Goal: Task Accomplishment & Management: Manage account settings

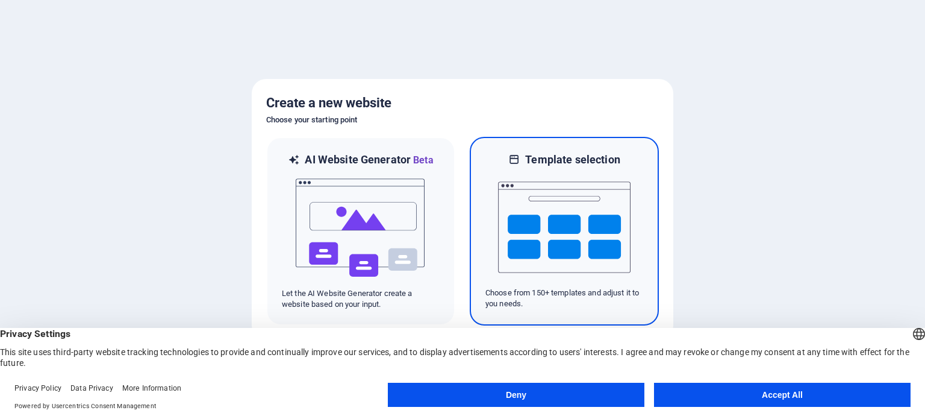
click at [588, 235] on img at bounding box center [564, 227] width 132 height 120
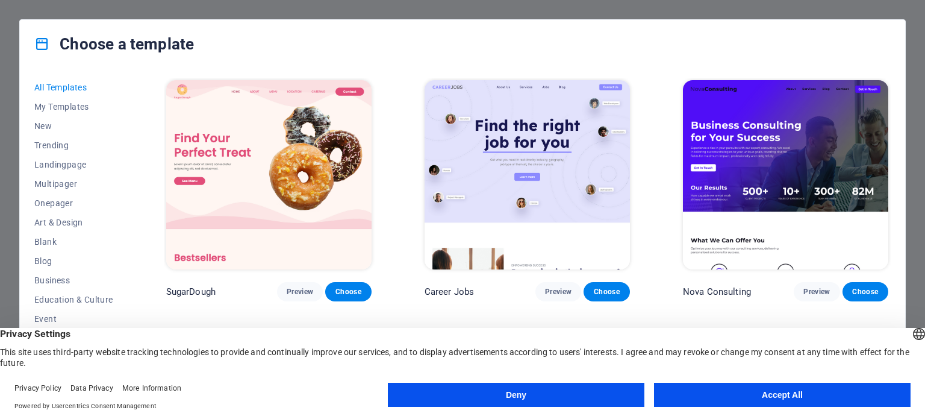
click at [755, 393] on button "Accept All" at bounding box center [782, 394] width 257 height 24
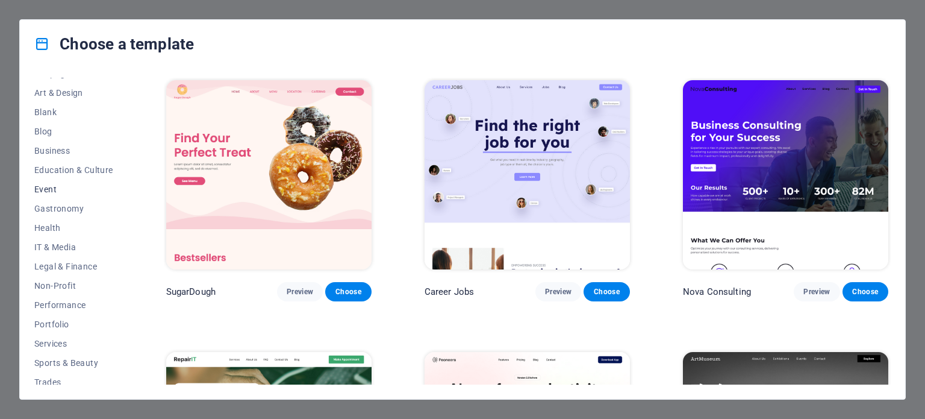
scroll to position [132, 0]
click at [65, 249] on button "IT & Media" at bounding box center [73, 244] width 79 height 19
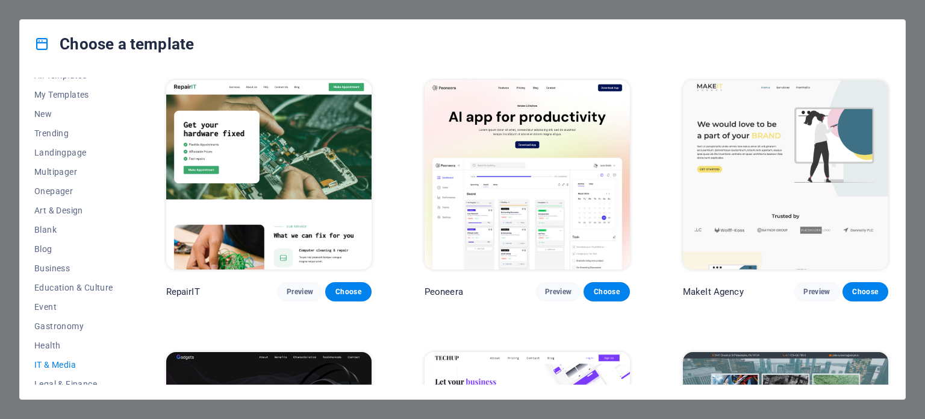
scroll to position [0, 0]
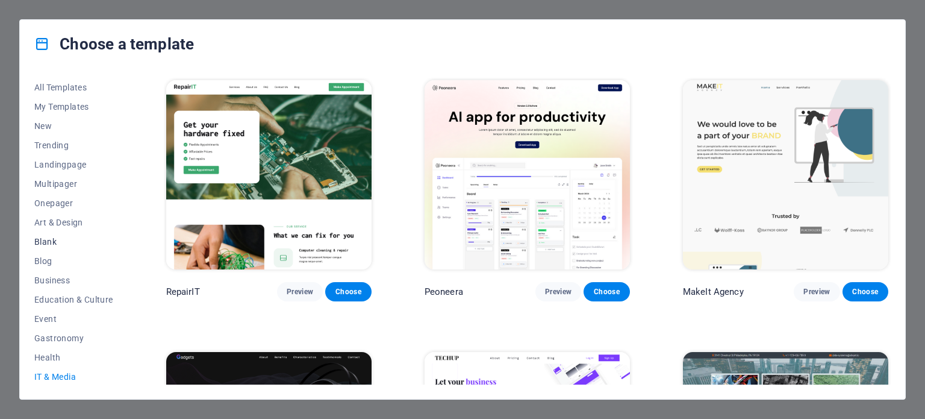
click at [57, 235] on button "Blank" at bounding box center [73, 241] width 79 height 19
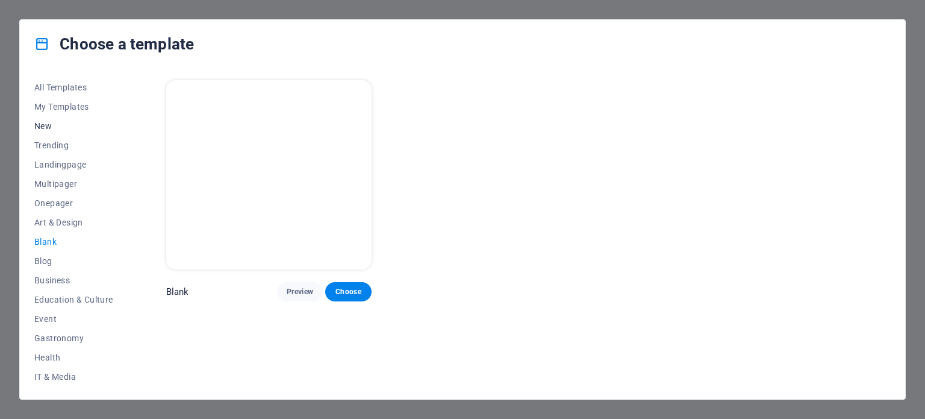
click at [51, 131] on button "New" at bounding box center [73, 125] width 79 height 19
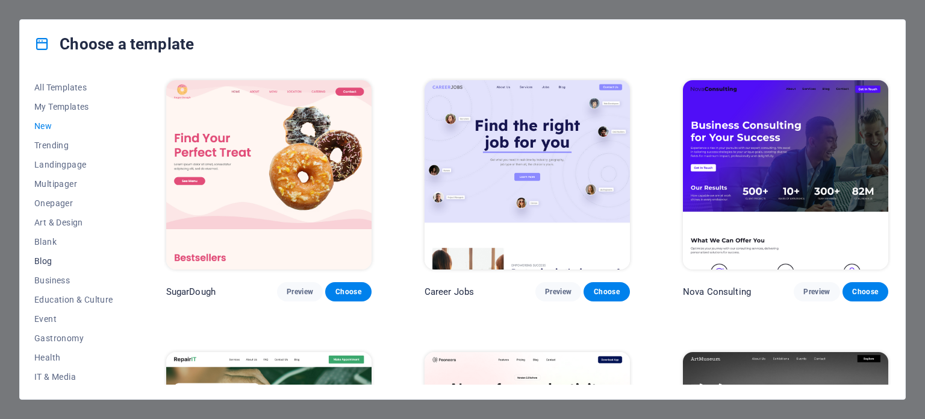
click at [43, 251] on button "Blog" at bounding box center [73, 260] width 79 height 19
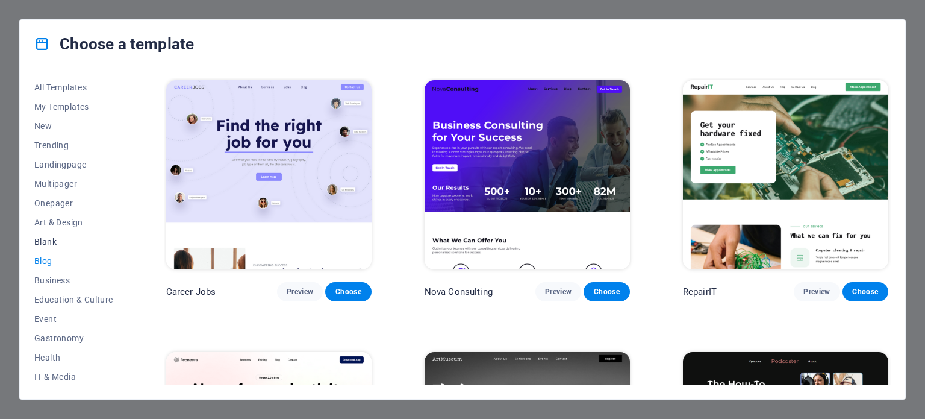
click at [45, 246] on span "Blank" at bounding box center [73, 242] width 79 height 10
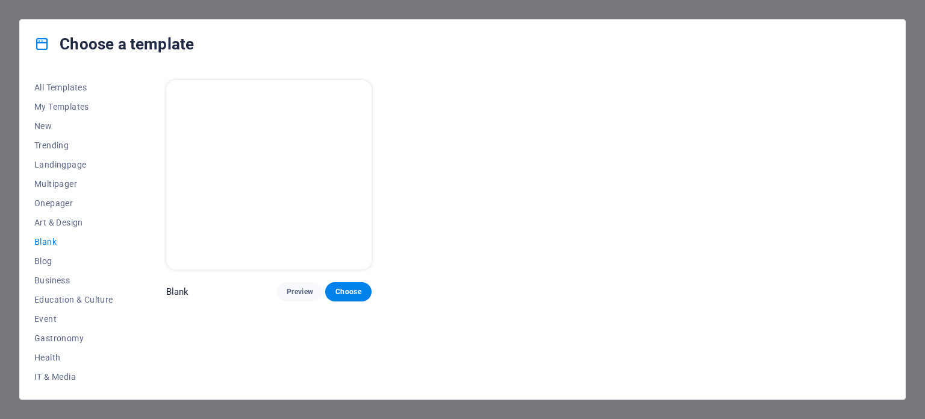
click at [272, 187] on img at bounding box center [268, 174] width 205 height 189
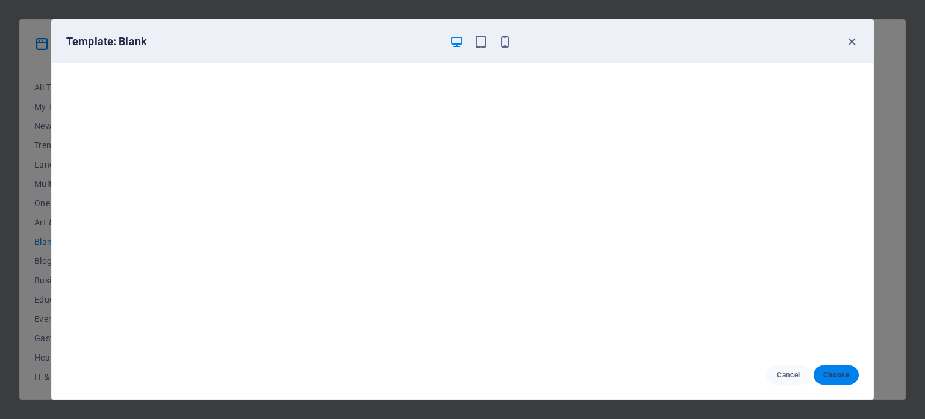
click at [829, 373] on span "Choose" at bounding box center [836, 375] width 26 height 10
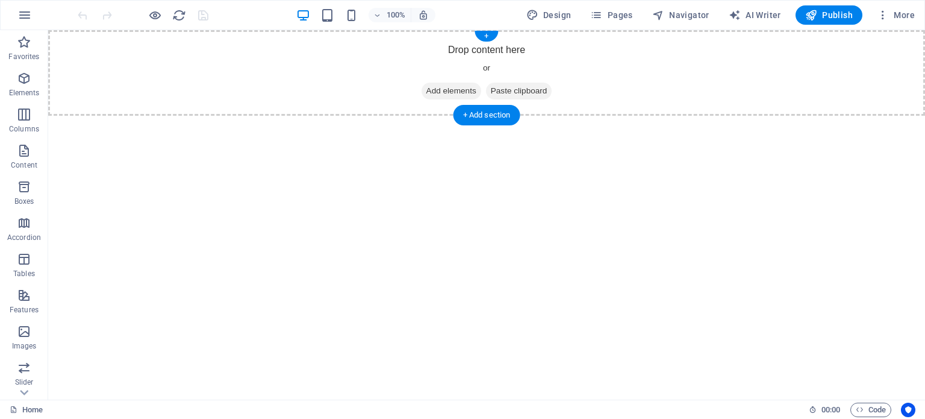
click at [447, 85] on span "Add elements" at bounding box center [452, 91] width 60 height 17
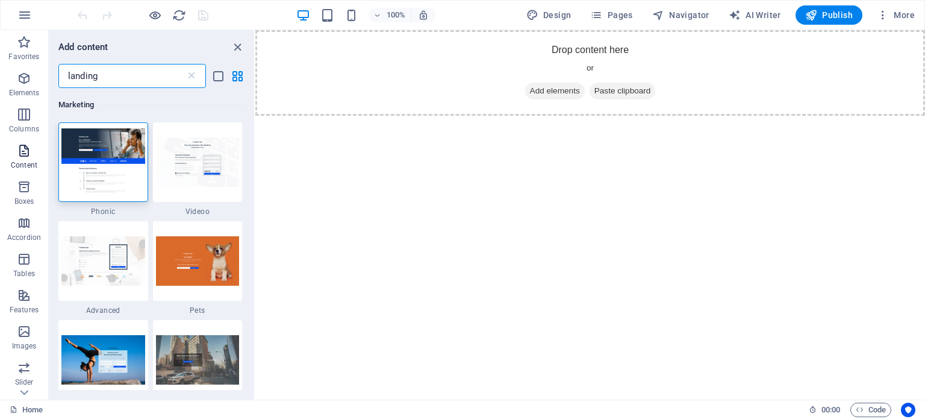
type input "landing"
click at [25, 151] on icon "button" at bounding box center [24, 150] width 14 height 14
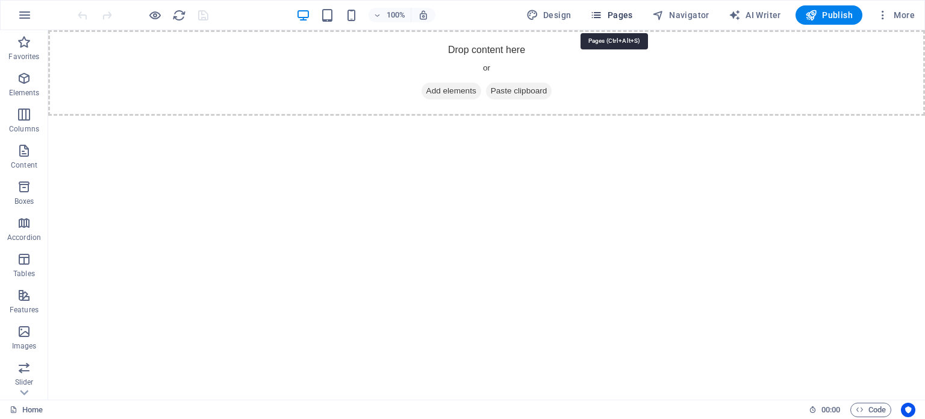
click at [616, 9] on span "Pages" at bounding box center [611, 15] width 42 height 12
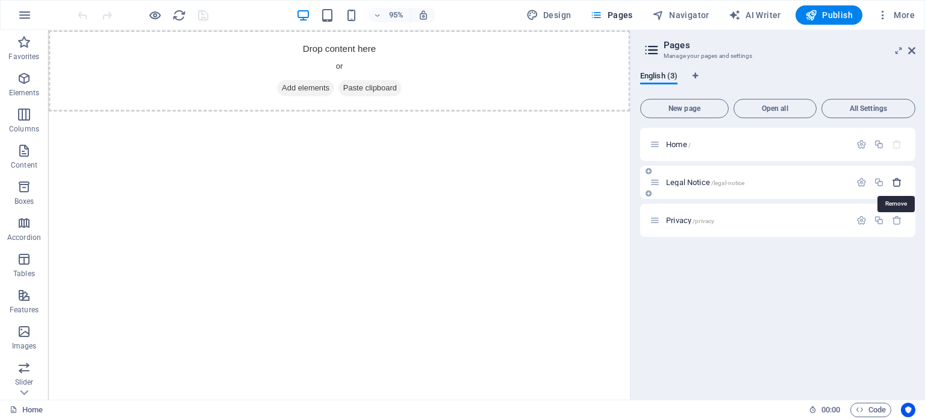
click at [901, 180] on icon "button" at bounding box center [897, 182] width 10 height 10
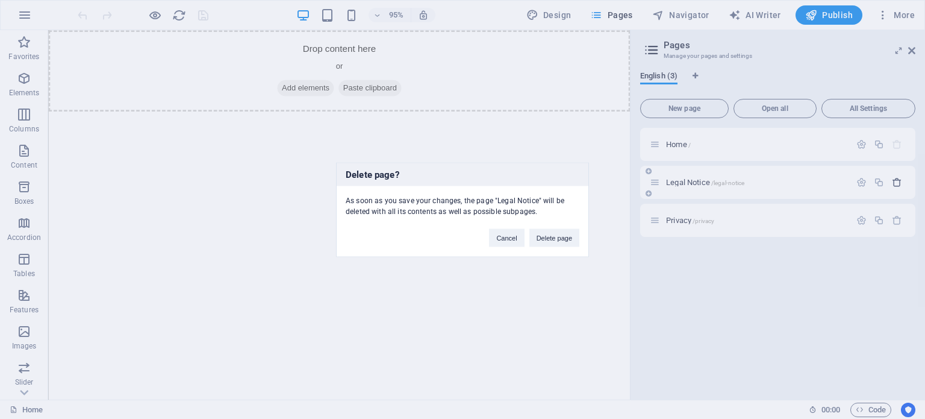
click at [901, 180] on div "Delete page? As soon as you save your changes, the page "Legal Notice" will be …" at bounding box center [462, 209] width 925 height 419
click at [532, 232] on button "Delete page" at bounding box center [554, 237] width 50 height 18
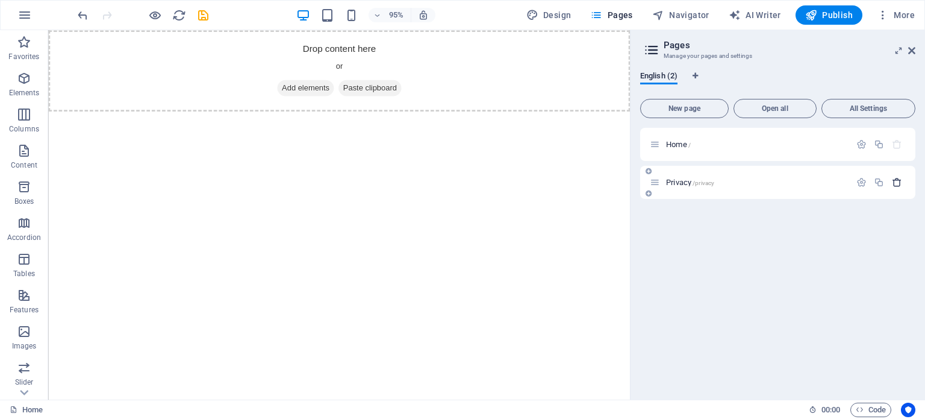
click at [896, 181] on icon "button" at bounding box center [897, 182] width 10 height 10
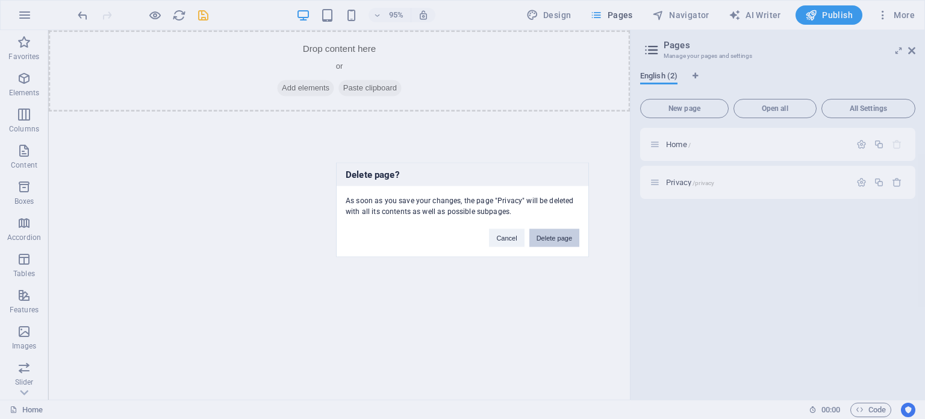
click at [534, 241] on button "Delete page" at bounding box center [554, 237] width 50 height 18
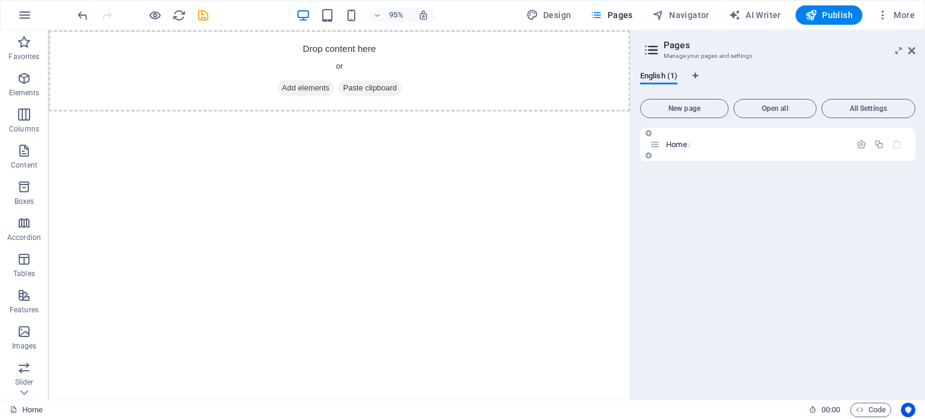
click at [703, 145] on p "Home /" at bounding box center [756, 144] width 181 height 8
click at [862, 142] on icon "button" at bounding box center [861, 144] width 10 height 10
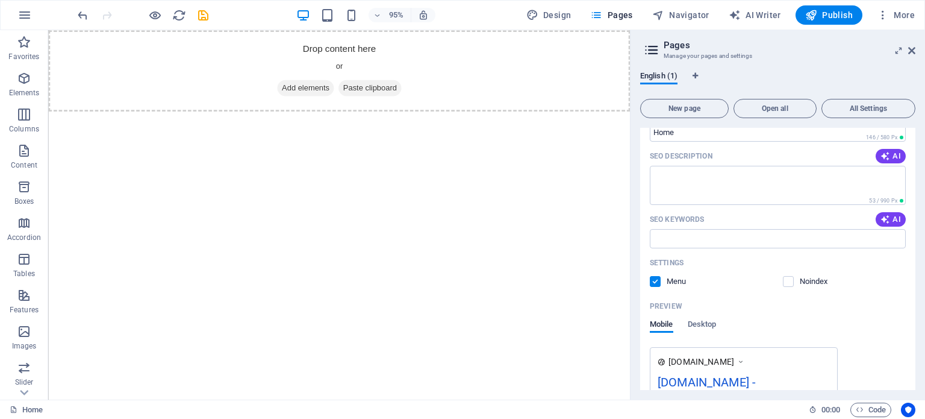
scroll to position [224, 0]
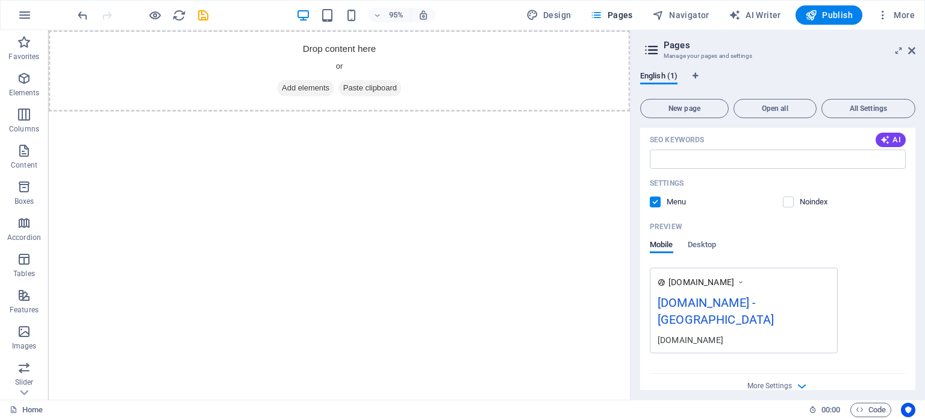
click at [353, 116] on html "Skip to main content Drop content here or Add elements Paste clipboard" at bounding box center [354, 73] width 612 height 86
click at [547, 7] on button "Design" at bounding box center [549, 14] width 55 height 19
select select "px"
select select "400"
select select "px"
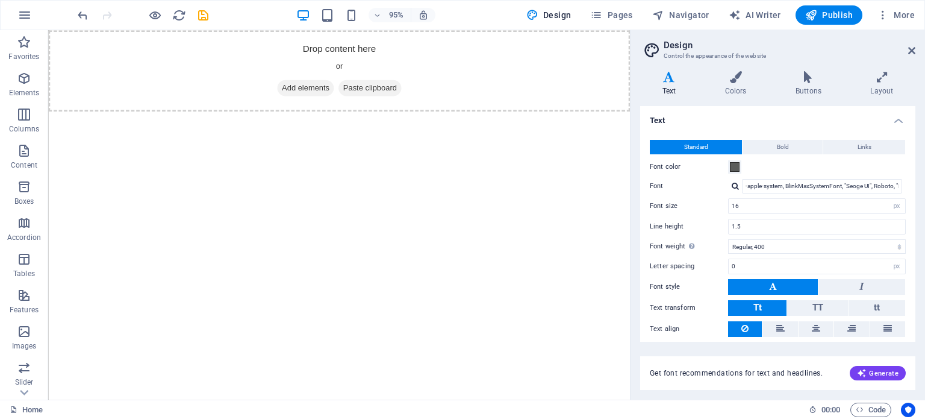
click at [915, 52] on aside "Design Control the appearance of the website Variants Text Colors Buttons Layou…" at bounding box center [777, 214] width 295 height 369
click at [912, 48] on icon at bounding box center [911, 51] width 7 height 10
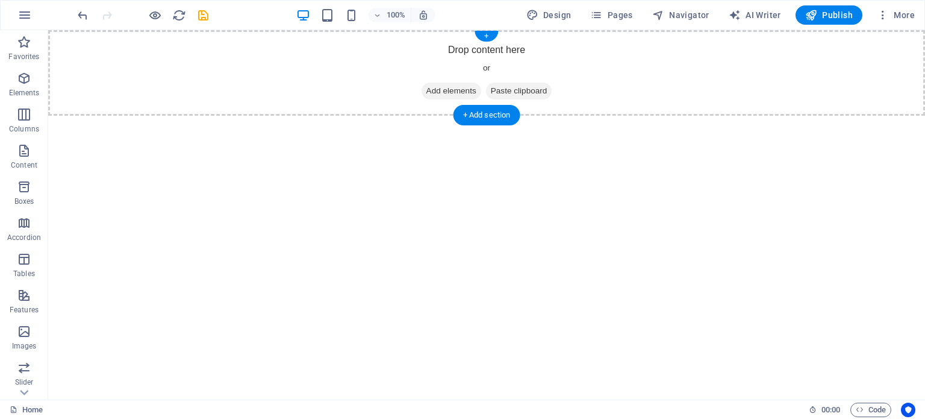
click at [270, 101] on div "Drop content here or Add elements Paste clipboard" at bounding box center [486, 73] width 877 height 86
click at [13, 83] on span "Elements" at bounding box center [24, 85] width 48 height 29
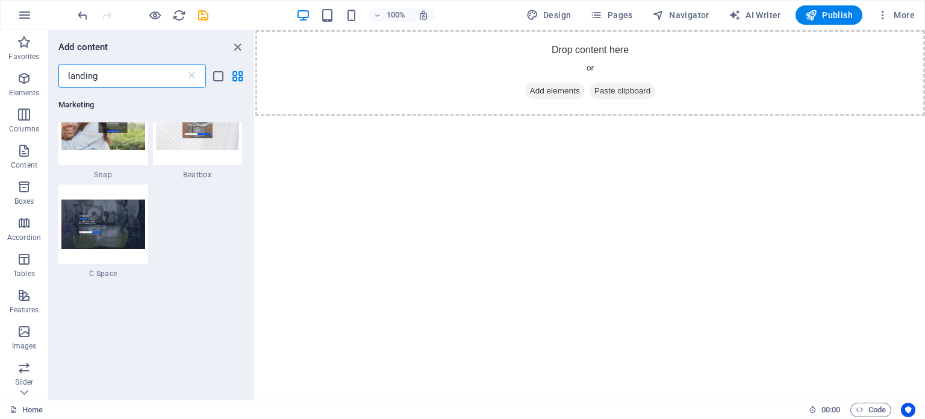
scroll to position [429, 0]
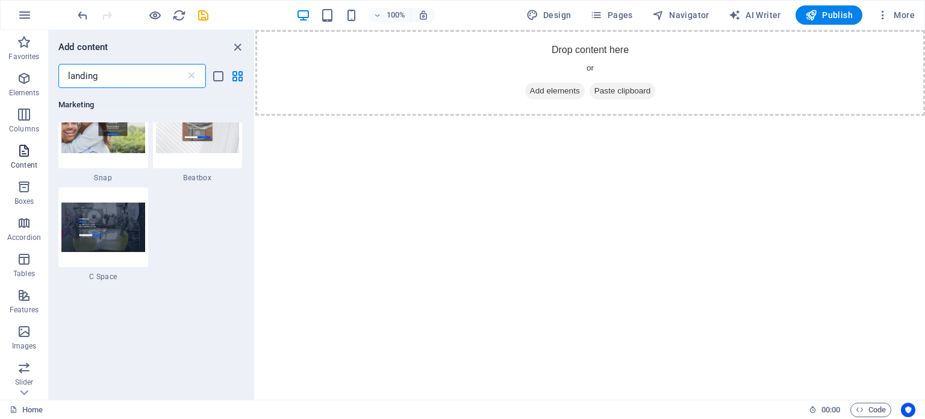
type input "landing"
click at [19, 163] on p "Content" at bounding box center [24, 165] width 26 height 10
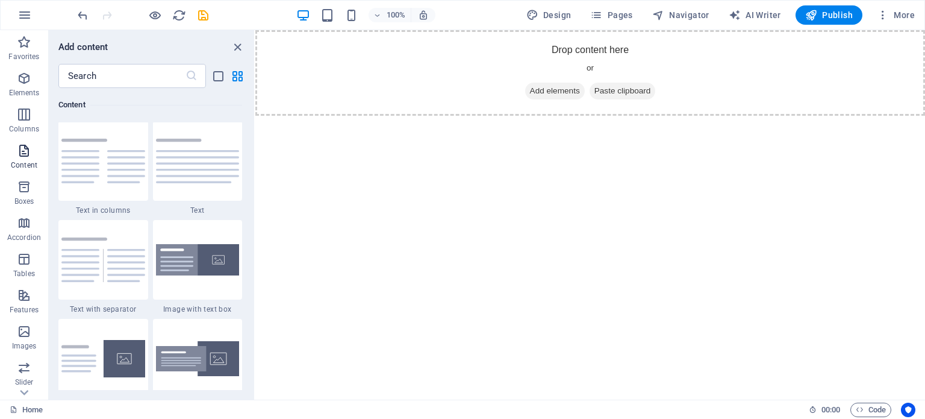
scroll to position [2106, 0]
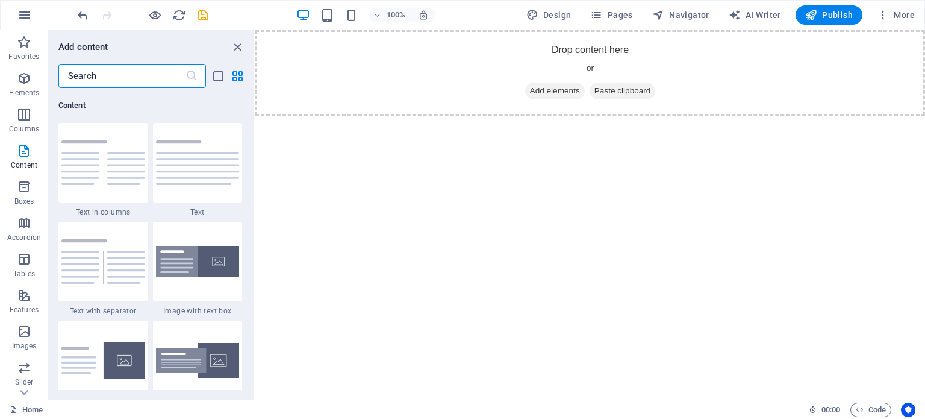
click at [127, 70] on input "text" at bounding box center [121, 76] width 127 height 24
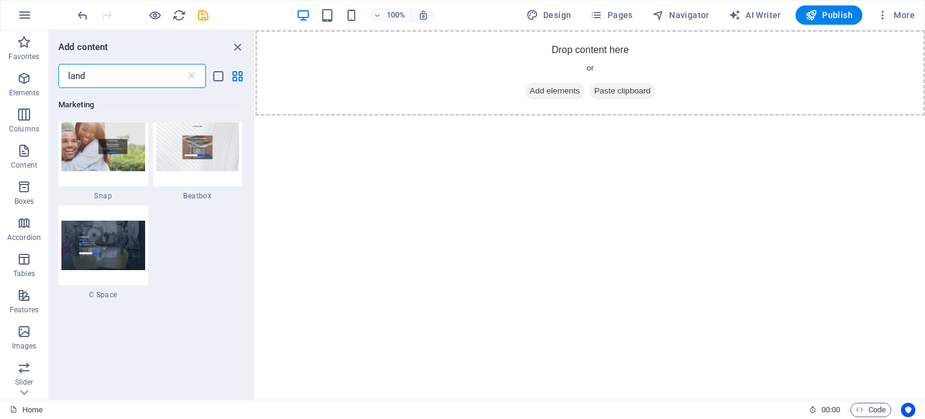
scroll to position [558, 0]
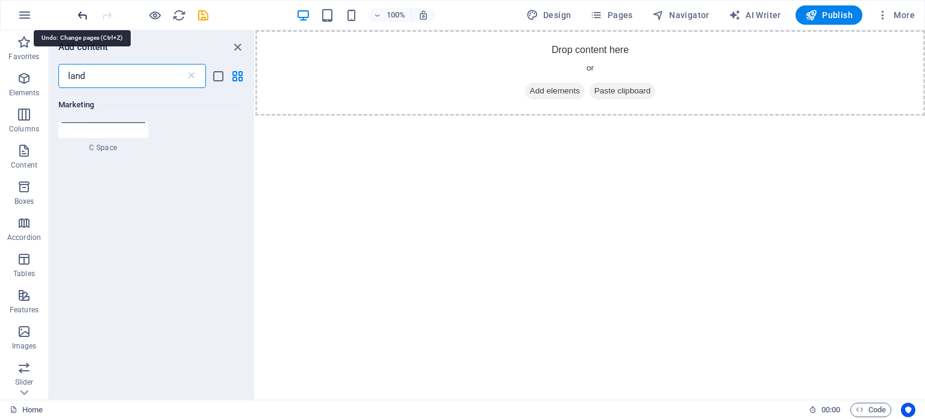
type input "land"
click at [80, 14] on icon "undo" at bounding box center [83, 15] width 14 height 14
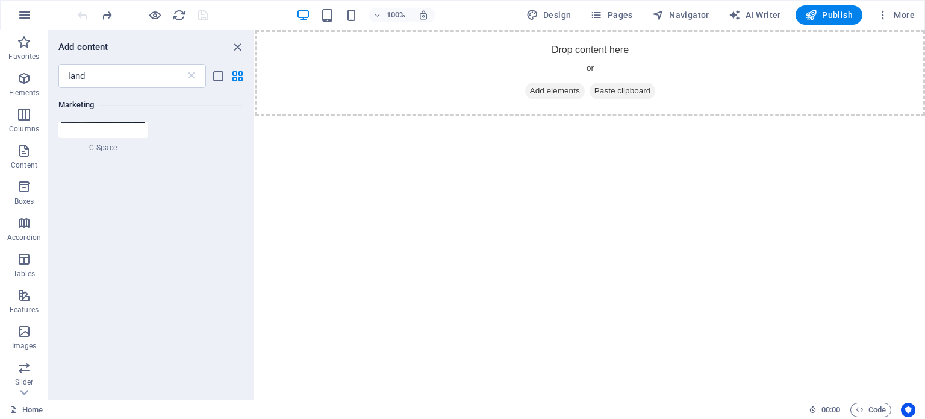
click at [80, 14] on div at bounding box center [142, 14] width 135 height 19
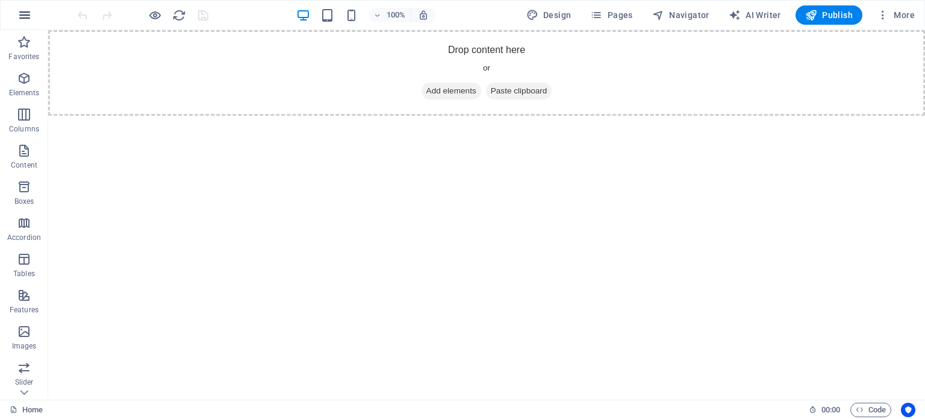
click at [10, 14] on button "button" at bounding box center [24, 15] width 29 height 29
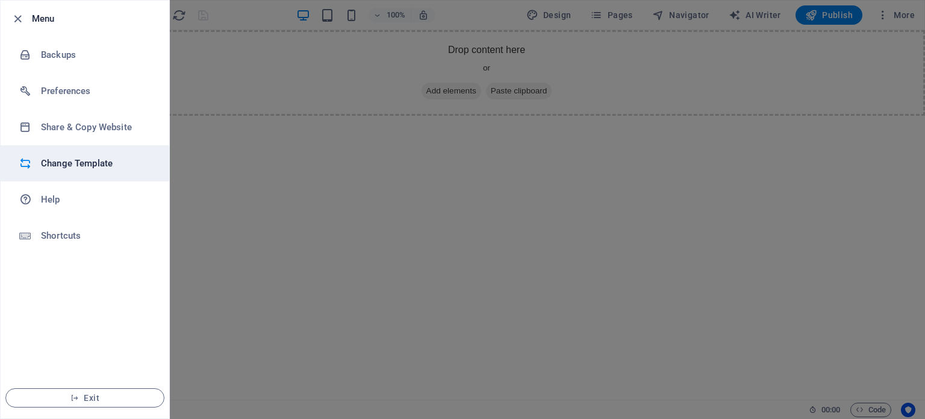
click at [86, 158] on h6 "Change Template" at bounding box center [96, 163] width 111 height 14
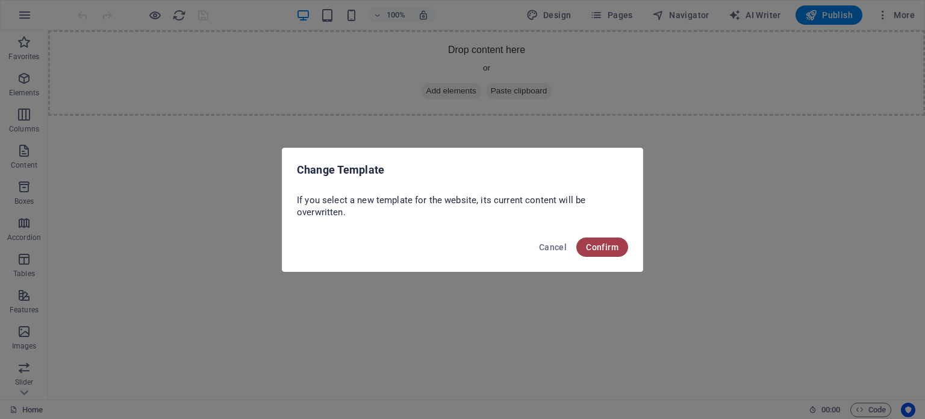
click at [590, 243] on span "Confirm" at bounding box center [602, 247] width 33 height 10
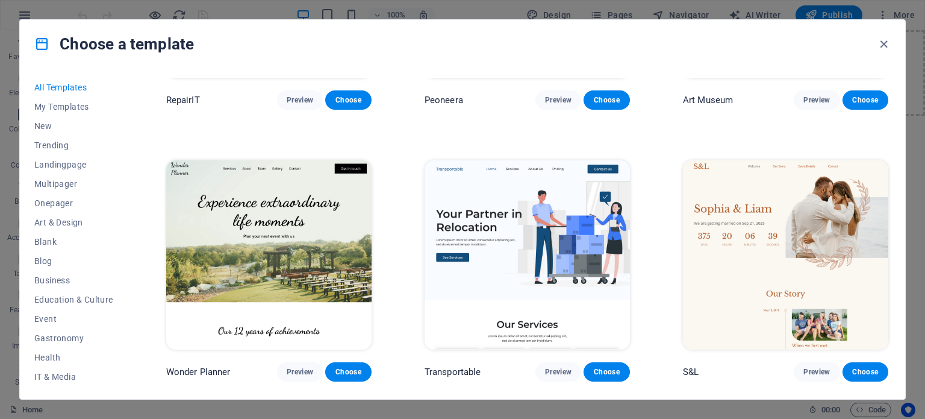
scroll to position [466, 0]
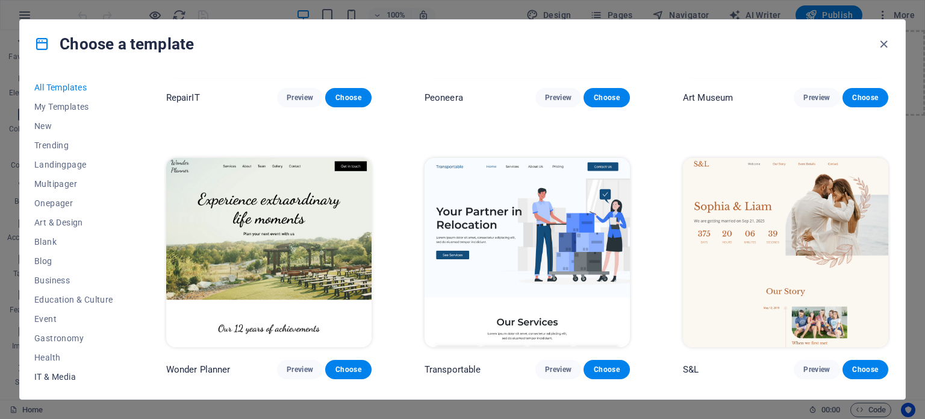
click at [54, 372] on span "IT & Media" at bounding box center [73, 377] width 79 height 10
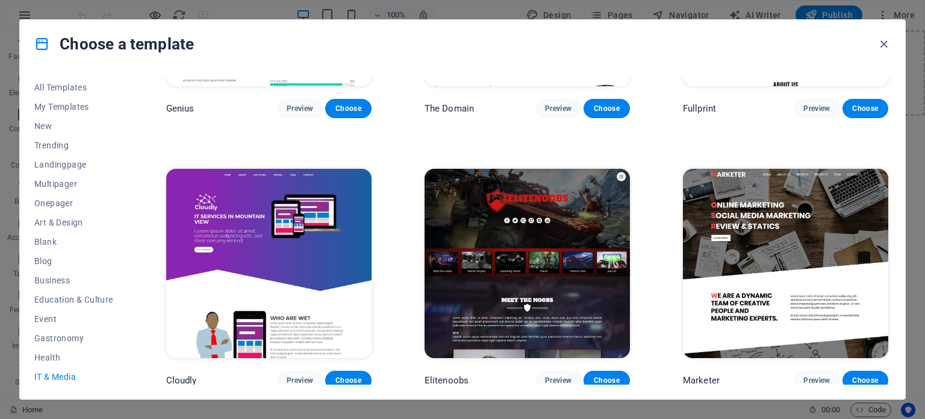
scroll to position [727, 0]
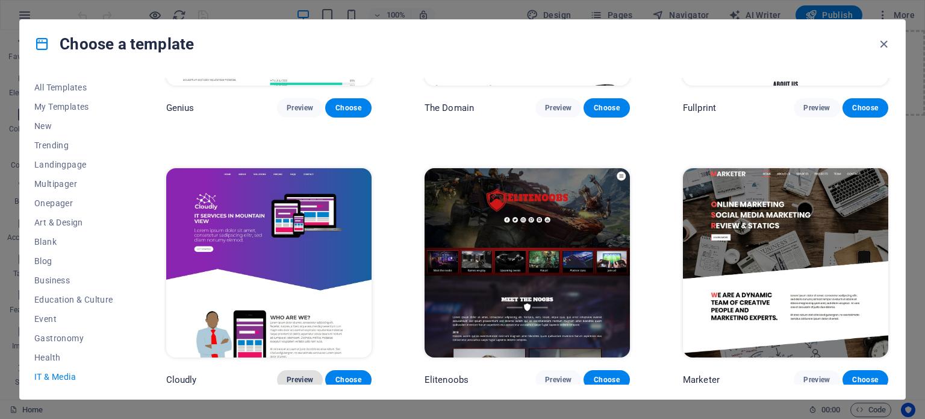
click at [301, 375] on span "Preview" at bounding box center [300, 380] width 26 height 10
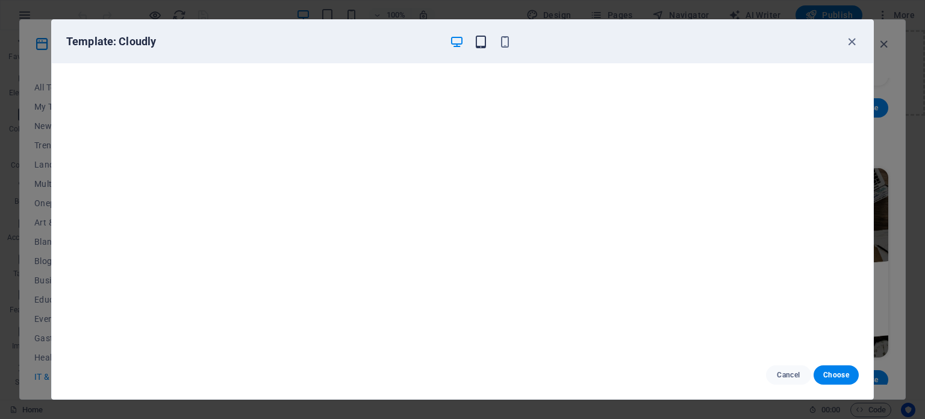
click at [485, 47] on icon "button" at bounding box center [481, 42] width 14 height 14
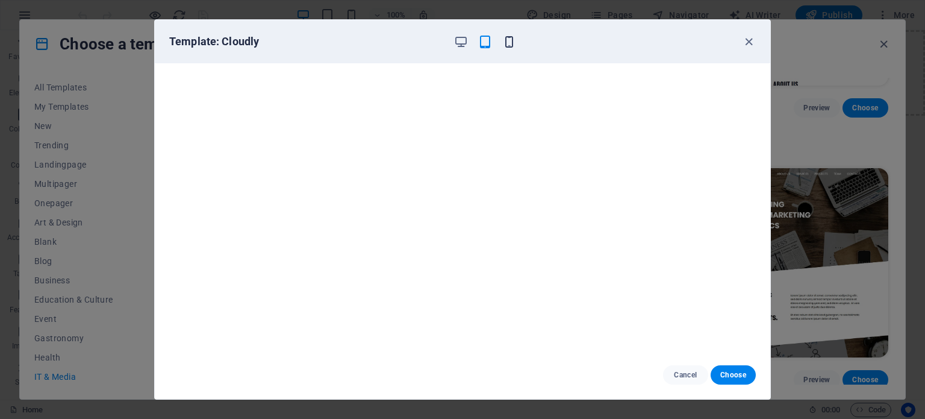
click at [505, 40] on icon "button" at bounding box center [509, 42] width 14 height 14
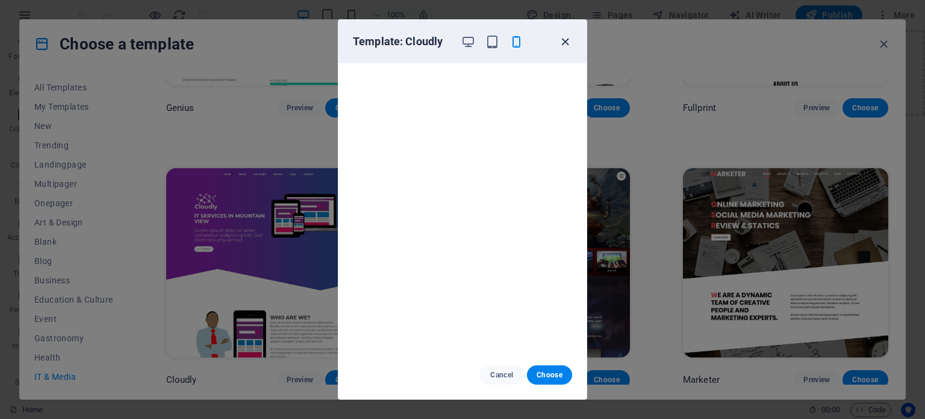
click at [568, 39] on icon "button" at bounding box center [565, 42] width 14 height 14
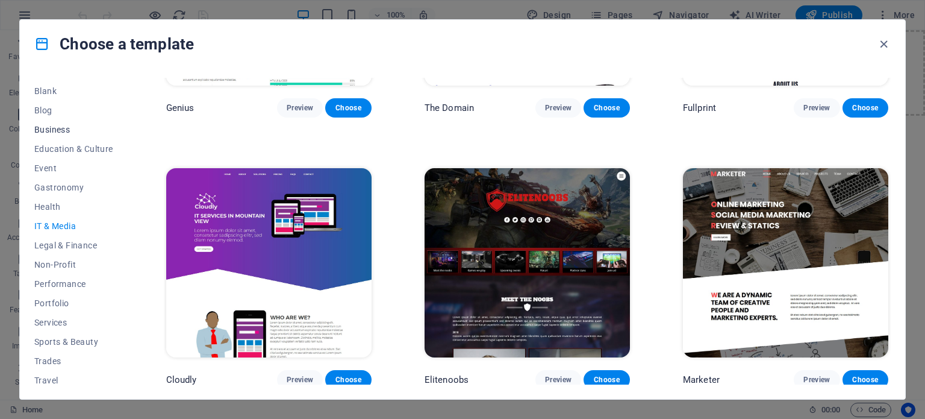
scroll to position [159, 0]
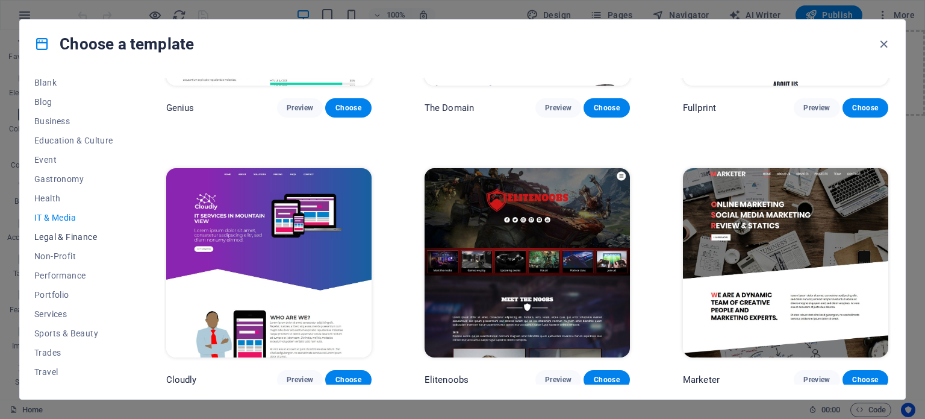
click at [65, 234] on span "Legal & Finance" at bounding box center [73, 237] width 79 height 10
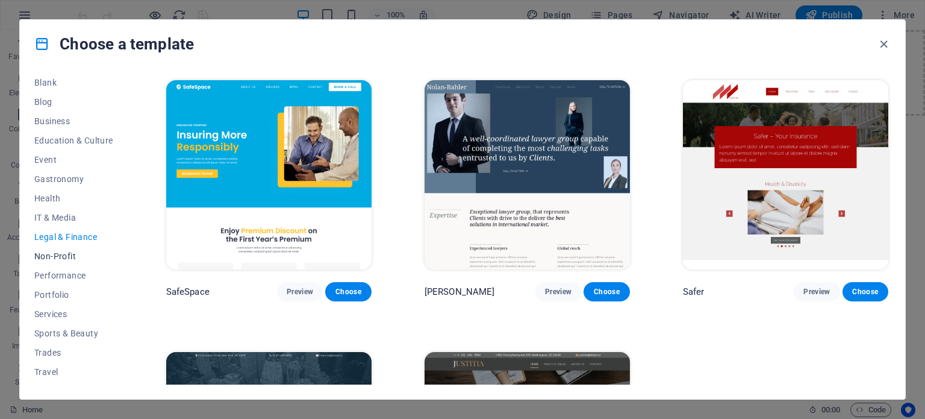
click at [63, 261] on button "Non-Profit" at bounding box center [73, 255] width 79 height 19
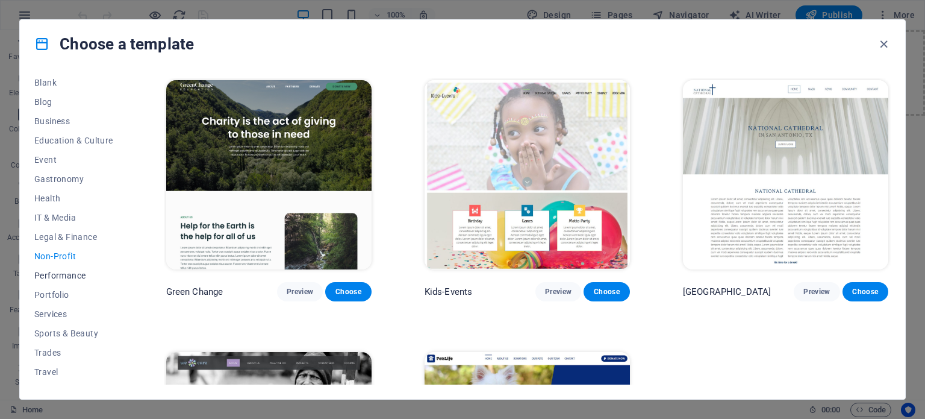
click at [65, 278] on span "Performance" at bounding box center [73, 275] width 79 height 10
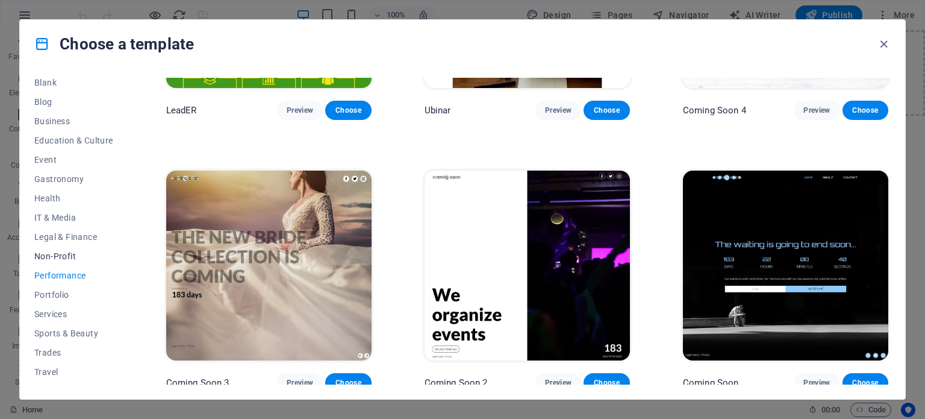
scroll to position [175, 0]
click at [47, 373] on span "Wireframe" at bounding box center [73, 375] width 79 height 10
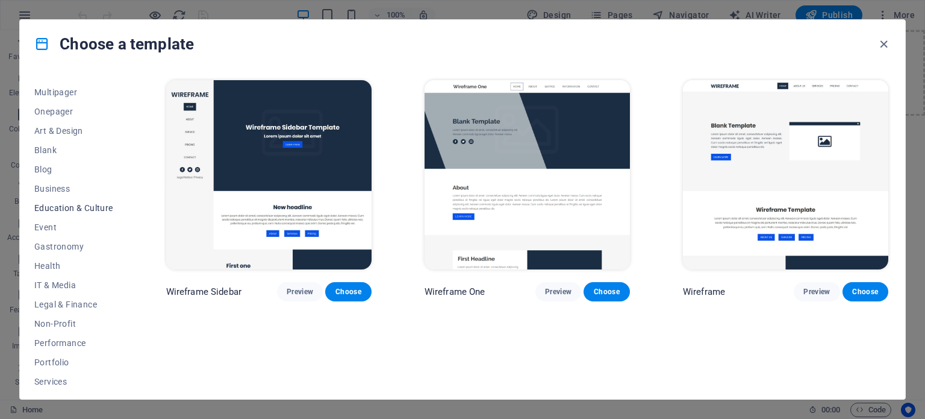
scroll to position [90, 0]
click at [49, 154] on span "Blank" at bounding box center [73, 151] width 79 height 10
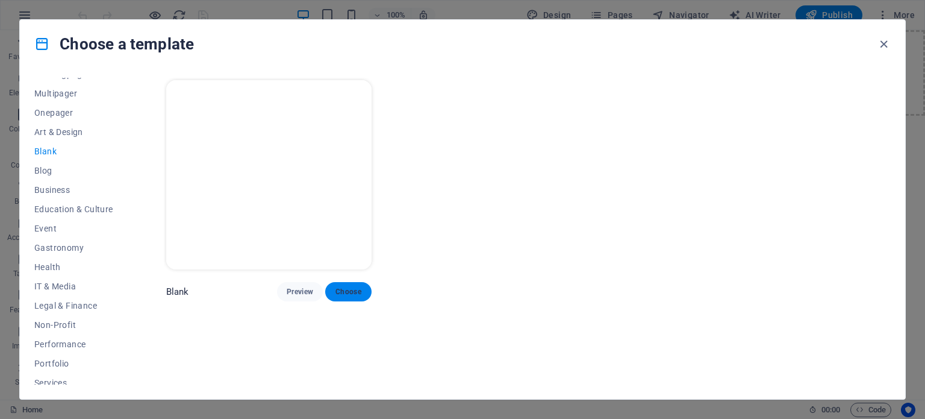
click at [349, 289] on span "Choose" at bounding box center [348, 292] width 26 height 10
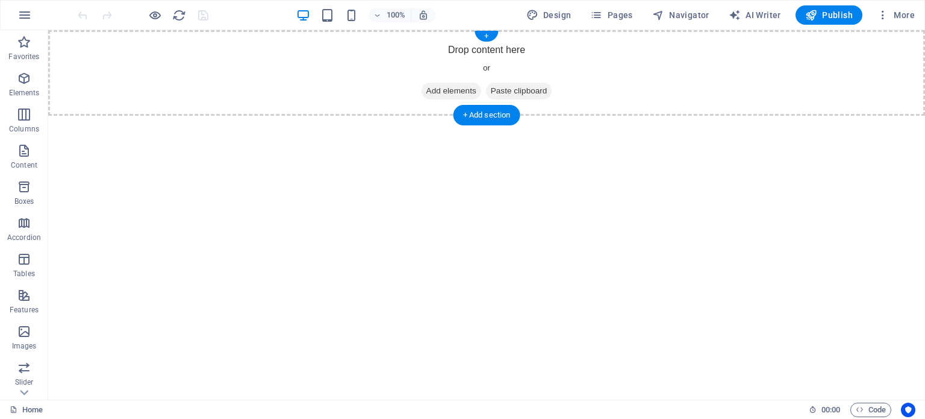
click at [450, 84] on span "Add elements" at bounding box center [452, 91] width 60 height 17
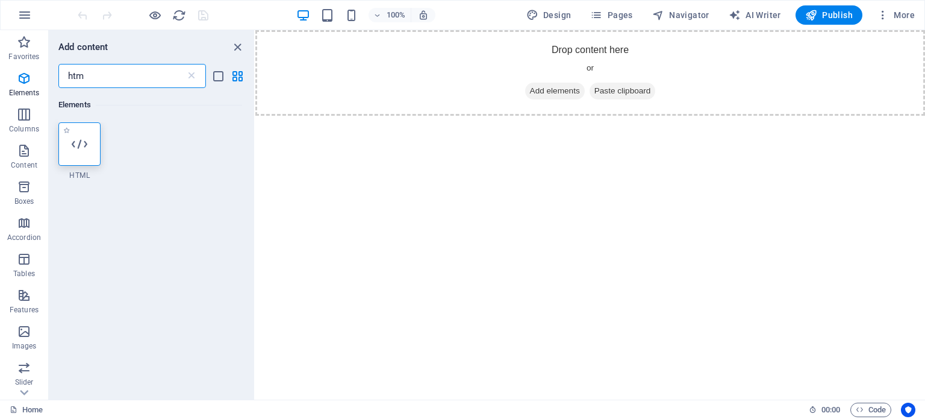
type input "htm"
click at [75, 142] on icon at bounding box center [80, 144] width 16 height 16
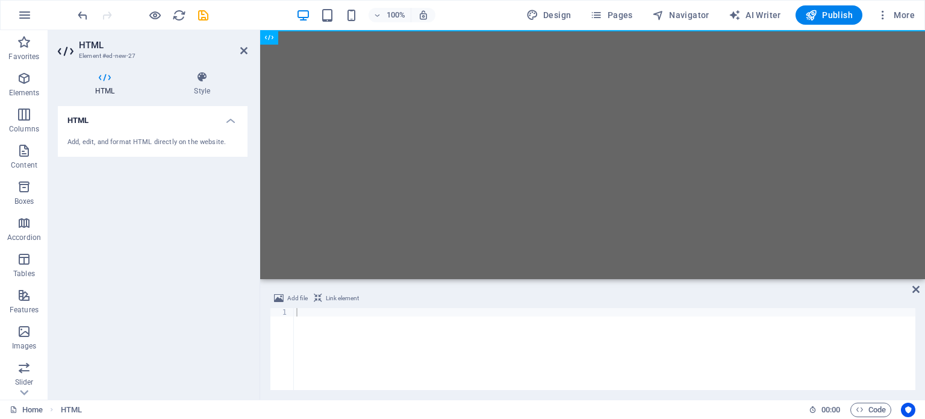
click at [403, 30] on html "Skip to main content" at bounding box center [592, 30] width 665 height 0
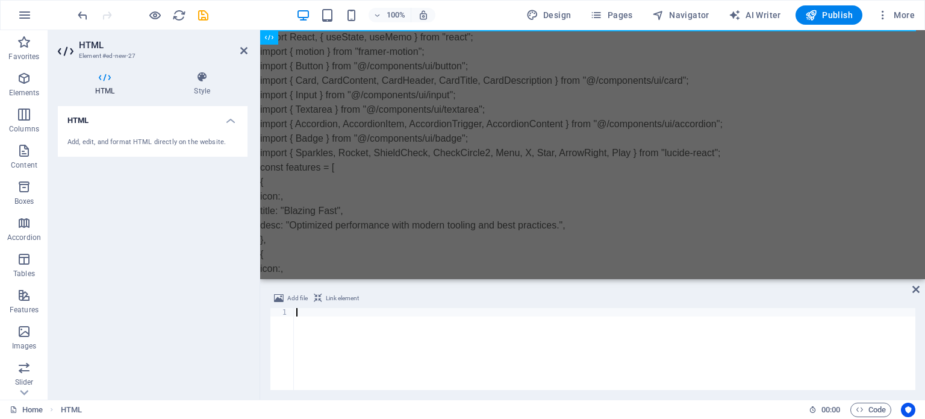
click at [319, 316] on div at bounding box center [604, 357] width 621 height 99
paste textarea "<p className="mt-3 text-slate-600">Add screenshots, videos, or animated preview…"
type textarea "<p className="mt-3 text-slate-600">Add screenshots, videos, or animated preview…"
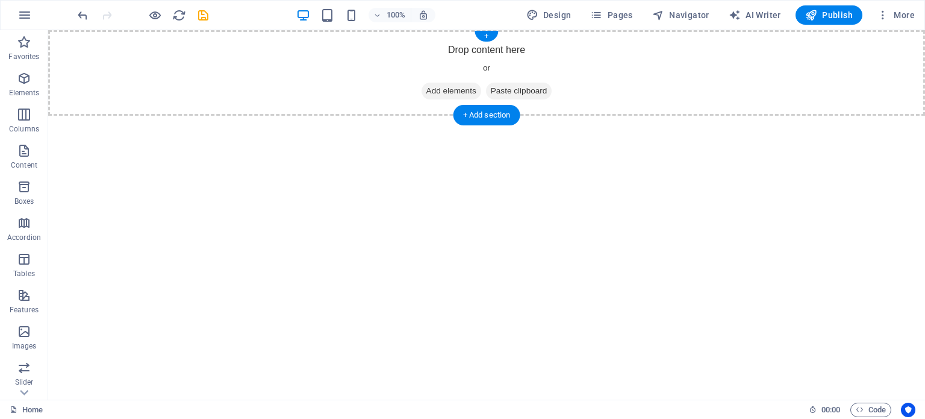
click at [449, 86] on span "Add elements" at bounding box center [452, 91] width 60 height 17
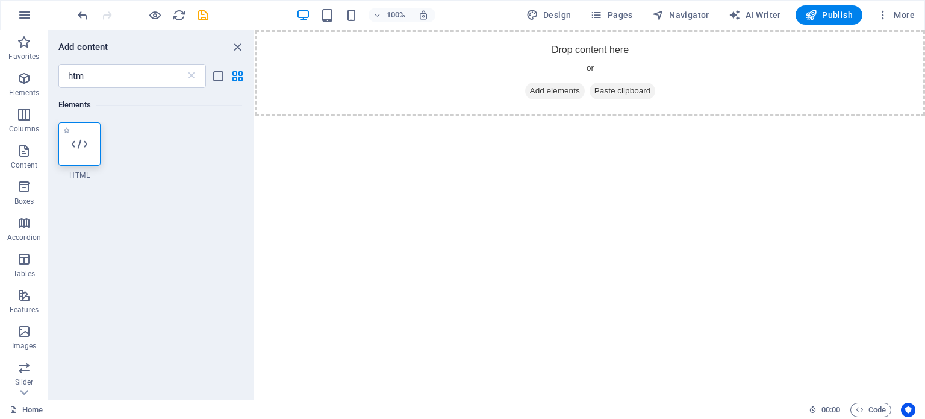
click at [66, 139] on div at bounding box center [79, 143] width 42 height 43
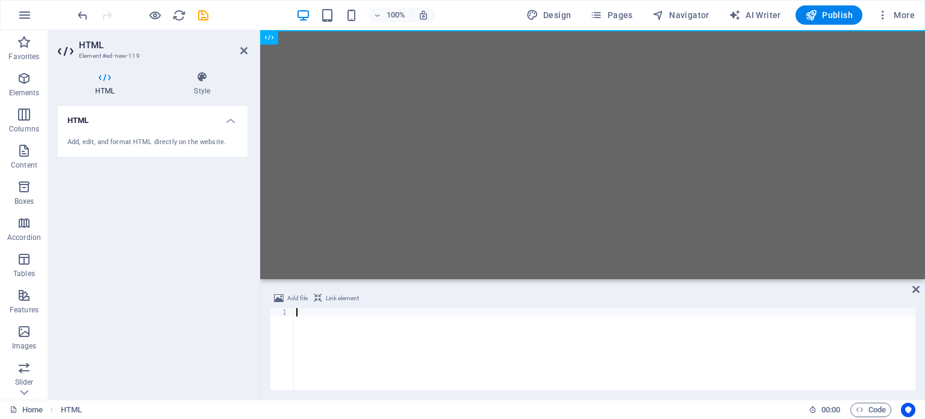
click at [323, 314] on div at bounding box center [604, 357] width 621 height 99
type textarea "<p className="mt-3 text-slate-600">Add screenshots, videos, or animated preview…"
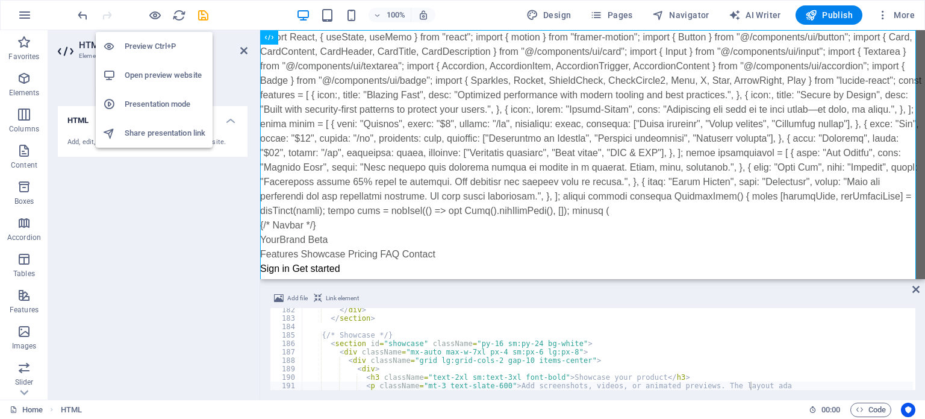
click at [160, 39] on h6 "Preview Ctrl+P" at bounding box center [165, 46] width 81 height 14
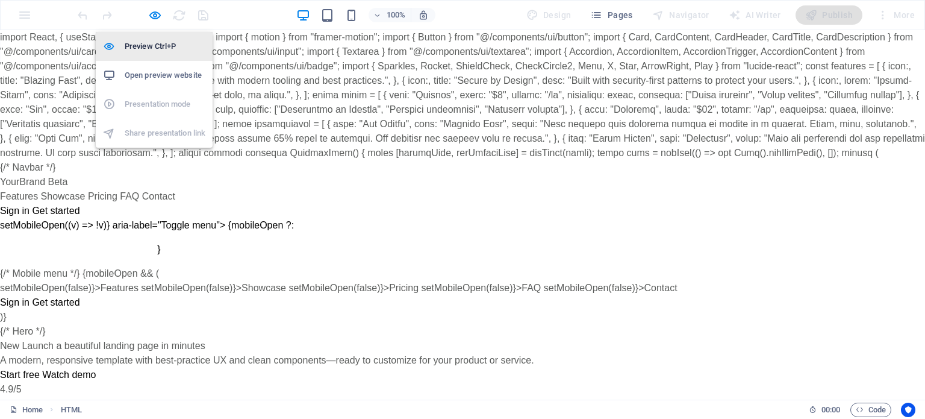
click at [160, 39] on h6 "Preview Ctrl+P" at bounding box center [165, 46] width 81 height 14
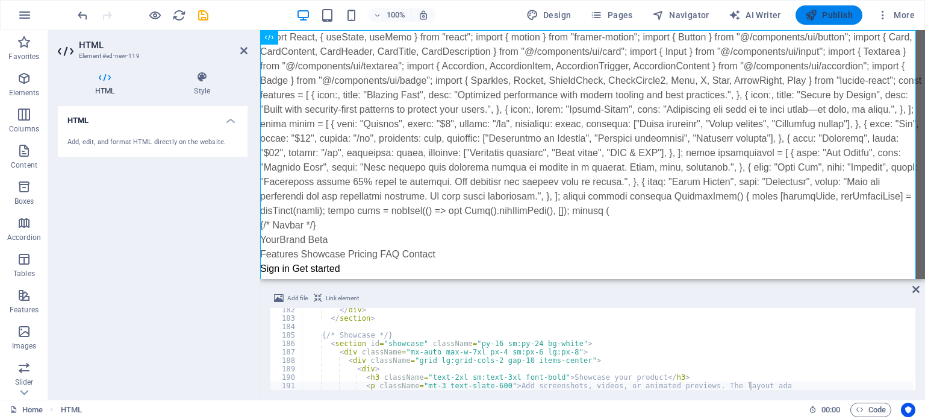
click at [819, 11] on span "Publish" at bounding box center [829, 15] width 48 height 12
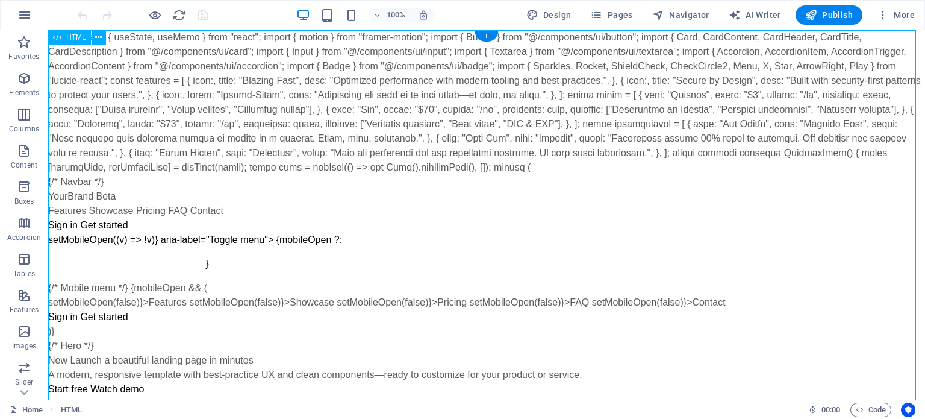
click at [472, 96] on div "import React, { useState, useMemo } from "react"; import { motion } from "frame…" at bounding box center [486, 327] width 877 height 594
click at [364, 119] on div "import React, { useState, useMemo } from "react"; import { motion } from "frame…" at bounding box center [486, 327] width 877 height 594
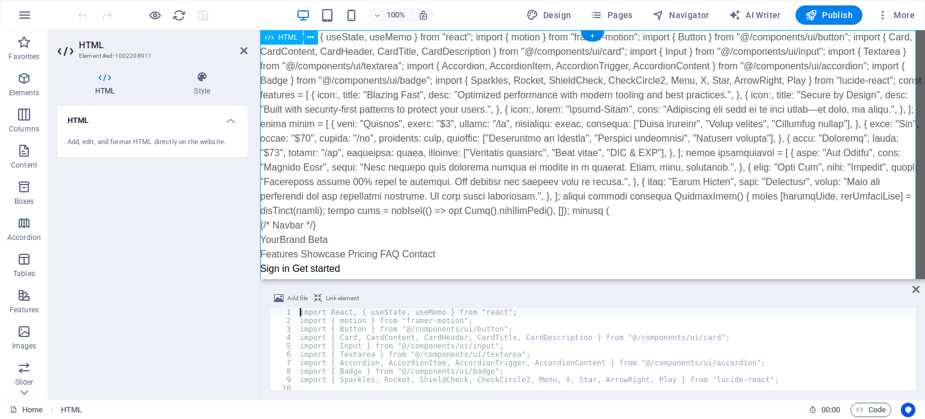
type textarea "<h3 classname="text-2xl sm:text-3xl font-bold">Showcase your product</h3> <p cl…"
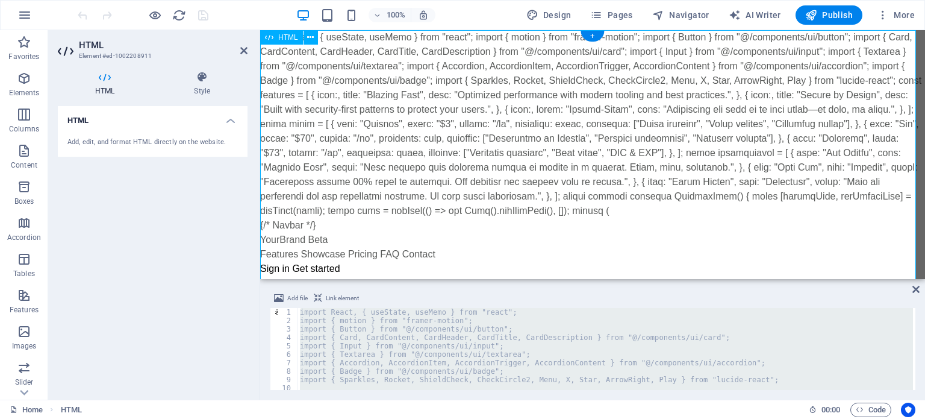
click at [405, 151] on div "import React, { useState, useMemo } from "react"; import { motion } from "frame…" at bounding box center [592, 356] width 665 height 652
click at [308, 36] on icon at bounding box center [310, 37] width 7 height 13
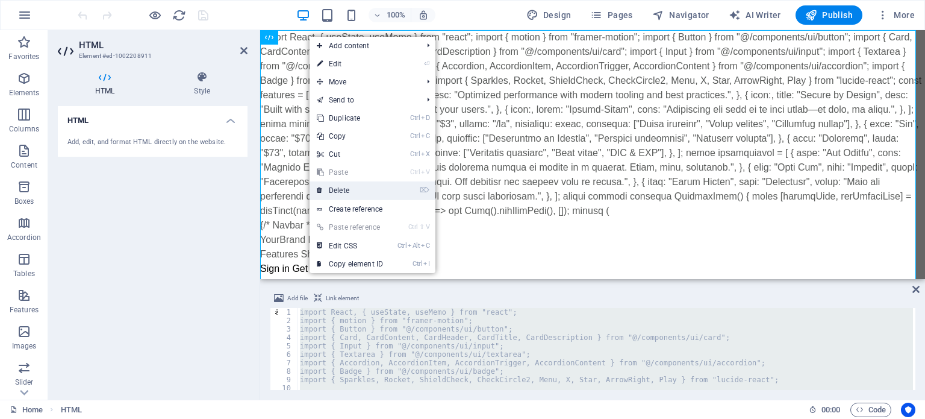
click at [350, 193] on link "⌦ Delete" at bounding box center [350, 190] width 81 height 18
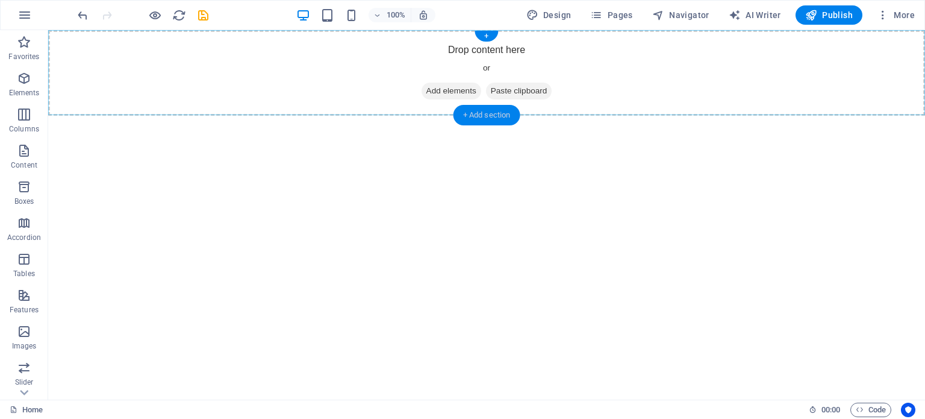
click at [463, 119] on div "+ Add section" at bounding box center [486, 115] width 67 height 20
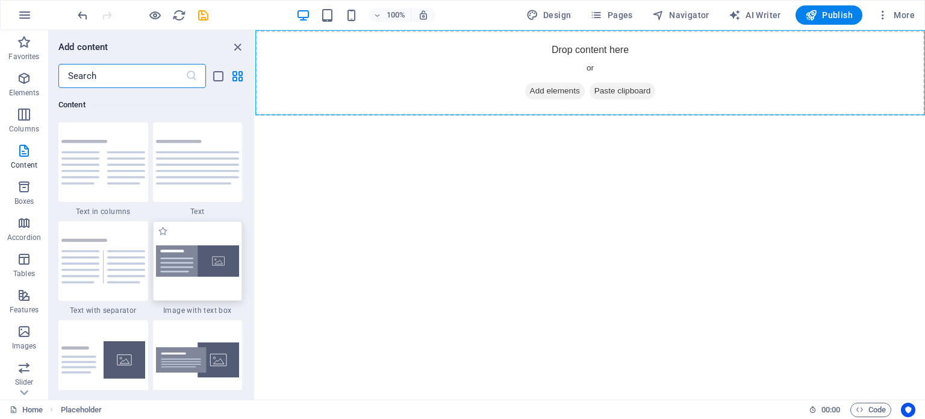
scroll to position [2230, 0]
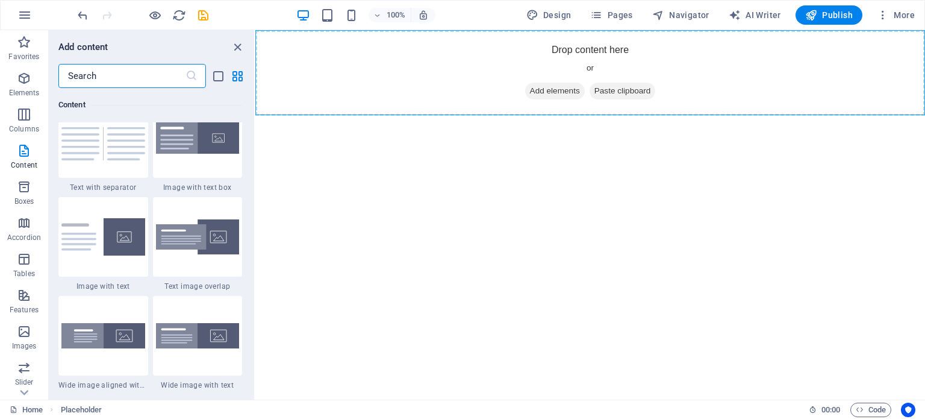
click at [102, 78] on input "text" at bounding box center [121, 76] width 127 height 24
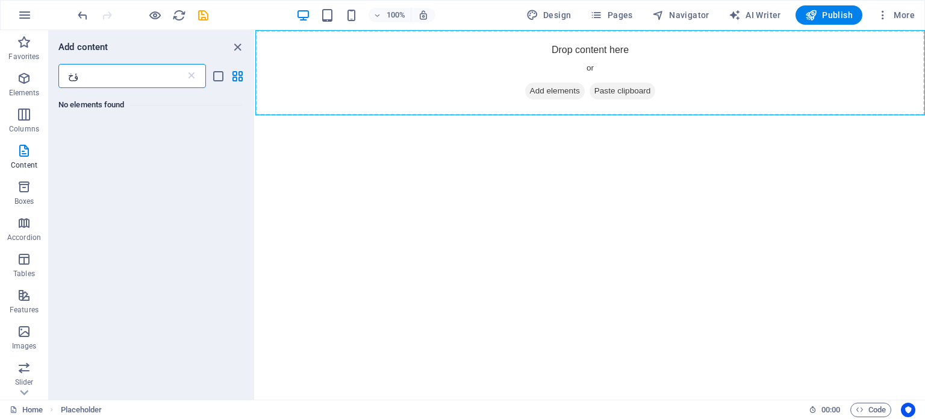
type input "ؤ"
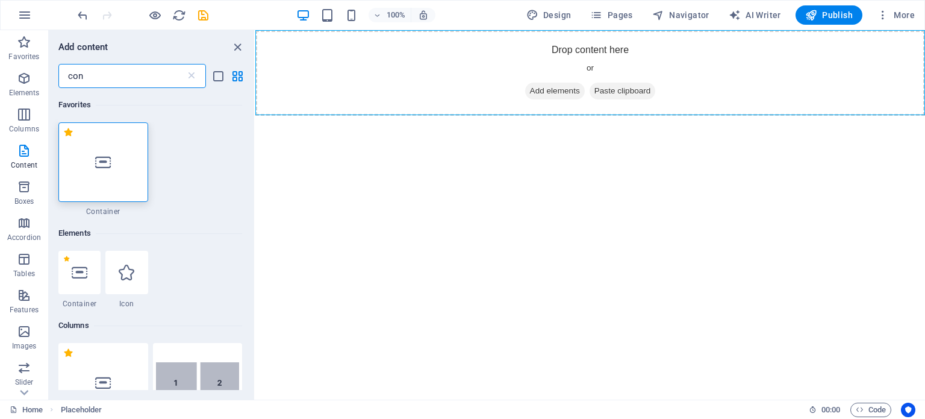
type input "con"
click at [108, 158] on icon at bounding box center [103, 162] width 16 height 16
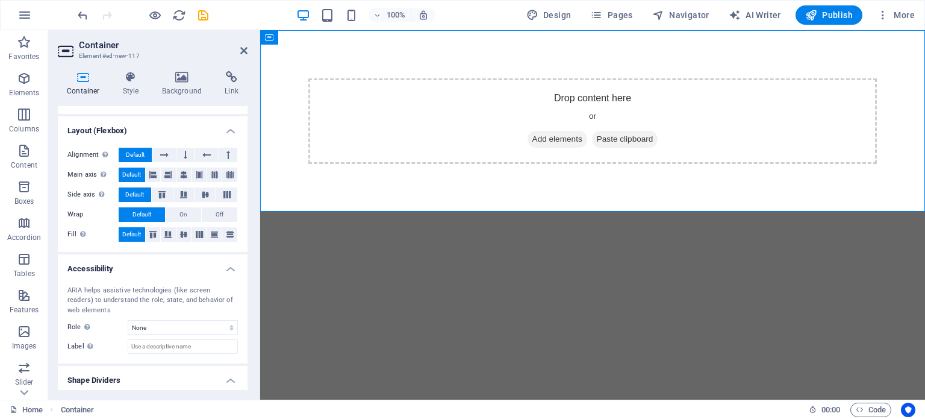
scroll to position [182, 0]
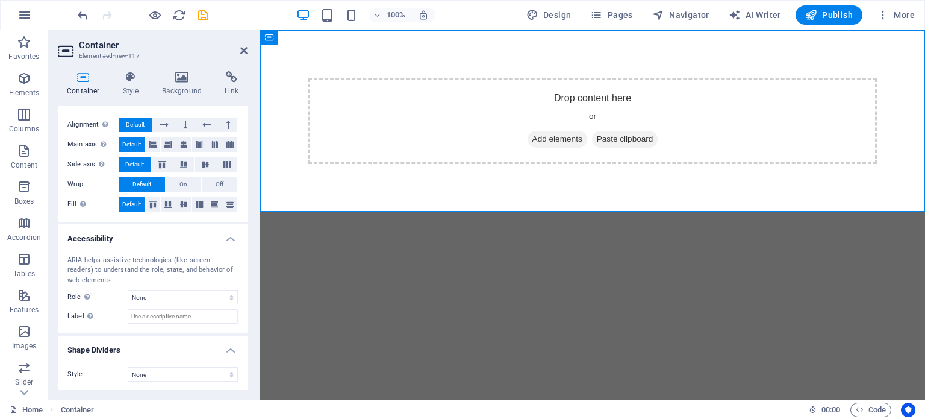
click at [425, 212] on html "Skip to main content Drop content here or Add elements Paste clipboard" at bounding box center [592, 121] width 665 height 182
click at [464, 58] on div "Drop content here or Add elements Paste clipboard" at bounding box center [592, 121] width 665 height 182
click at [549, 142] on span "Add elements" at bounding box center [558, 139] width 60 height 17
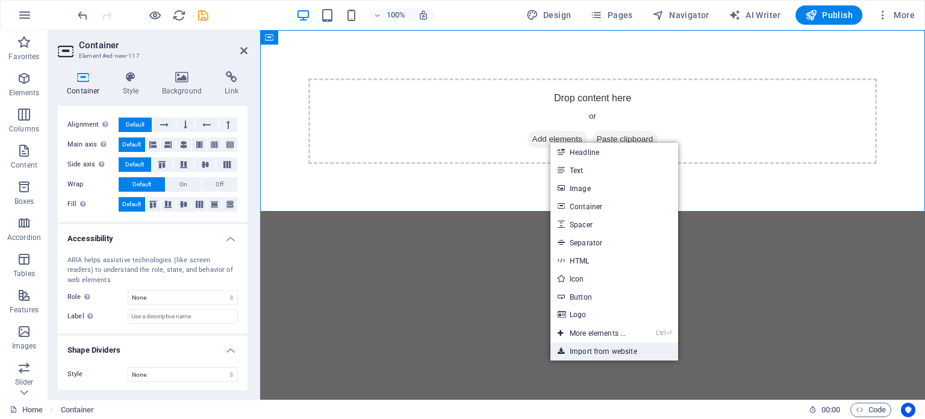
click at [650, 346] on link "Import from website" at bounding box center [614, 351] width 128 height 18
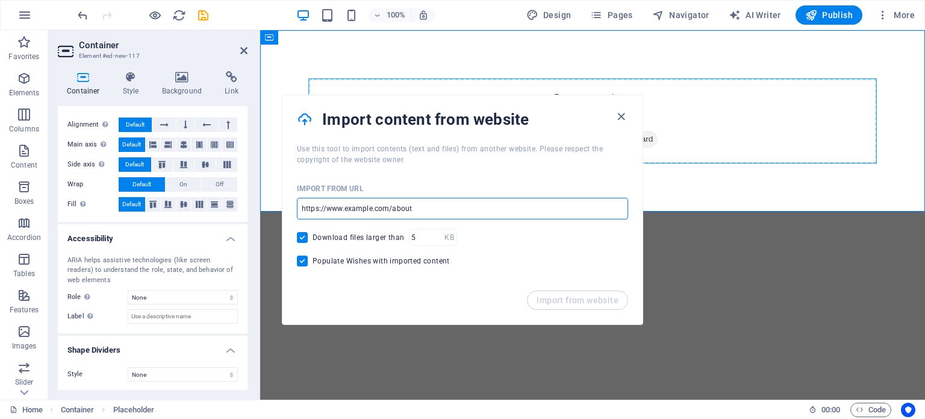
click at [425, 207] on input "url" at bounding box center [462, 209] width 331 height 22
type input "http://razercomplex.com/"
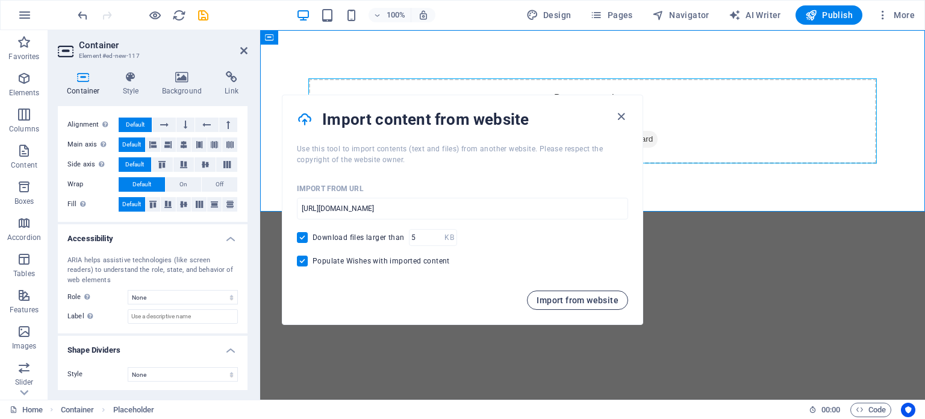
click at [573, 292] on button "Import from website" at bounding box center [577, 299] width 101 height 19
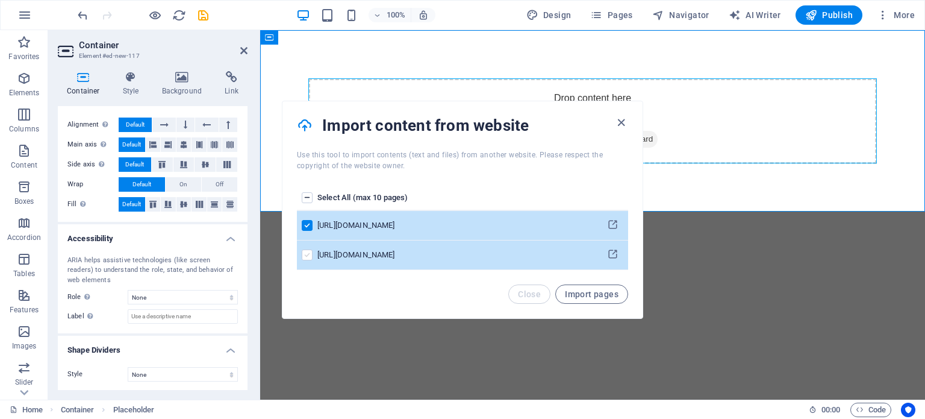
click at [302, 251] on label "pages list" at bounding box center [307, 254] width 11 height 11
click at [0, 0] on input "pages list" at bounding box center [0, 0] width 0 height 0
click at [590, 297] on span "Import pages" at bounding box center [592, 294] width 54 height 10
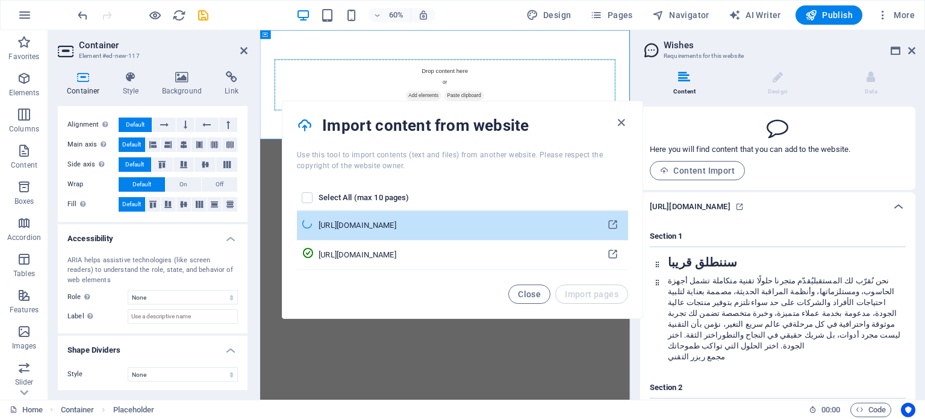
scroll to position [0, 0]
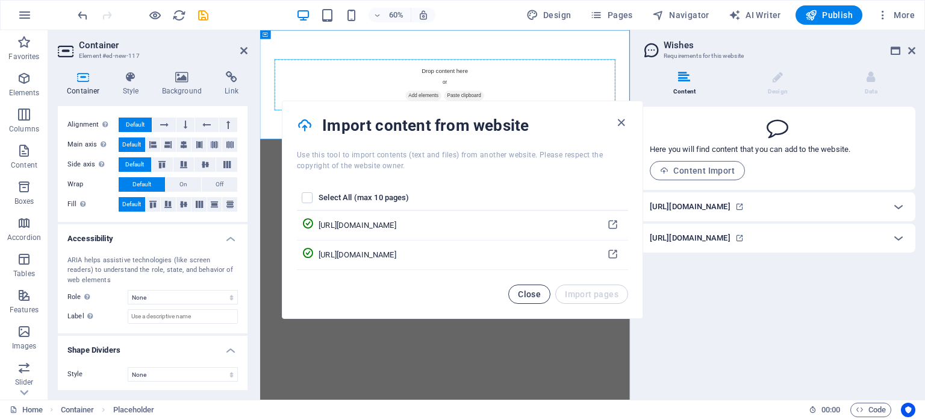
click at [520, 292] on span "Close" at bounding box center [529, 294] width 23 height 10
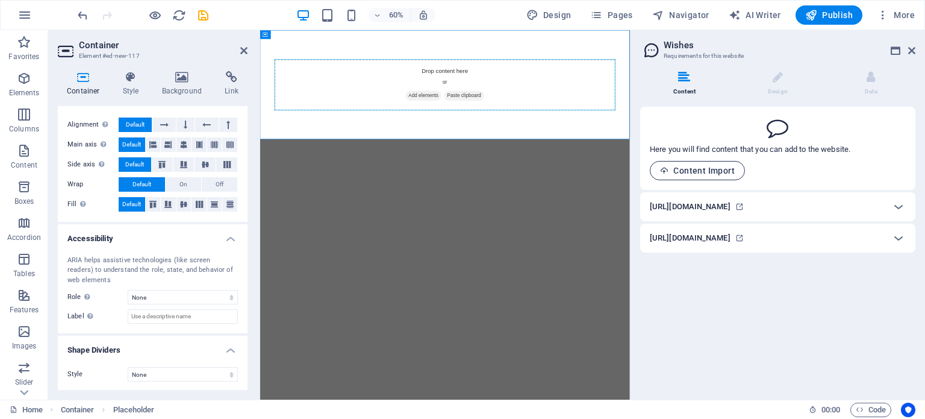
click at [717, 180] on div "Here you will find content that you can add to the website. Content Import" at bounding box center [777, 148] width 275 height 83
click at [714, 172] on span "Content Import" at bounding box center [697, 171] width 75 height 10
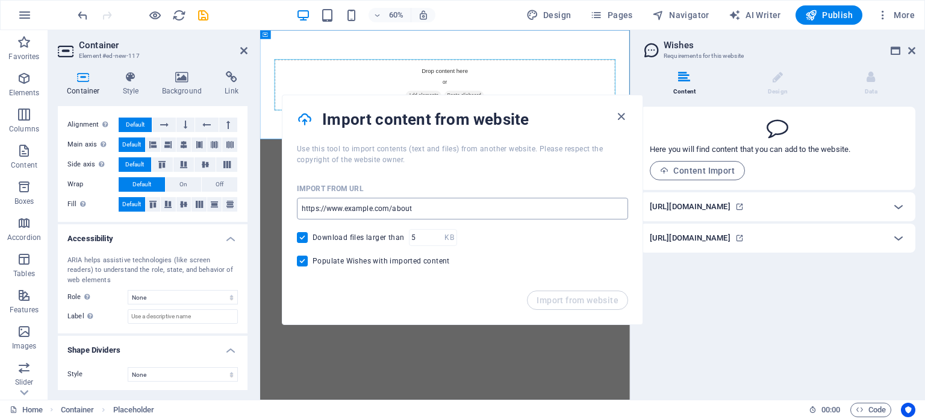
click at [410, 214] on input "url" at bounding box center [462, 209] width 331 height 22
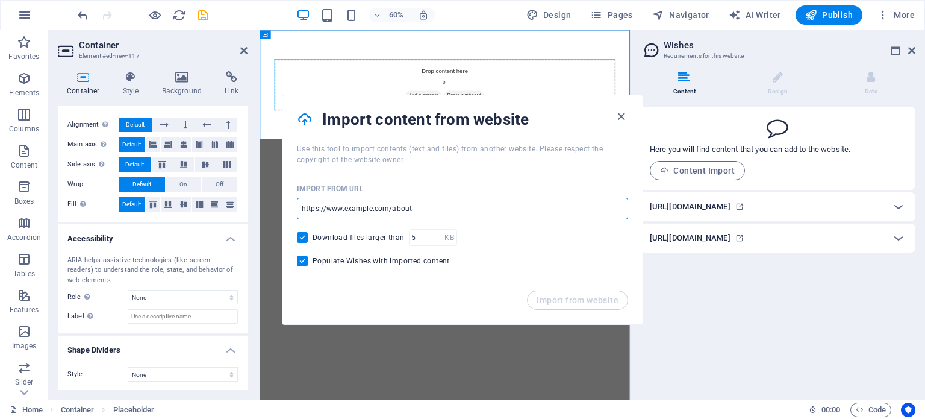
type input "http://razercomplex.com/"
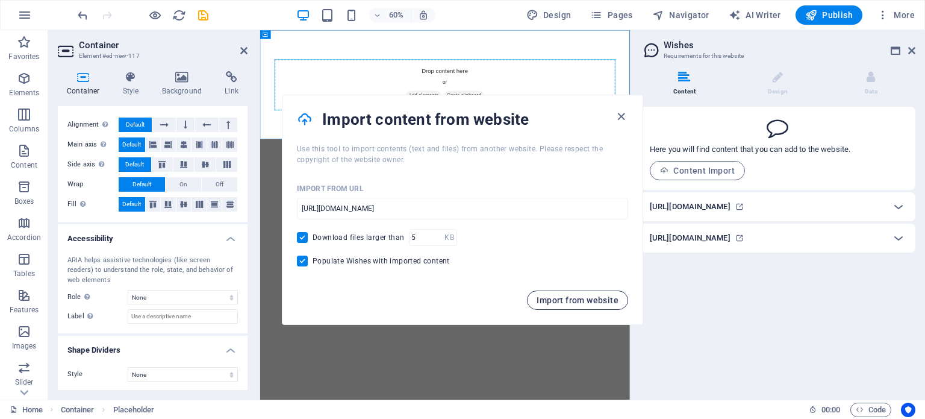
click at [554, 299] on span "Import from website" at bounding box center [578, 300] width 82 height 10
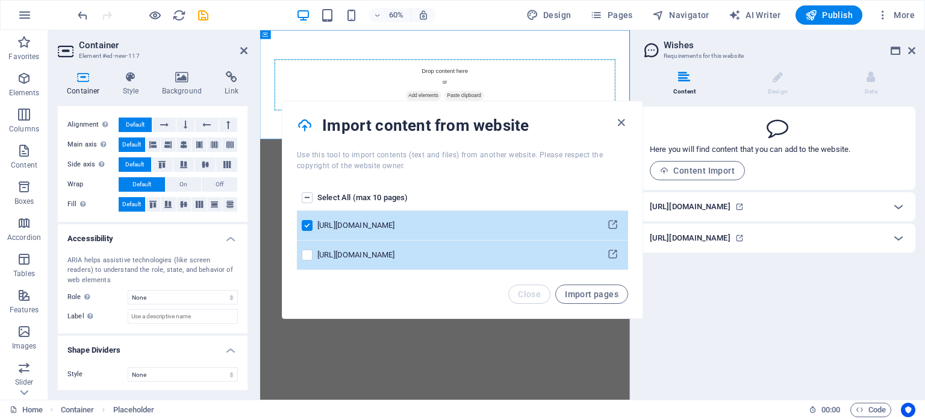
click at [317, 260] on td "pages list" at bounding box center [307, 255] width 20 height 30
click at [301, 254] on td "pages list" at bounding box center [307, 255] width 20 height 30
click at [306, 258] on label "pages list" at bounding box center [307, 254] width 11 height 11
click at [0, 0] on input "pages list" at bounding box center [0, 0] width 0 height 0
click at [595, 289] on span "Import pages" at bounding box center [592, 294] width 54 height 10
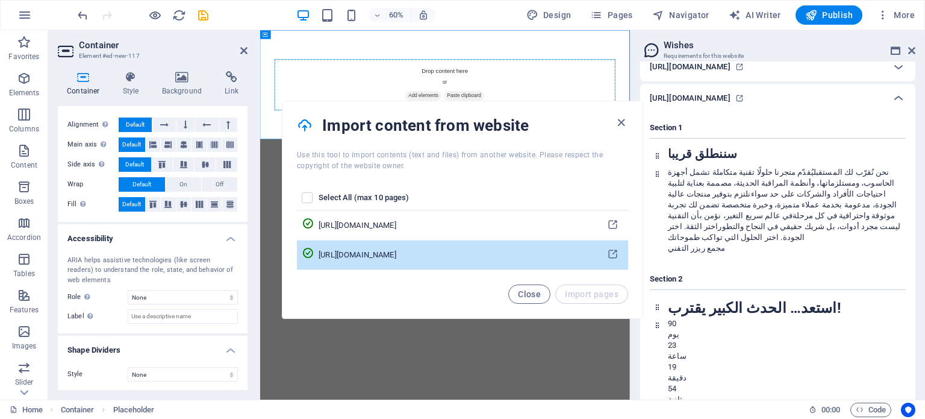
scroll to position [205, 0]
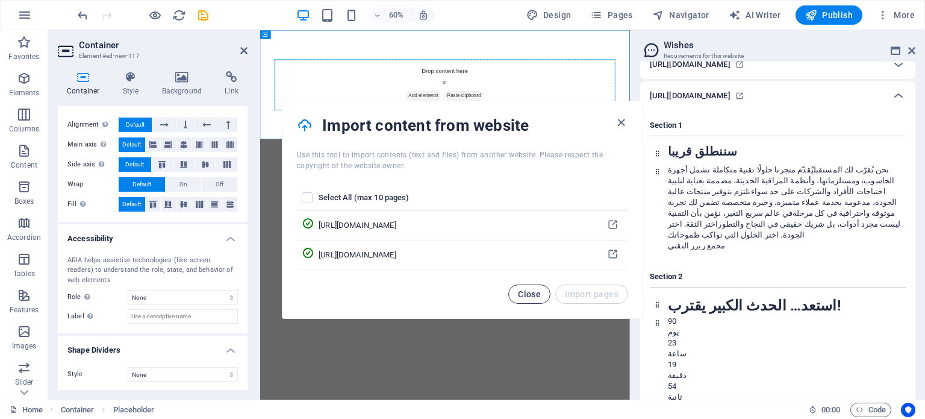
click at [523, 294] on span "Close" at bounding box center [529, 294] width 23 height 10
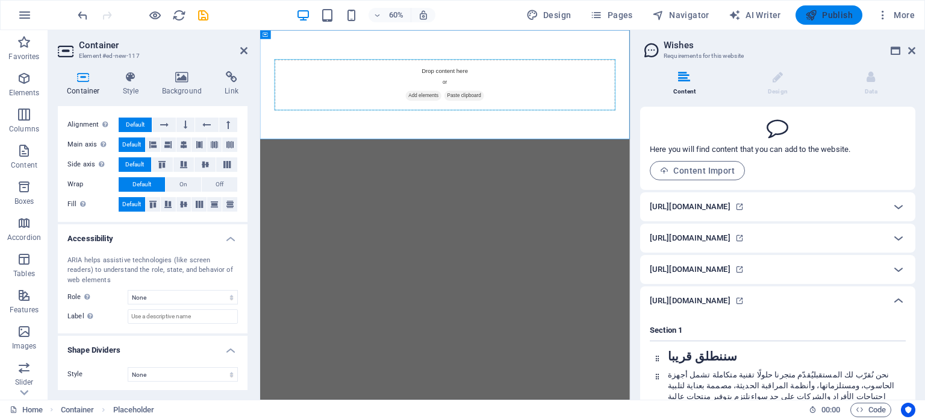
click at [821, 24] on button "Publish" at bounding box center [829, 14] width 67 height 19
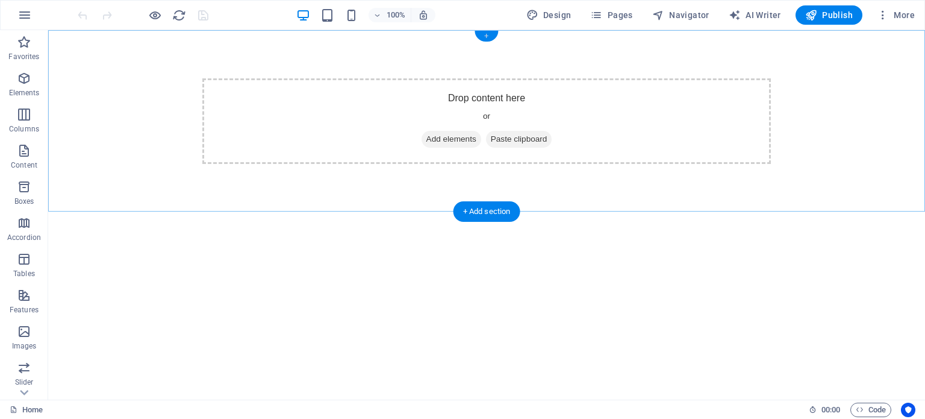
click at [481, 38] on div "+" at bounding box center [486, 36] width 23 height 11
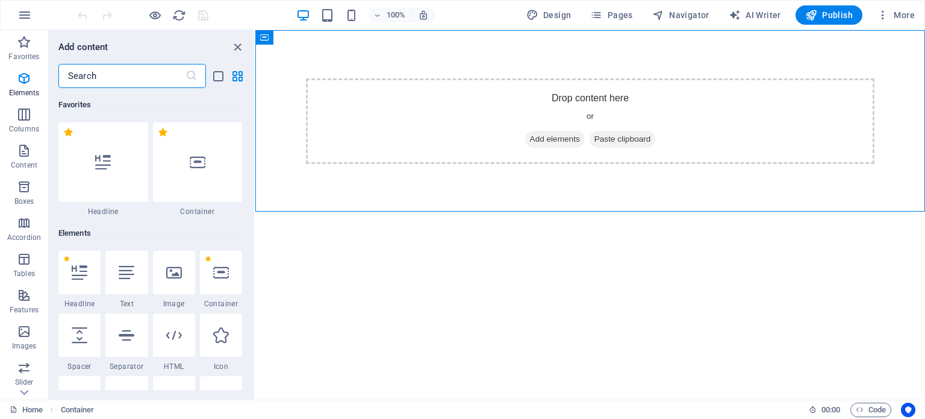
scroll to position [2107, 0]
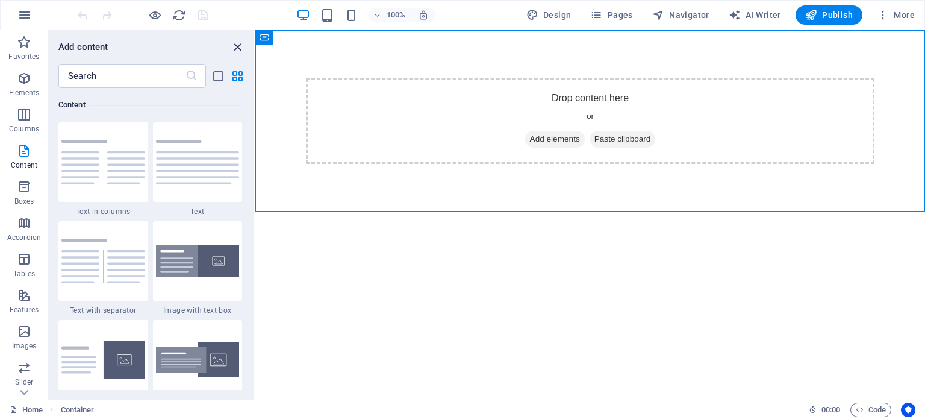
click at [240, 46] on icon "close panel" at bounding box center [238, 47] width 14 height 14
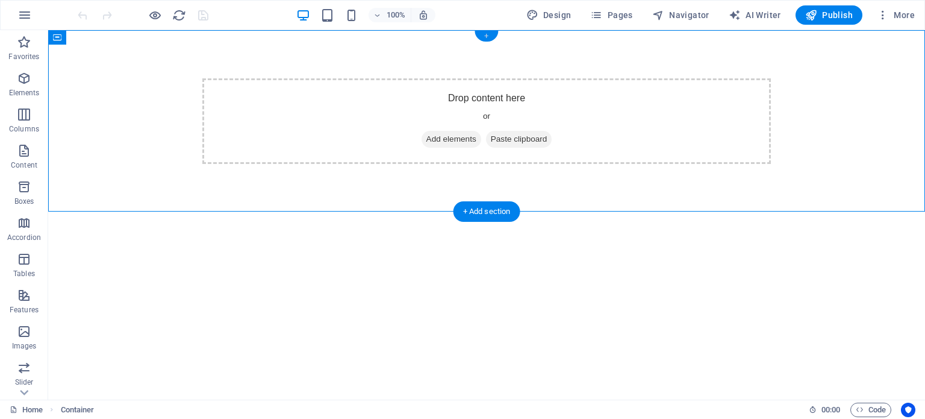
click at [482, 36] on div "+" at bounding box center [486, 36] width 23 height 11
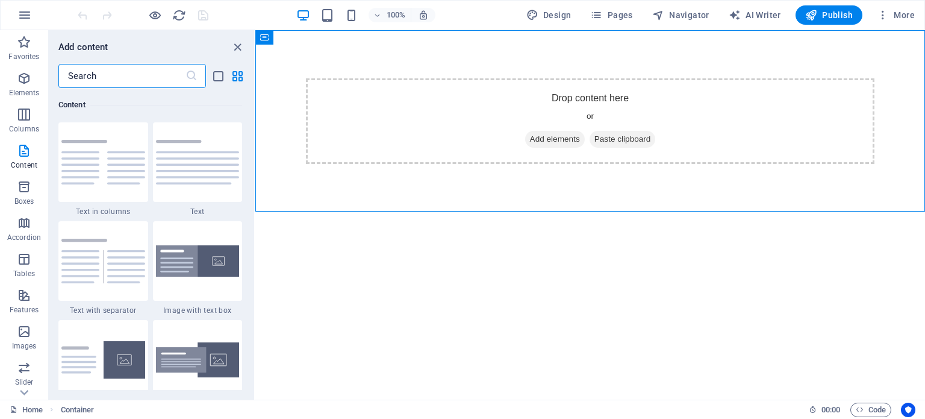
click at [129, 78] on input "text" at bounding box center [121, 76] width 127 height 24
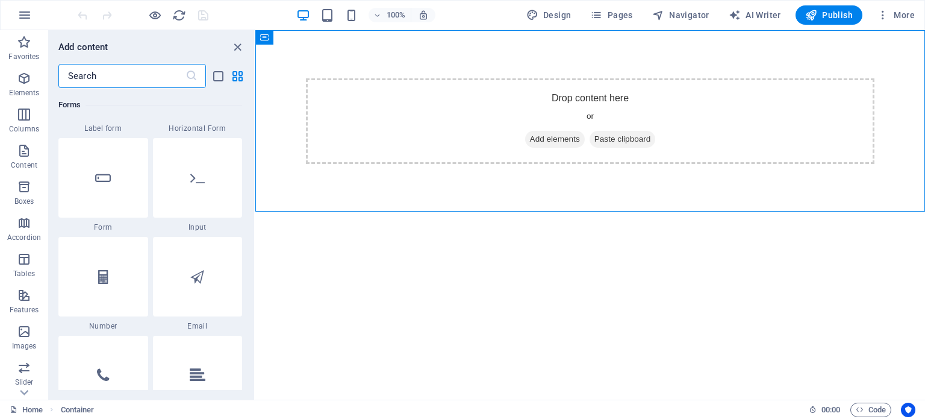
scroll to position [9077, 0]
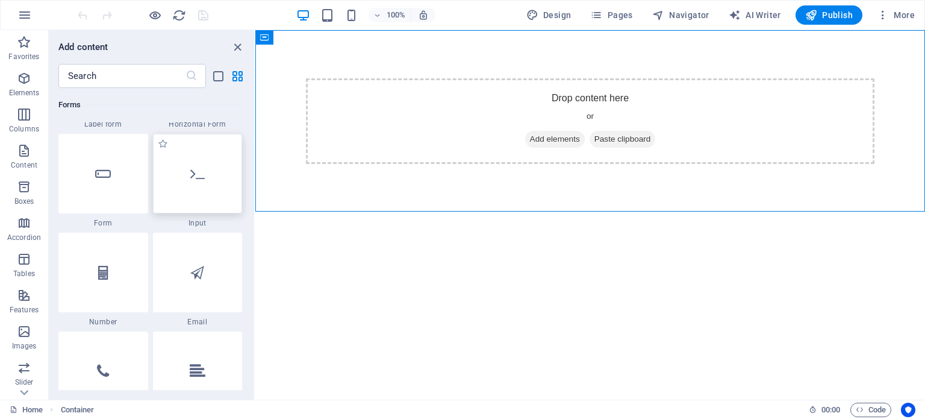
click at [199, 199] on div at bounding box center [198, 173] width 90 height 79
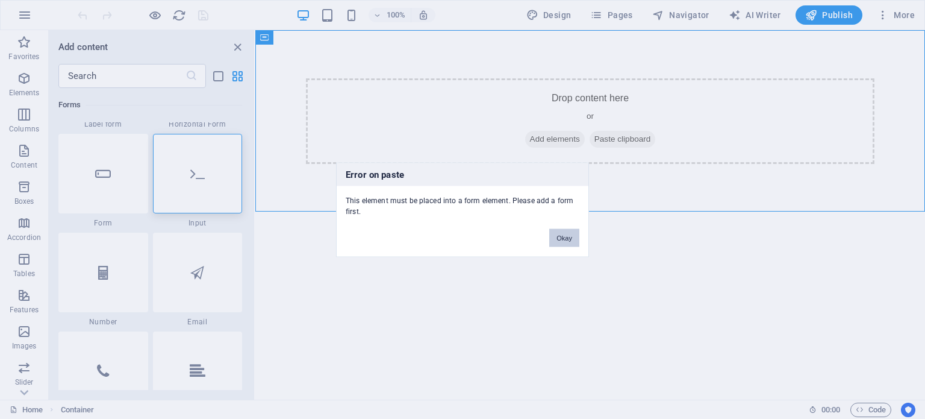
click at [572, 241] on button "Okay" at bounding box center [564, 237] width 30 height 18
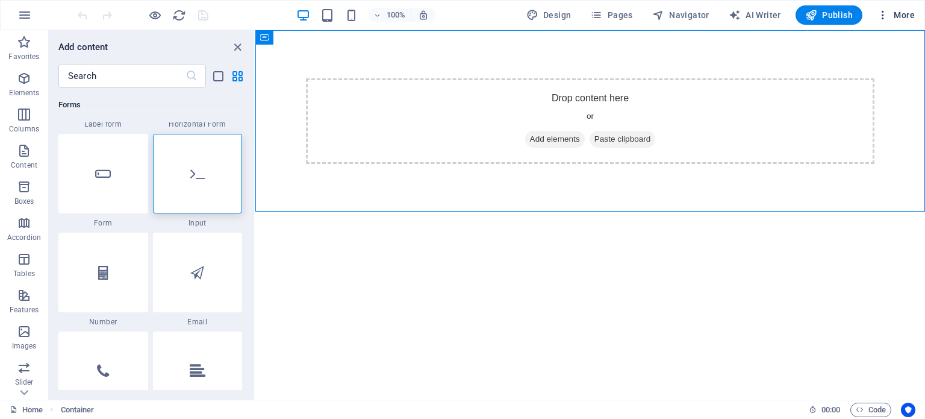
click at [884, 16] on icon "button" at bounding box center [883, 15] width 12 height 12
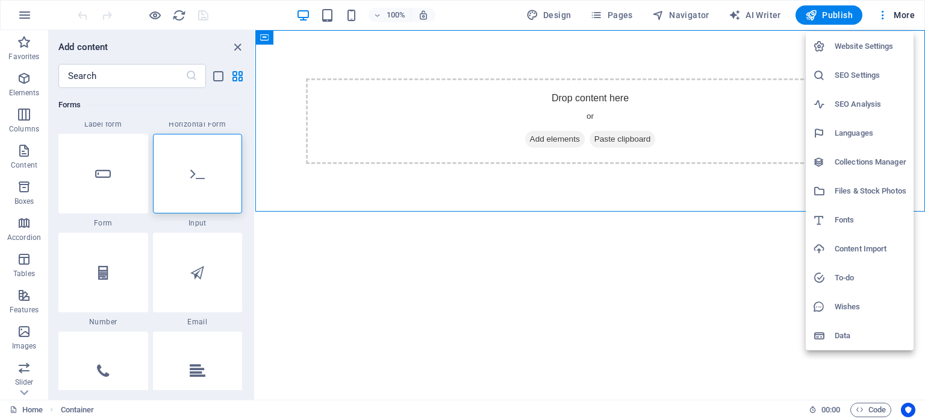
click at [606, 16] on div at bounding box center [462, 209] width 925 height 419
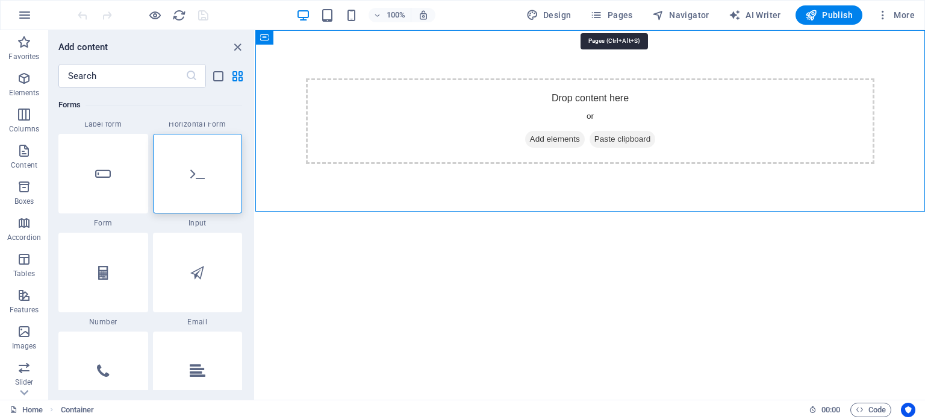
click at [606, 16] on span "Pages" at bounding box center [611, 15] width 42 height 12
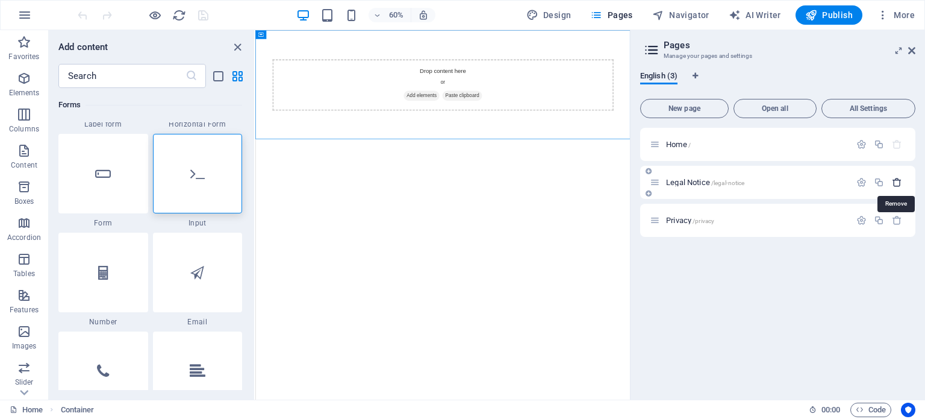
click at [899, 180] on icon "button" at bounding box center [897, 182] width 10 height 10
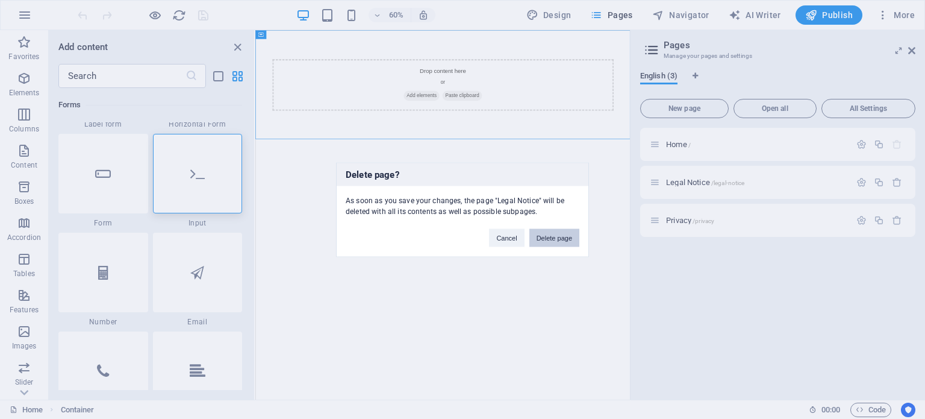
click at [561, 237] on button "Delete page" at bounding box center [554, 237] width 50 height 18
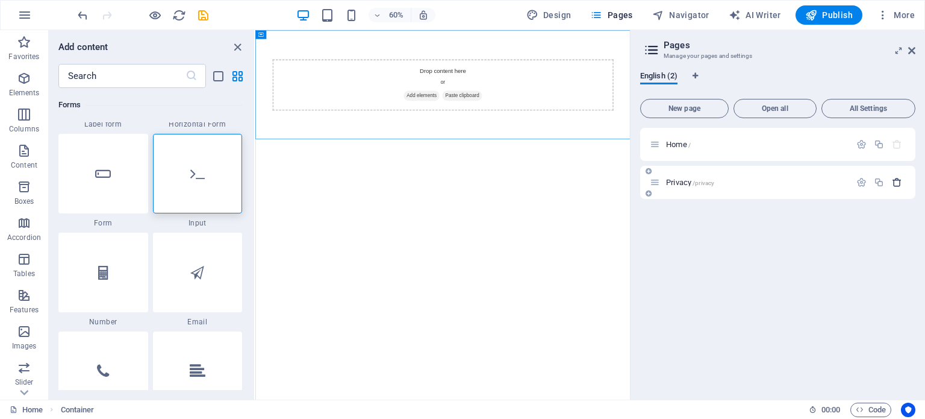
click at [903, 180] on button "button" at bounding box center [896, 182] width 17 height 10
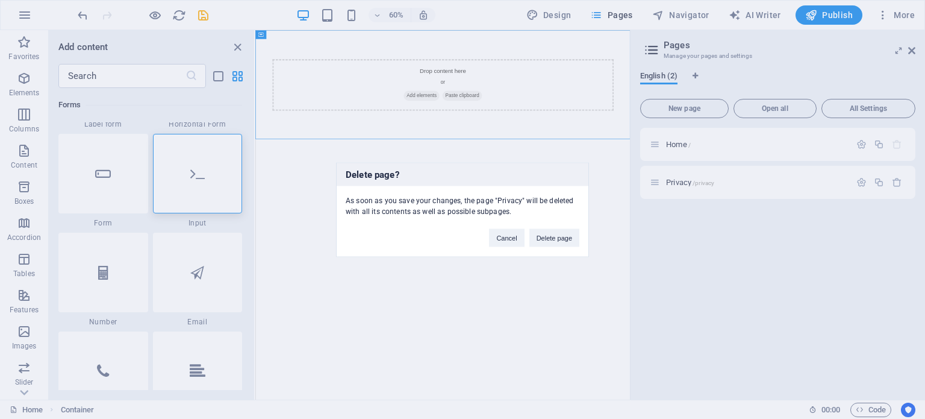
click at [541, 248] on div "Delete page? As soon as you save your changes, the page "Privacy" will be delet…" at bounding box center [462, 209] width 253 height 95
click at [546, 237] on button "Delete page" at bounding box center [554, 237] width 50 height 18
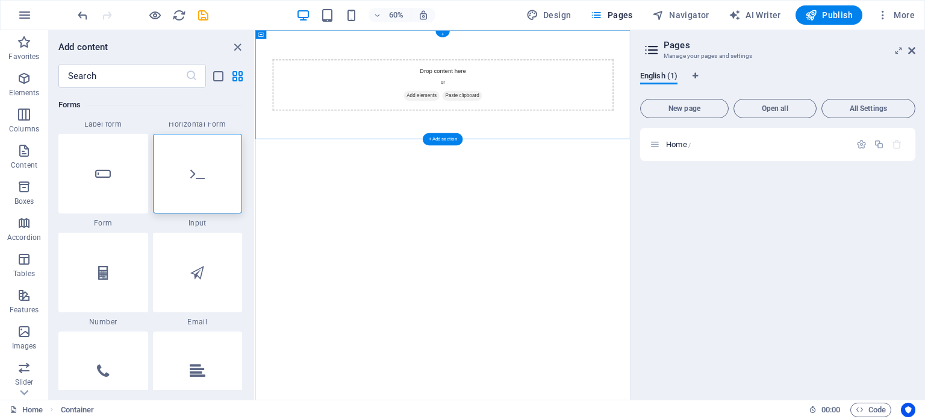
click at [441, 139] on div "+ Add section" at bounding box center [443, 138] width 40 height 12
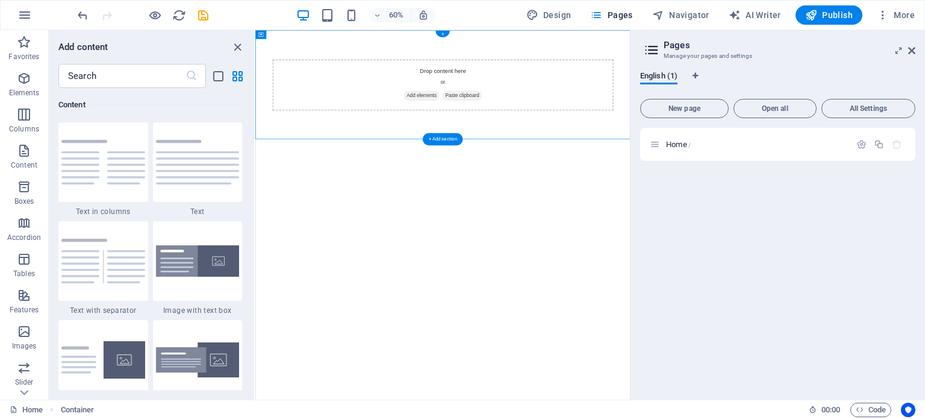
scroll to position [2106, 0]
click at [812, 8] on button "Publish" at bounding box center [829, 14] width 67 height 19
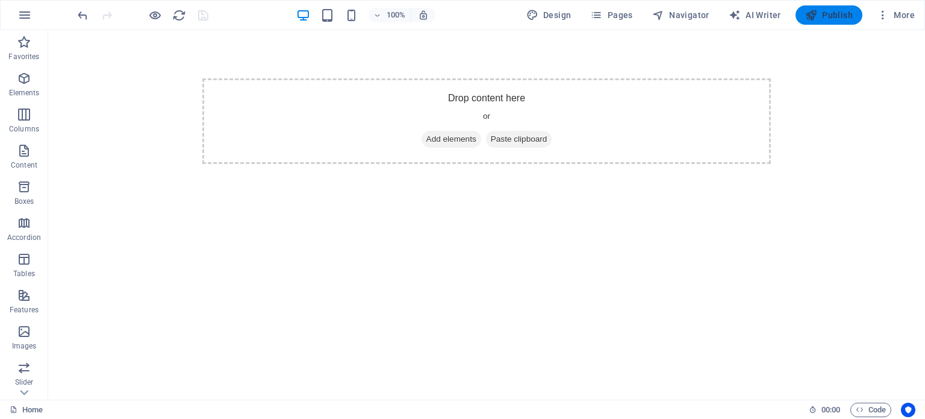
click at [820, 13] on span "Publish" at bounding box center [829, 15] width 48 height 12
click at [485, 219] on div "+ Add section" at bounding box center [486, 211] width 67 height 20
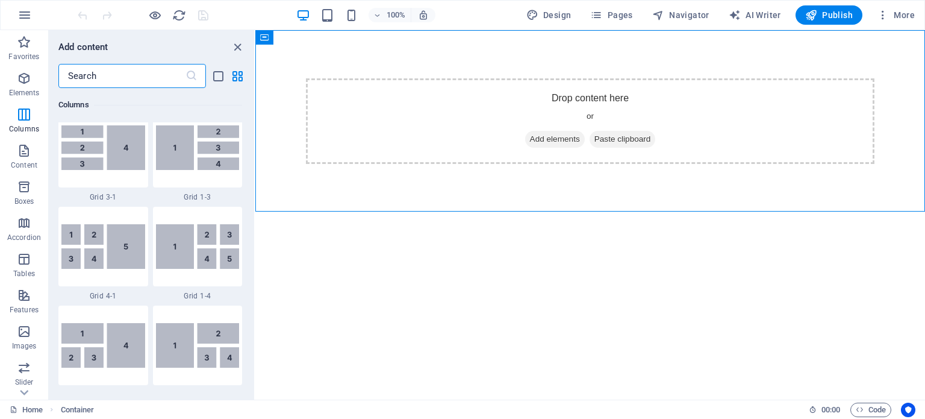
scroll to position [1580, 0]
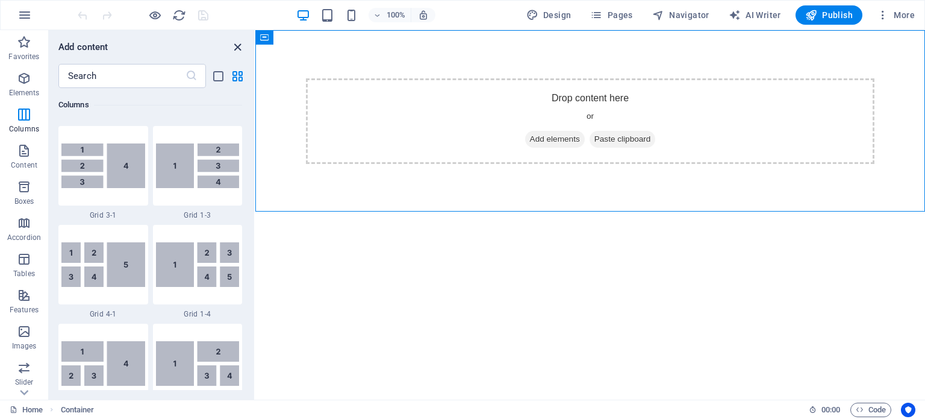
click at [233, 44] on icon "close panel" at bounding box center [238, 47] width 14 height 14
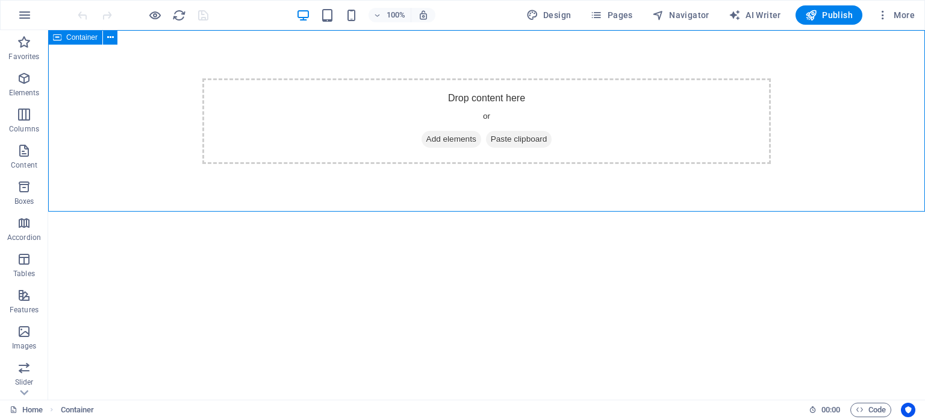
click at [72, 38] on span "Container" at bounding box center [81, 37] width 31 height 7
click at [117, 39] on button at bounding box center [110, 37] width 14 height 14
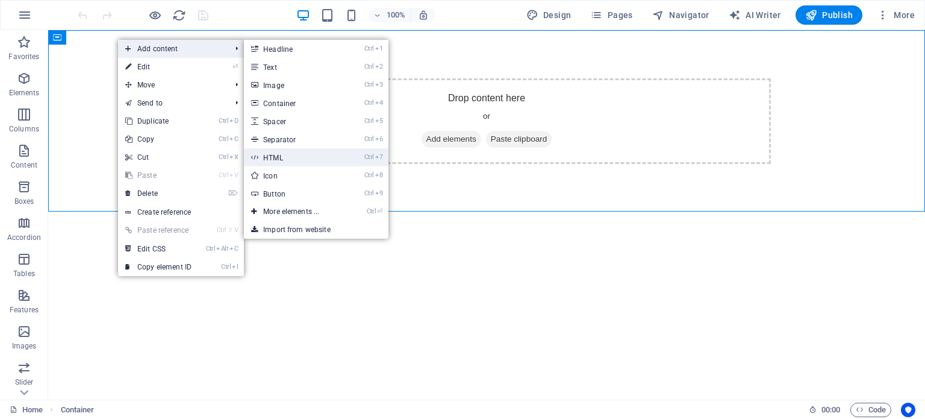
click at [282, 161] on link "Ctrl 7 HTML" at bounding box center [293, 157] width 99 height 18
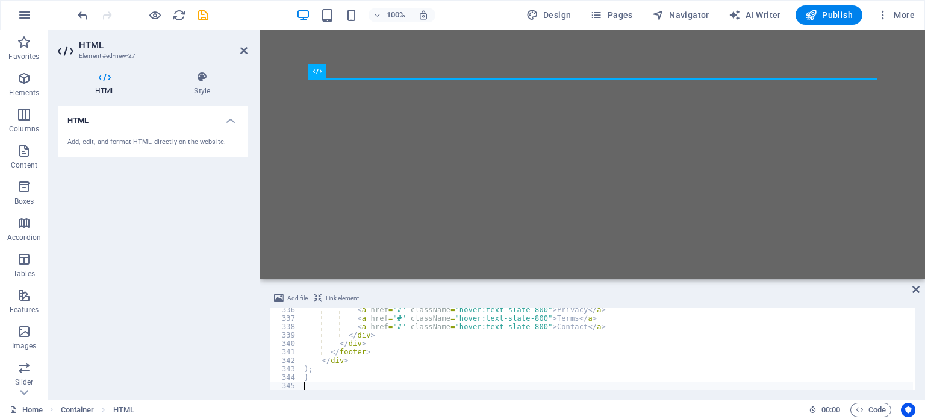
scroll to position [2827, 0]
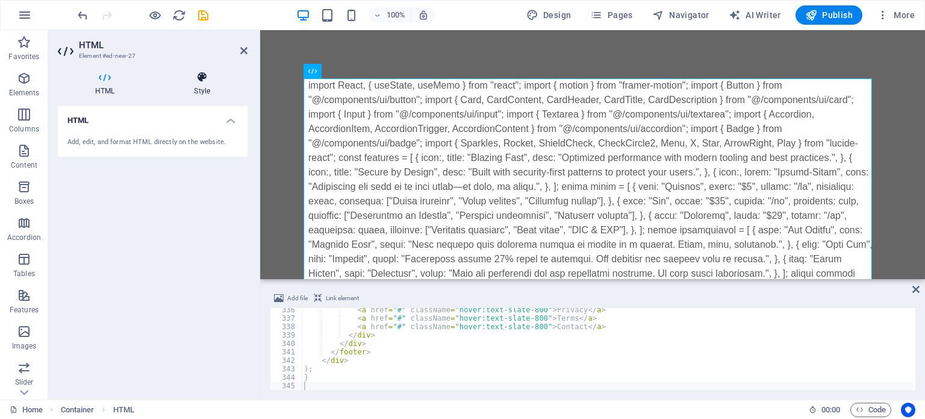
click at [205, 78] on icon at bounding box center [202, 77] width 91 height 12
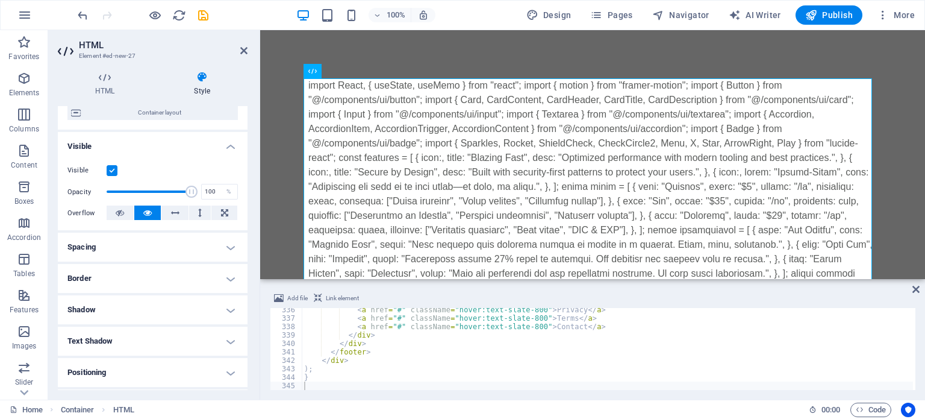
scroll to position [224, 0]
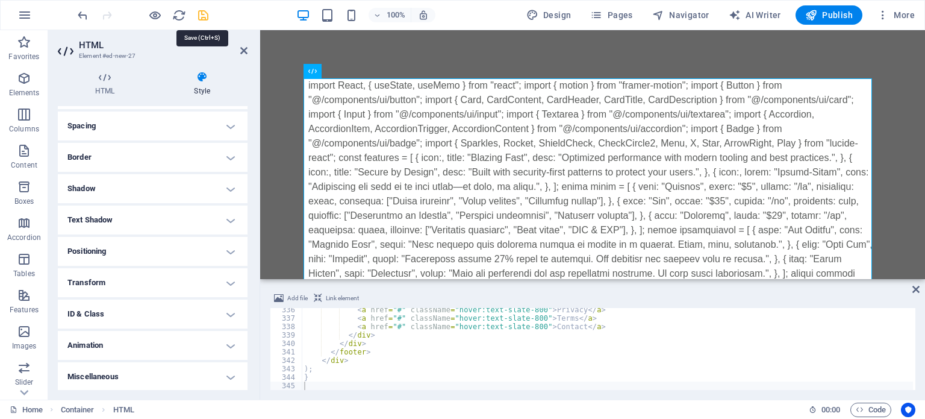
click at [198, 19] on icon "save" at bounding box center [203, 15] width 14 height 14
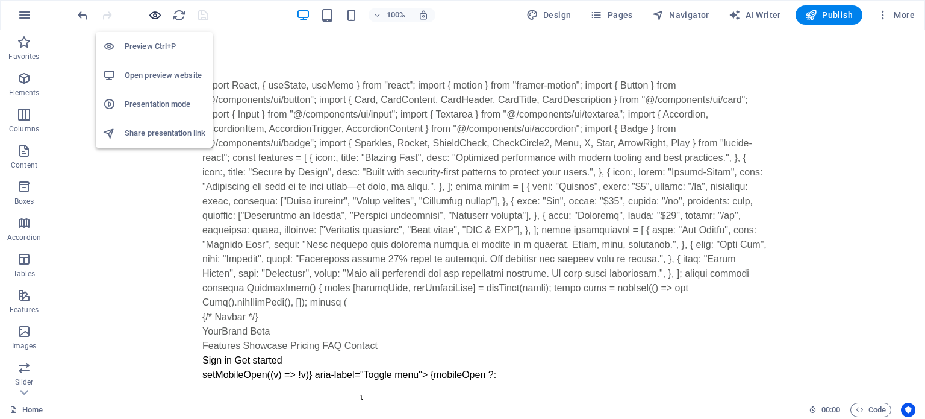
click at [154, 13] on icon "button" at bounding box center [155, 15] width 14 height 14
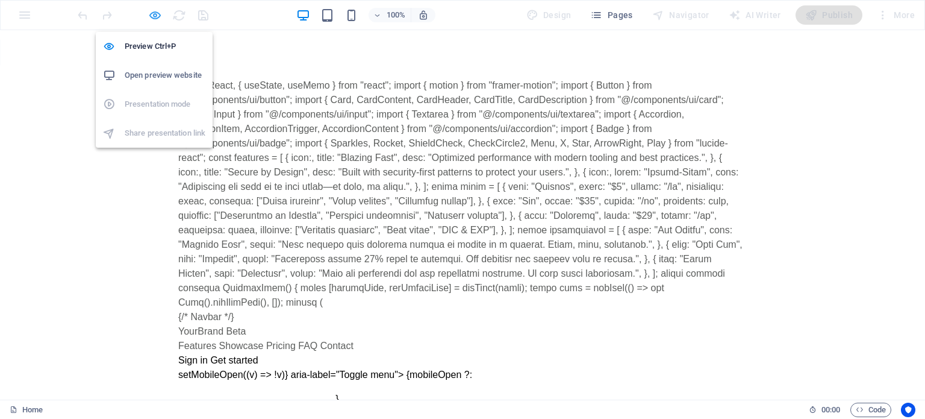
click at [155, 12] on icon "button" at bounding box center [155, 15] width 14 height 14
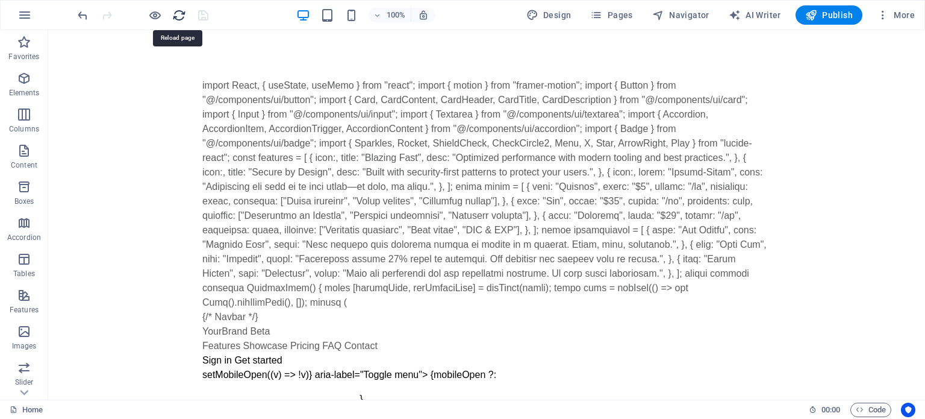
click at [178, 14] on icon "reload" at bounding box center [179, 15] width 14 height 14
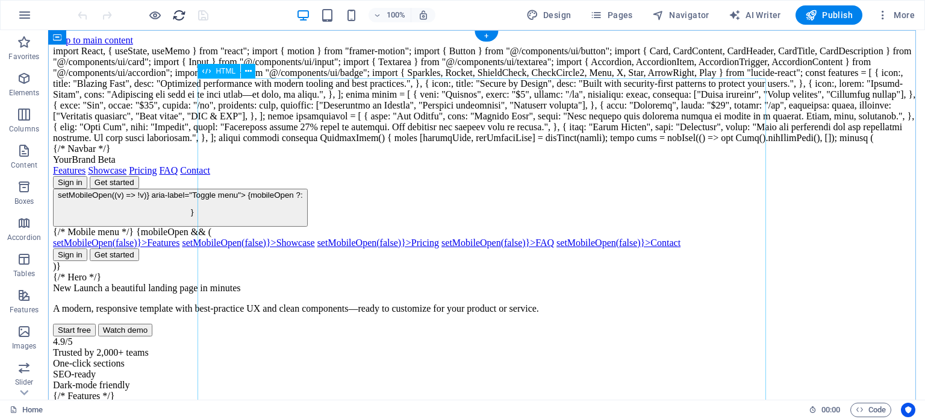
scroll to position [0, 0]
click at [838, 16] on span "Publish" at bounding box center [829, 15] width 48 height 12
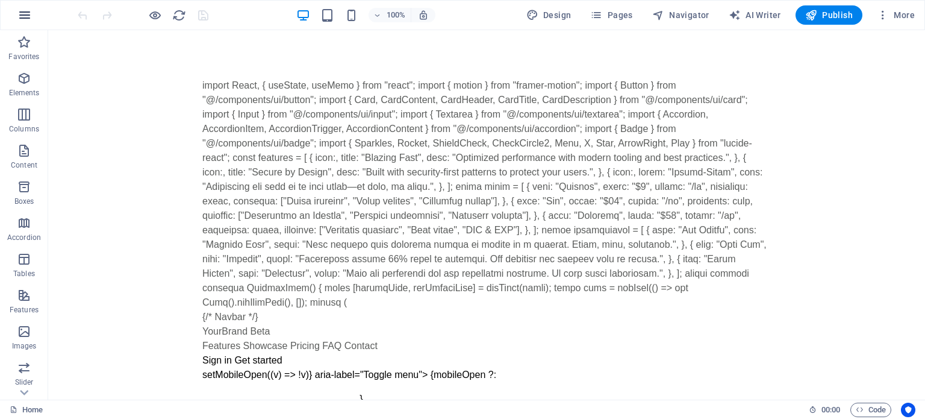
click at [24, 16] on icon "button" at bounding box center [24, 15] width 14 height 14
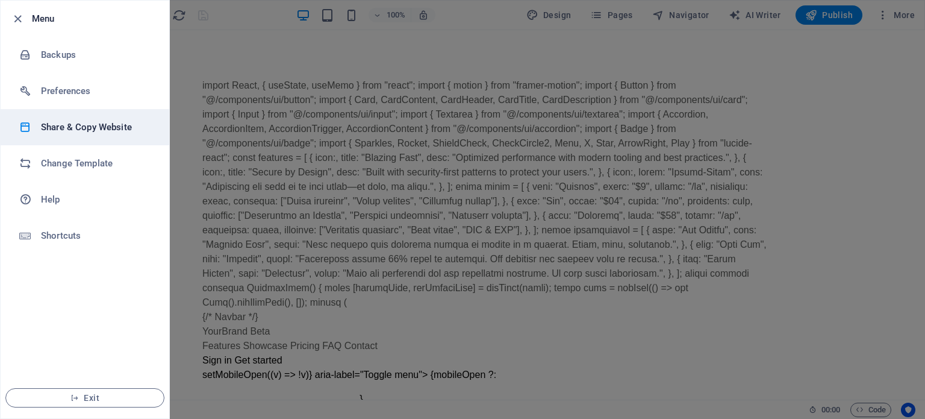
click at [97, 137] on li "Share & Copy Website" at bounding box center [85, 127] width 169 height 36
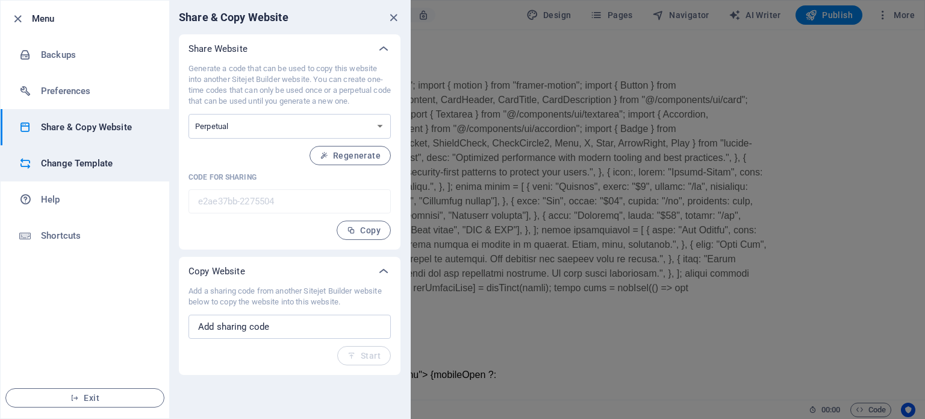
click at [60, 171] on li "Change Template" at bounding box center [85, 163] width 169 height 36
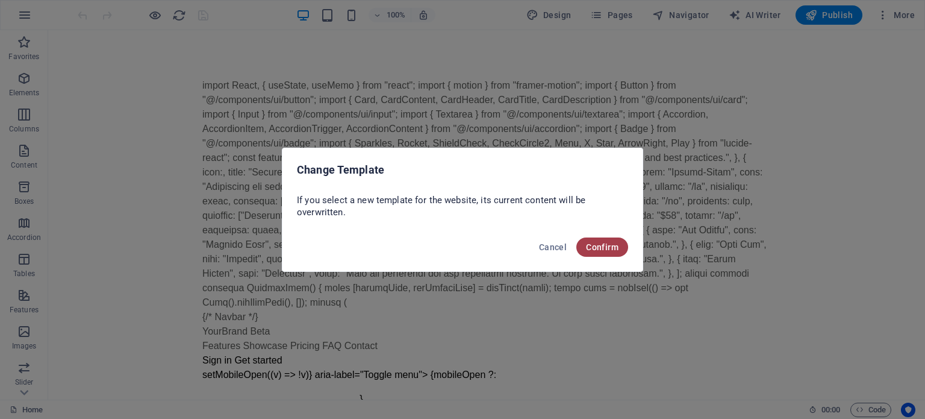
click at [589, 245] on span "Confirm" at bounding box center [602, 247] width 33 height 10
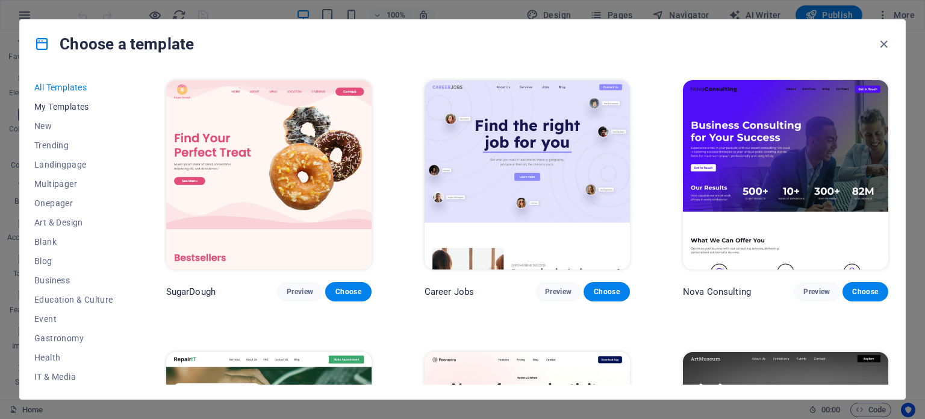
click at [75, 107] on span "My Templates" at bounding box center [73, 107] width 79 height 10
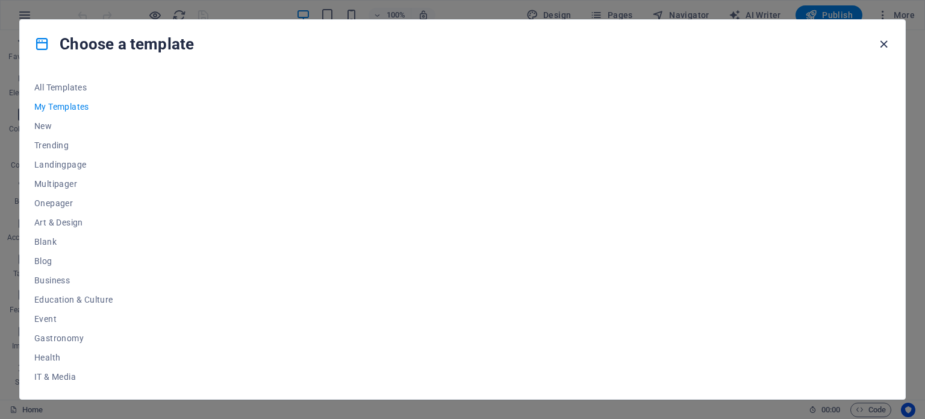
click at [886, 43] on icon "button" at bounding box center [884, 44] width 14 height 14
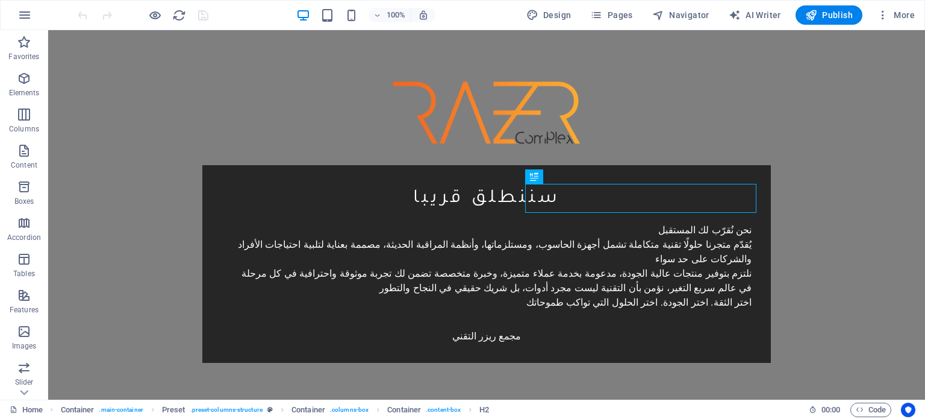
click at [10, 5] on div "100% Design Pages Navigator AI Writer Publish More" at bounding box center [463, 15] width 924 height 29
click at [19, 10] on icon "button" at bounding box center [24, 15] width 14 height 14
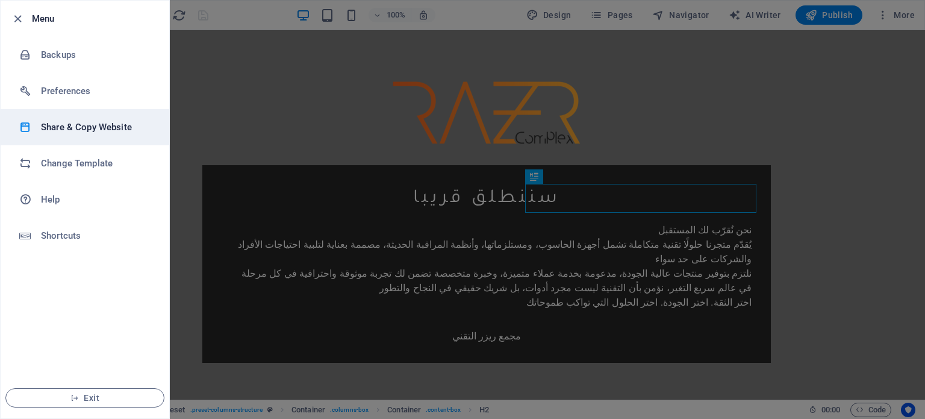
click at [83, 126] on h6 "Share & Copy Website" at bounding box center [96, 127] width 111 height 14
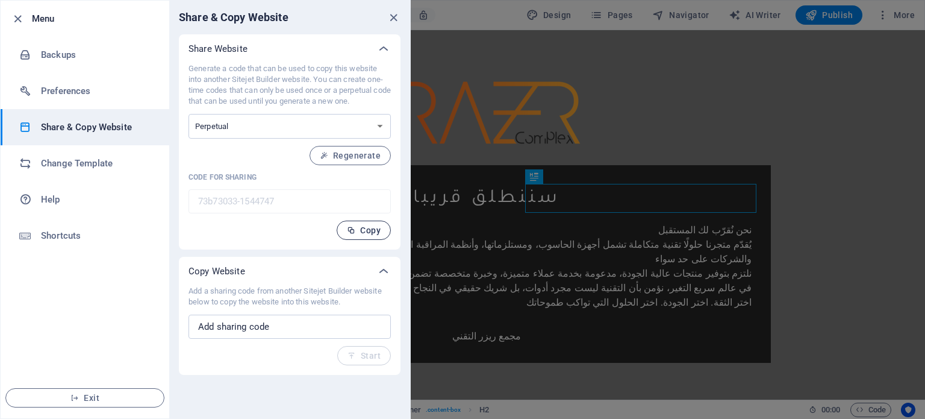
click at [353, 228] on icon "button" at bounding box center [351, 230] width 8 height 8
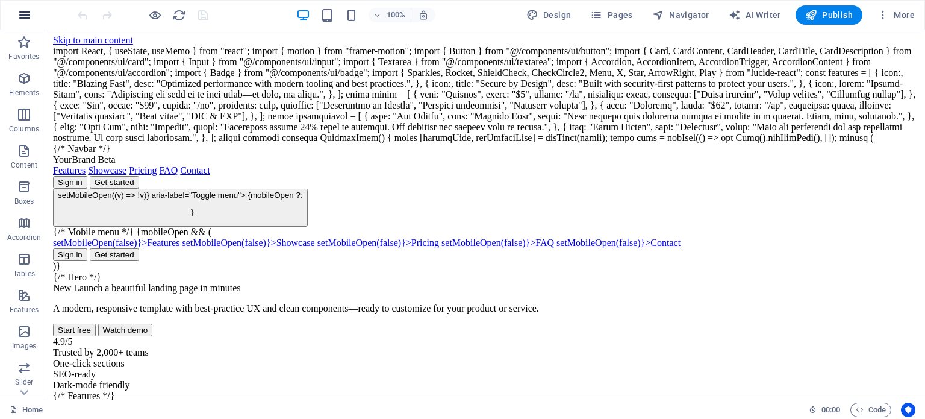
click at [28, 19] on icon "button" at bounding box center [24, 15] width 14 height 14
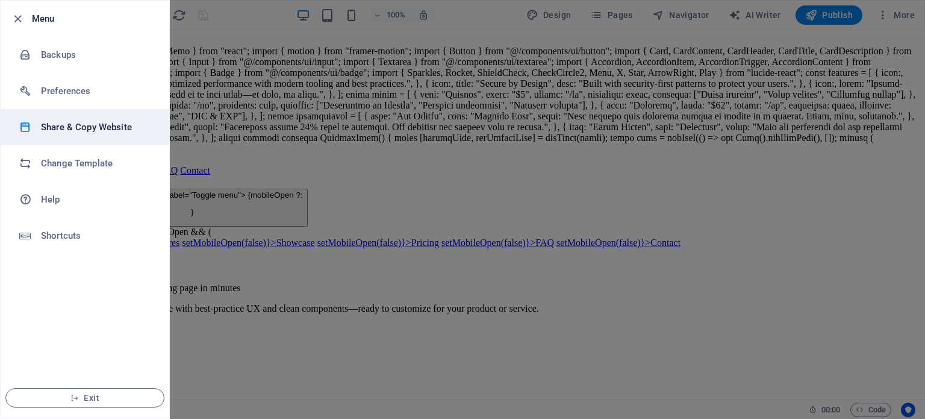
click at [96, 115] on li "Share & Copy Website" at bounding box center [85, 127] width 169 height 36
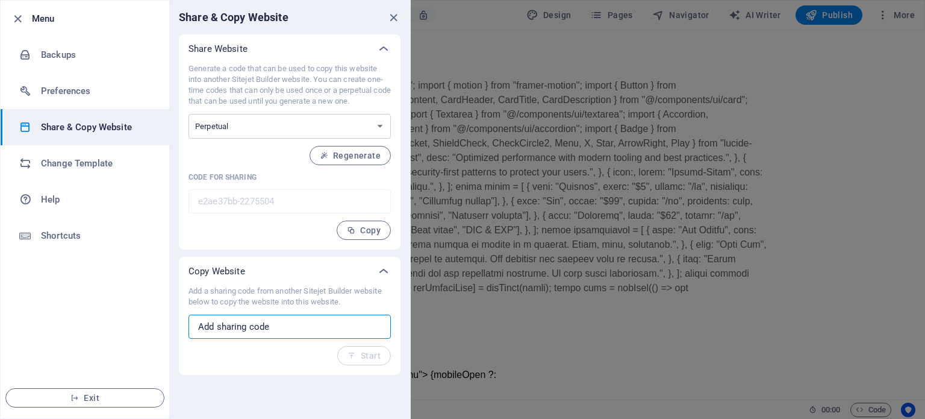
click at [259, 325] on input "text" at bounding box center [289, 326] width 202 height 24
paste input "73b73033-1544747"
type input "73b73033-1544747"
click at [357, 355] on span "Start" at bounding box center [363, 355] width 33 height 10
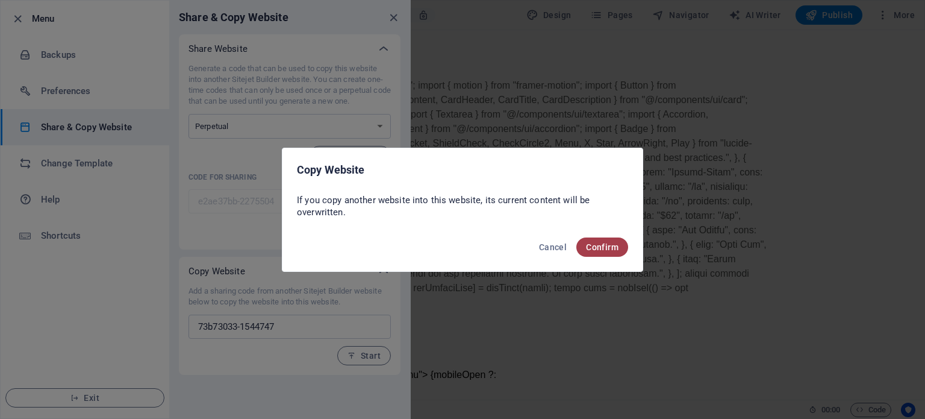
click at [600, 243] on span "Confirm" at bounding box center [602, 247] width 33 height 10
click at [605, 245] on span "Confirm" at bounding box center [602, 247] width 33 height 10
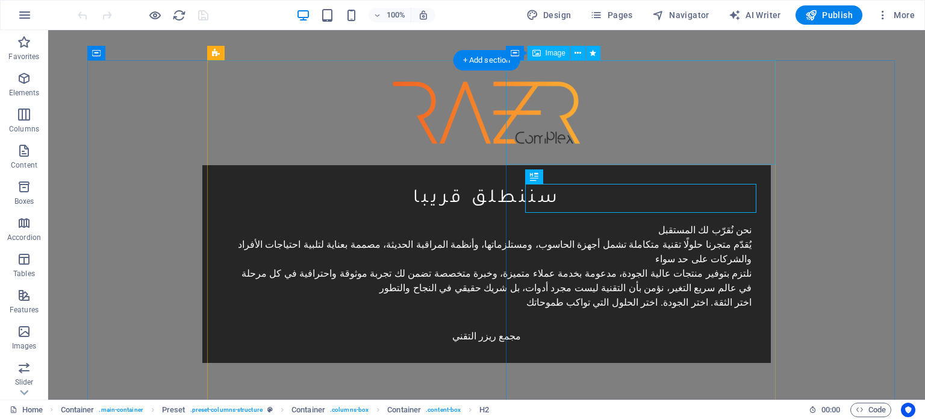
click at [666, 112] on figure at bounding box center [486, 112] width 568 height 105
click at [553, 55] on span "Image" at bounding box center [556, 52] width 20 height 7
click at [576, 52] on icon at bounding box center [577, 53] width 7 height 13
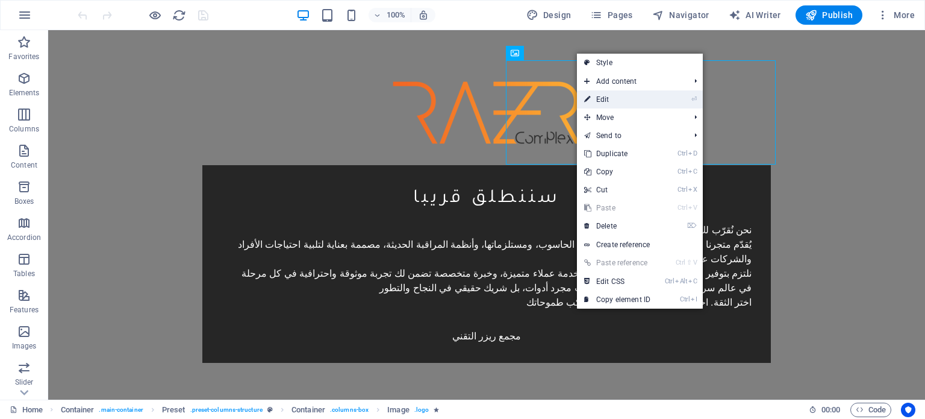
click at [608, 98] on link "⏎ Edit" at bounding box center [617, 99] width 81 height 18
select select "px"
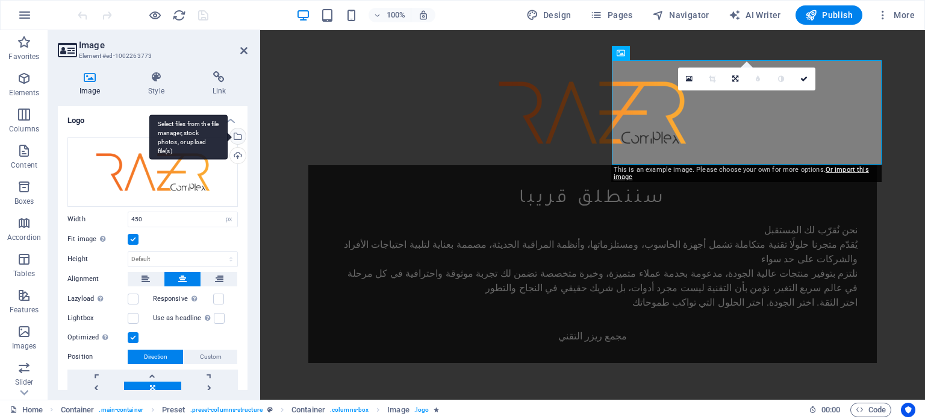
click at [236, 134] on div "Select files from the file manager, stock photos, or upload file(s)" at bounding box center [237, 137] width 18 height 18
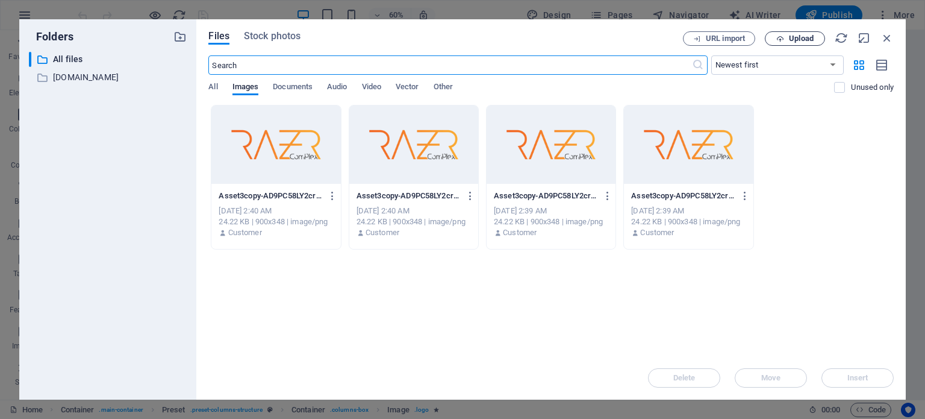
click at [785, 35] on span "Upload" at bounding box center [794, 39] width 49 height 8
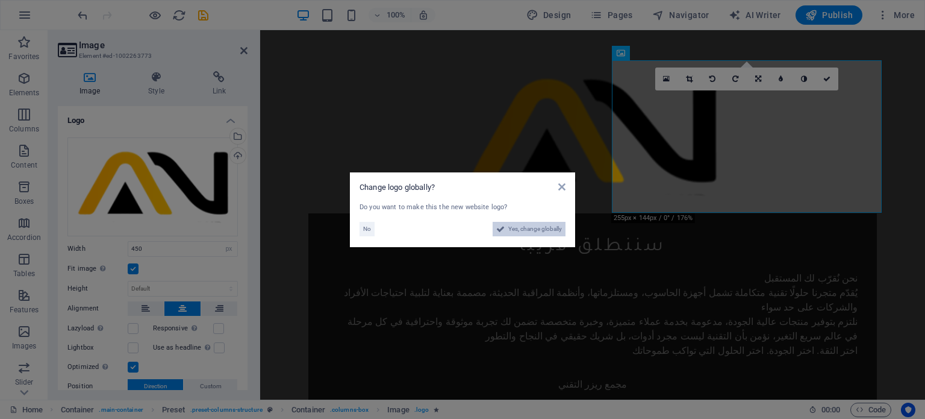
click at [518, 231] on span "Yes, change globally" at bounding box center [535, 229] width 54 height 14
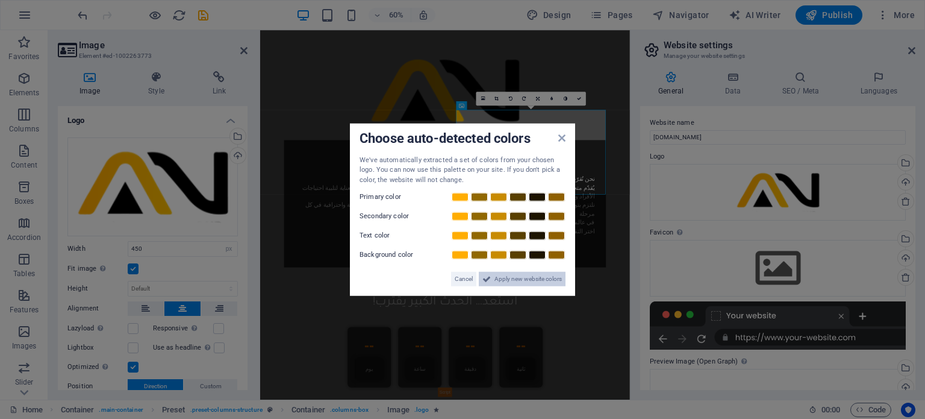
click at [509, 273] on span "Apply new website colors" at bounding box center [527, 279] width 67 height 14
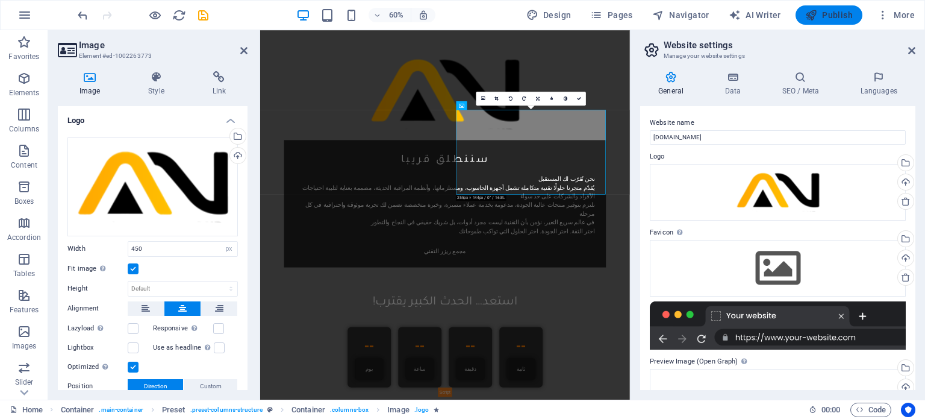
click at [809, 13] on icon "button" at bounding box center [811, 15] width 12 height 12
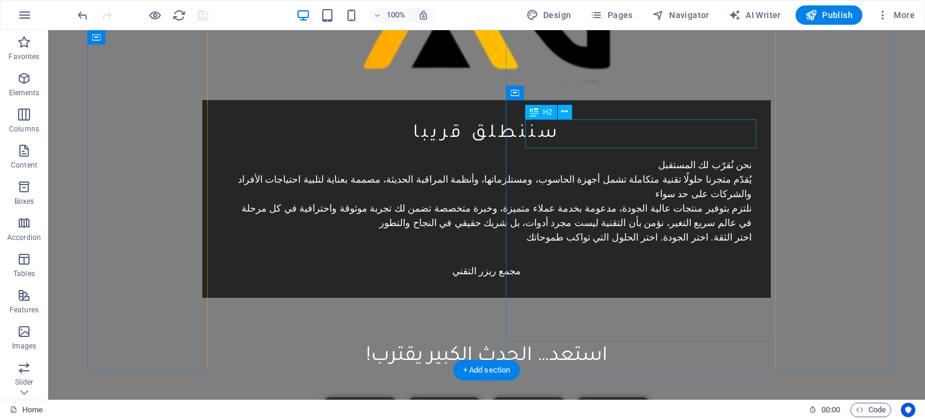
scroll to position [117, 0]
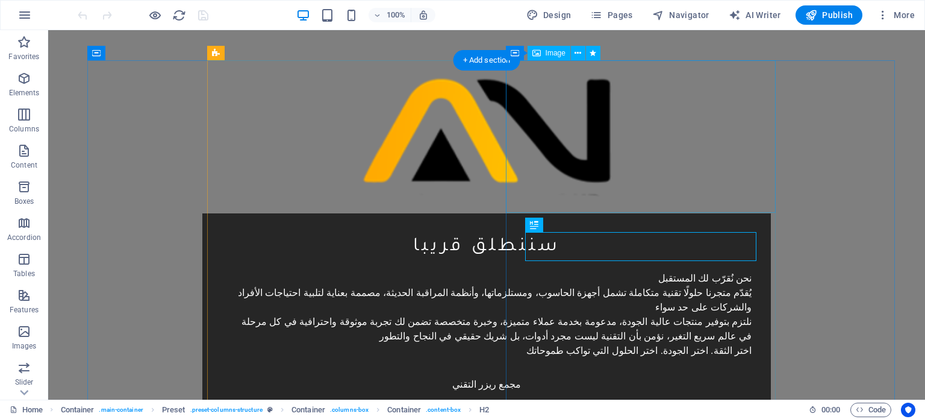
click at [615, 139] on figure at bounding box center [486, 136] width 568 height 153
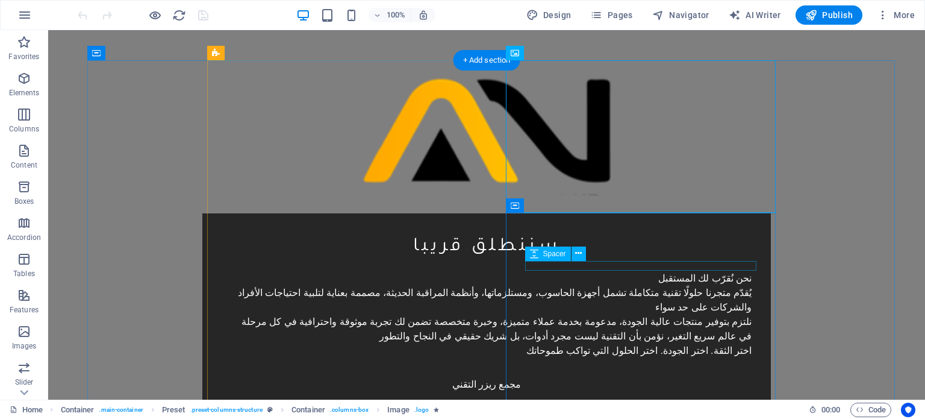
click at [581, 267] on div at bounding box center [487, 266] width 530 height 10
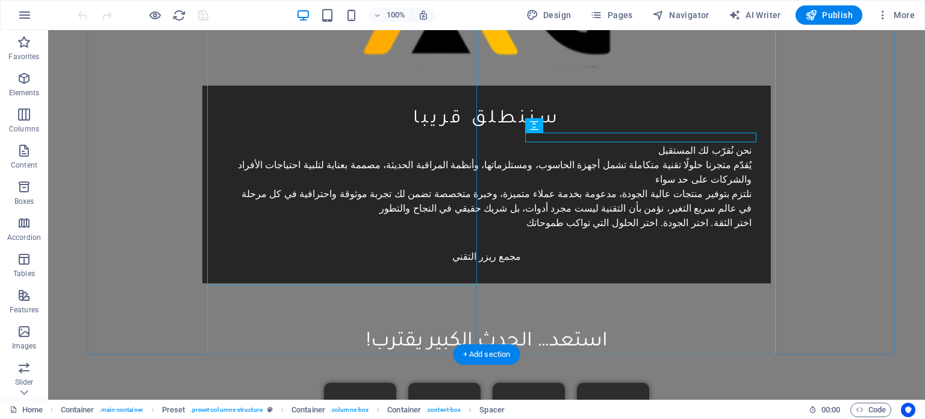
scroll to position [129, 0]
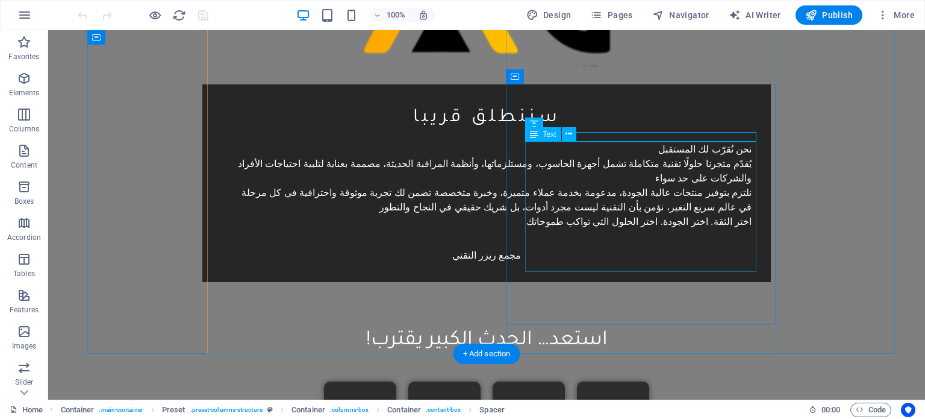
click at [646, 229] on div "نحن نُقرّب لك المستقبل يُقدّم متجرنا حلولًا تقنية متكاملة تشمل أجهزة الحاسوب، و…" at bounding box center [487, 185] width 530 height 87
click at [632, 263] on div "مجمع ريزر التقني" at bounding box center [487, 255] width 530 height 14
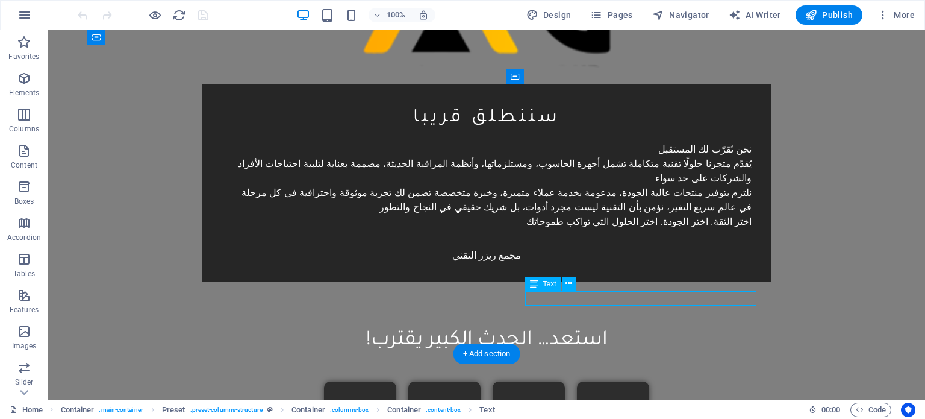
click at [632, 263] on div "مجمع ريزر التقني" at bounding box center [487, 255] width 530 height 14
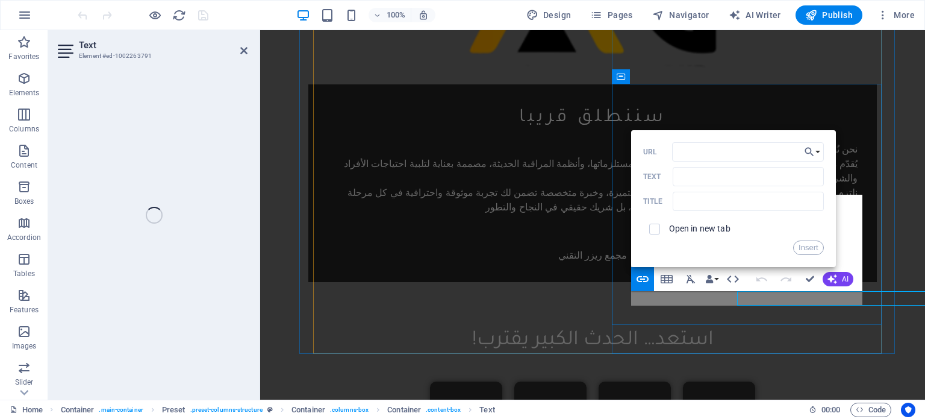
click at [632, 263] on p "مجمع ريزر التقني" at bounding box center [593, 255] width 530 height 14
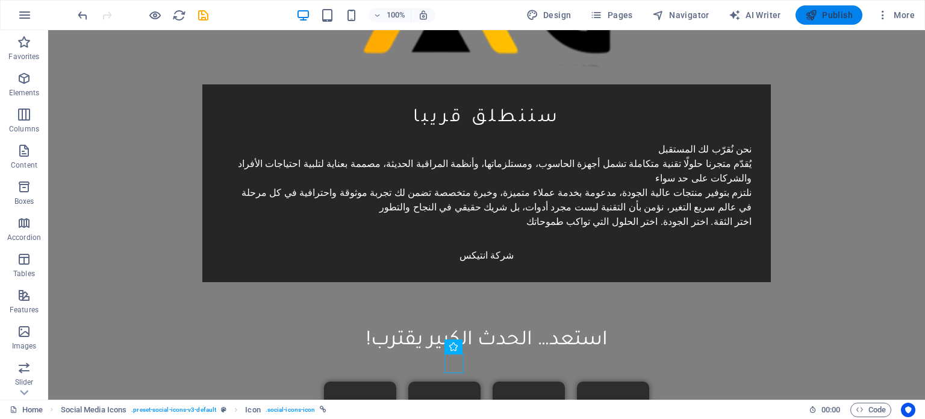
click at [844, 15] on span "Publish" at bounding box center [829, 15] width 48 height 12
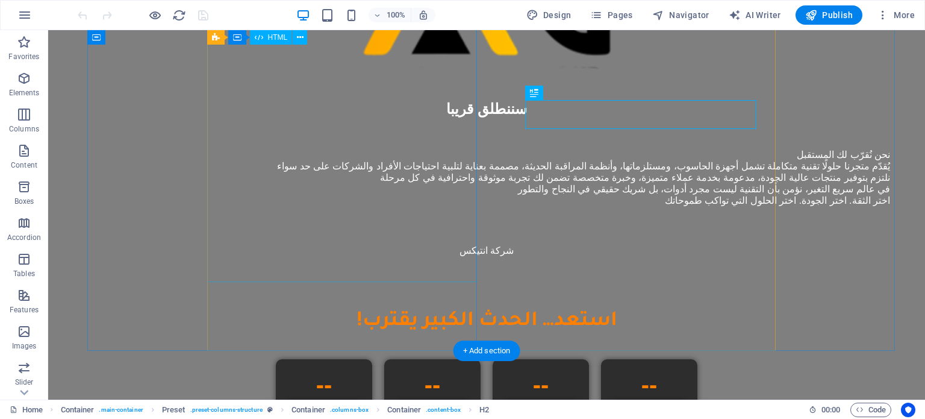
scroll to position [131, 0]
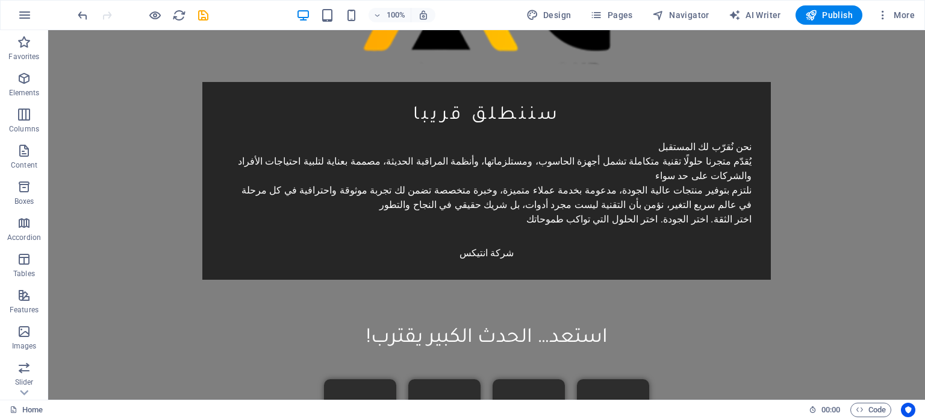
click at [500, 356] on div at bounding box center [500, 356] width 0 height 0
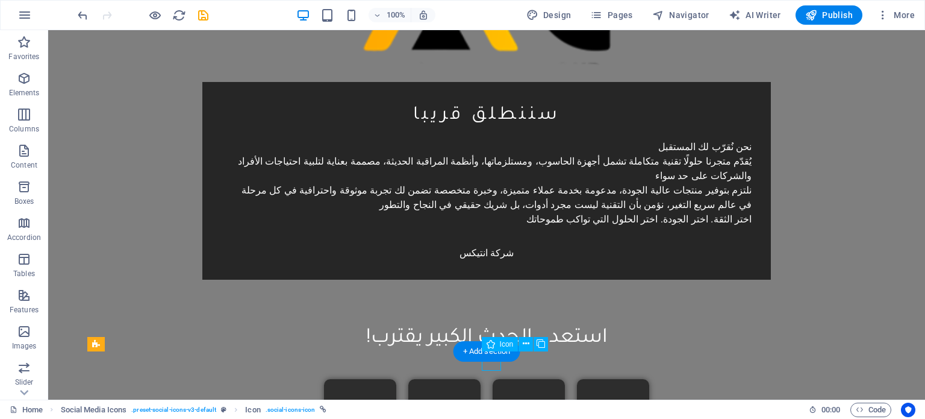
click at [545, 0] on div "Close" at bounding box center [462, 0] width 925 height 0
click at [524, 346] on icon at bounding box center [526, 343] width 7 height 13
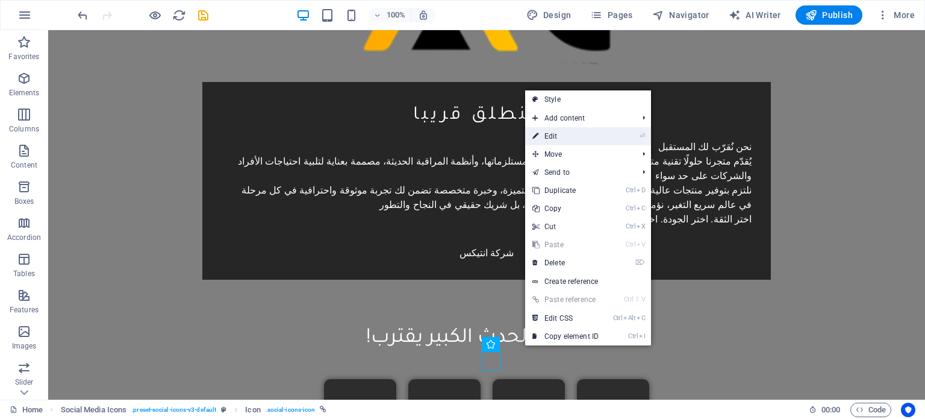
click at [574, 135] on link "⏎ Edit" at bounding box center [565, 136] width 81 height 18
select select "px"
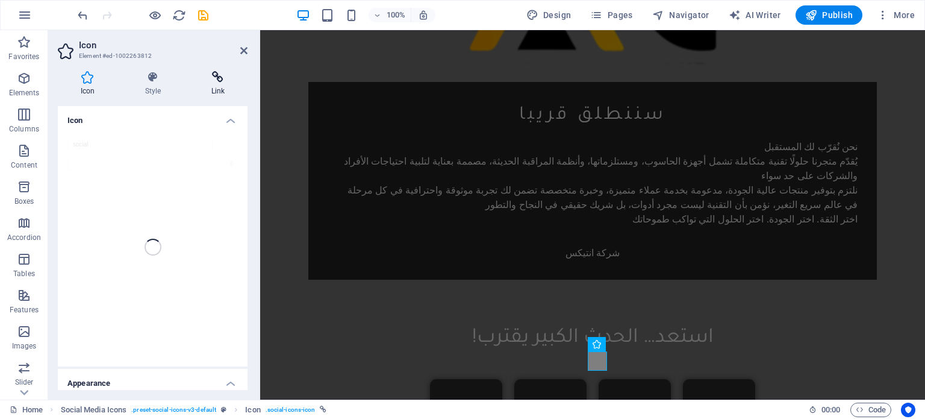
click at [219, 89] on h4 "Link" at bounding box center [217, 83] width 59 height 25
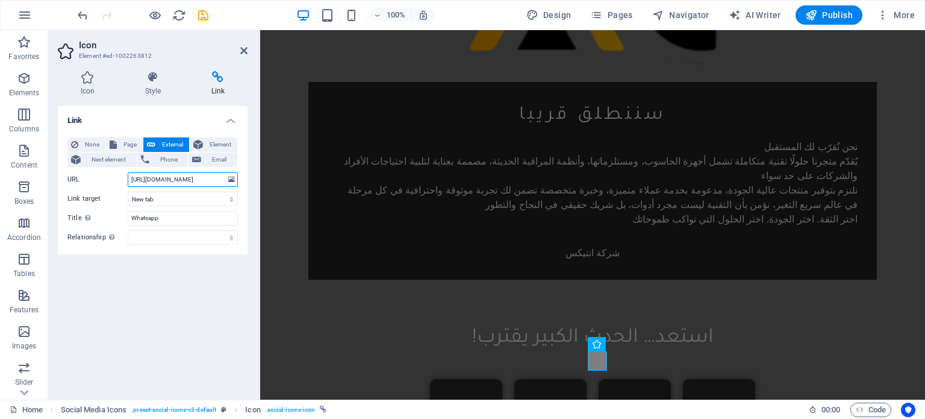
click at [215, 180] on input "https://wa.me//905360733744" at bounding box center [183, 179] width 110 height 14
type input "[URL][DOMAIN_NAME]"
click at [202, 14] on icon "save" at bounding box center [203, 15] width 14 height 14
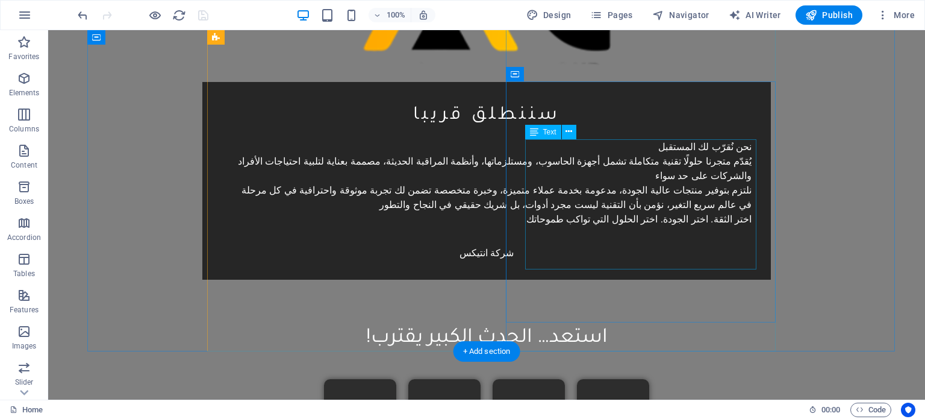
click at [733, 158] on div "نحن نُقرّب لك المستقبل يُقدّم متجرنا حلولًا تقنية متكاملة تشمل أجهزة الحاسوب، و…" at bounding box center [487, 183] width 530 height 87
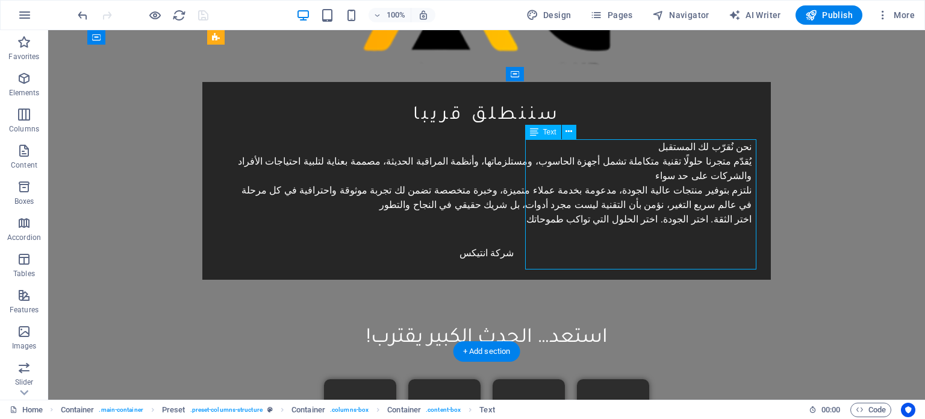
click at [733, 158] on div "نحن نُقرّب لك المستقبل يُقدّم متجرنا حلولًا تقنية متكاملة تشمل أجهزة الحاسوب، و…" at bounding box center [487, 183] width 530 height 87
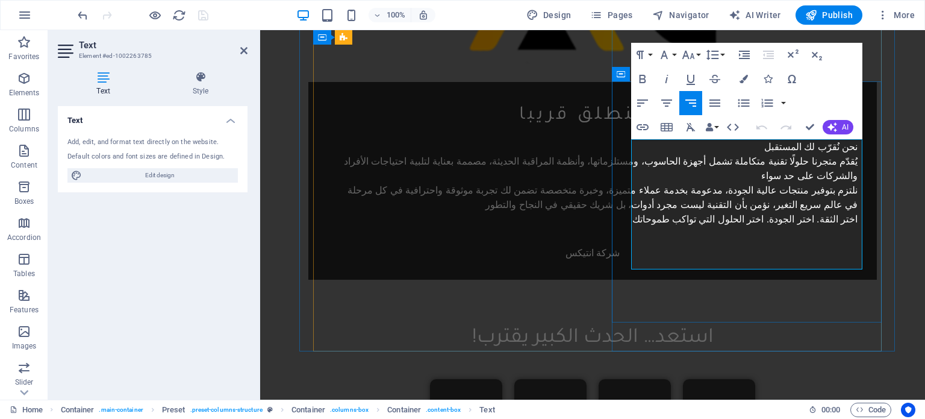
click at [829, 163] on p "نحن نُقرّب لك المستقبل يُقدّم متجرنا حلولًا تقنية متكاملة تشمل أجهزة الحاسوب، و…" at bounding box center [593, 183] width 530 height 87
click at [842, 15] on span "Publish" at bounding box center [829, 15] width 48 height 12
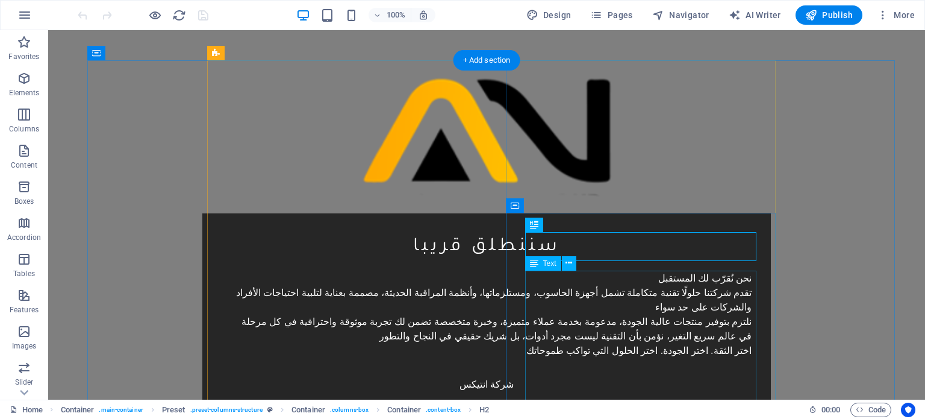
scroll to position [132, 0]
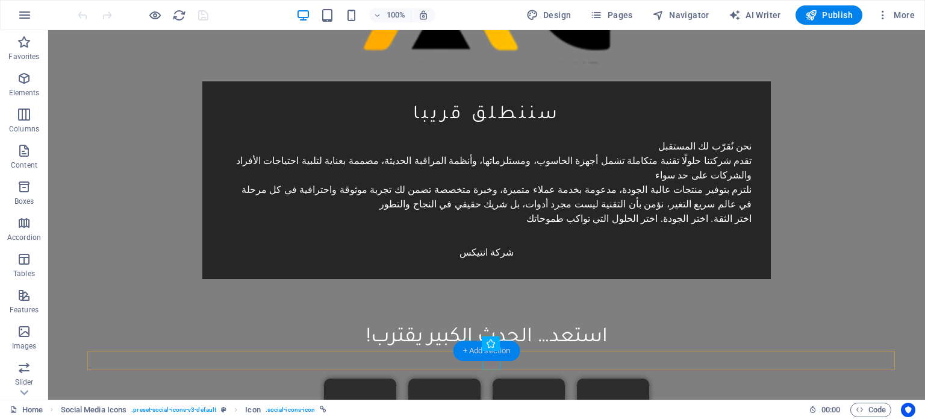
click at [494, 359] on div "+ Add section" at bounding box center [486, 350] width 67 height 20
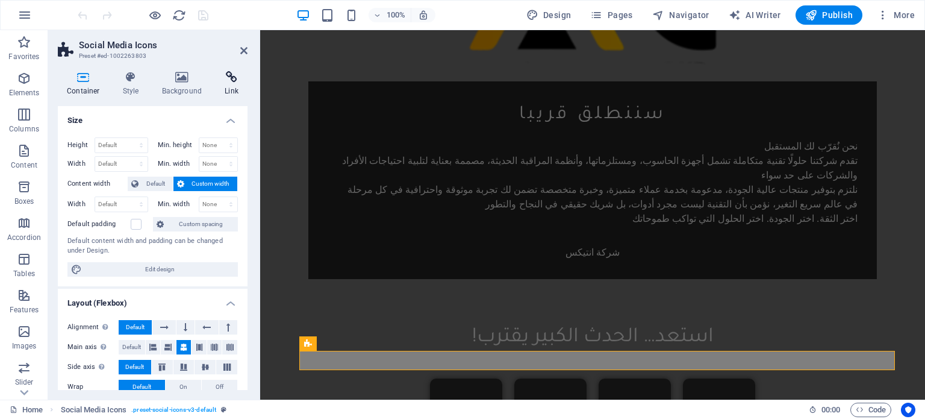
click at [225, 89] on h4 "Link" at bounding box center [232, 83] width 32 height 25
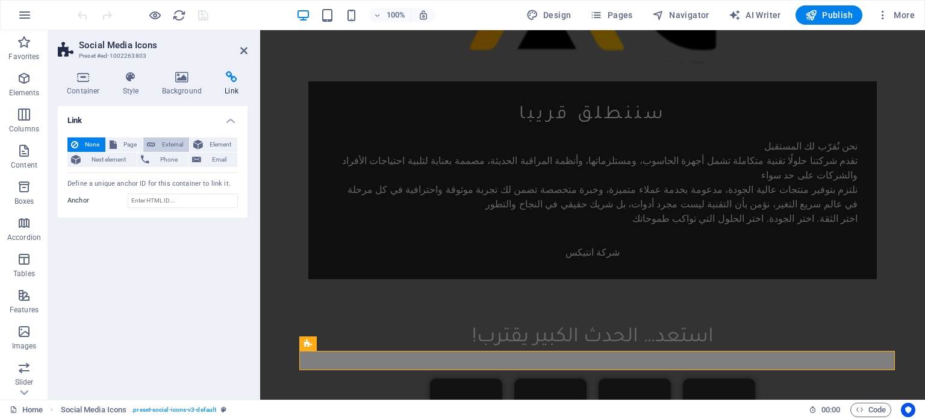
click at [178, 145] on span "External" at bounding box center [172, 144] width 26 height 14
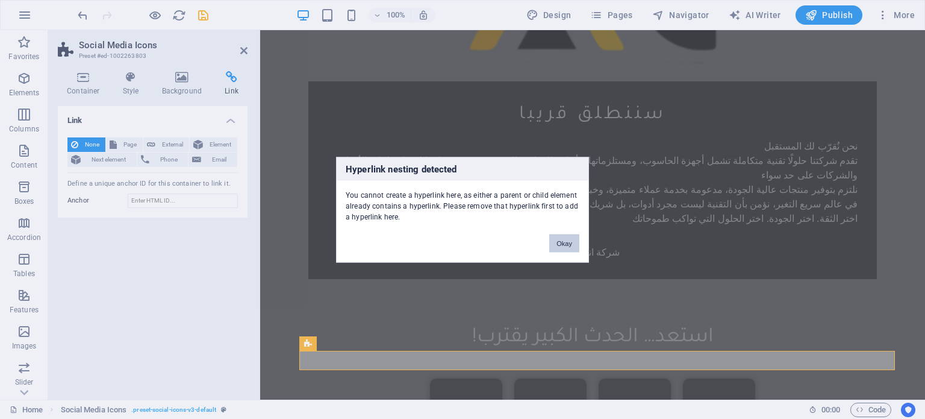
click at [556, 243] on button "Okay" at bounding box center [564, 243] width 30 height 18
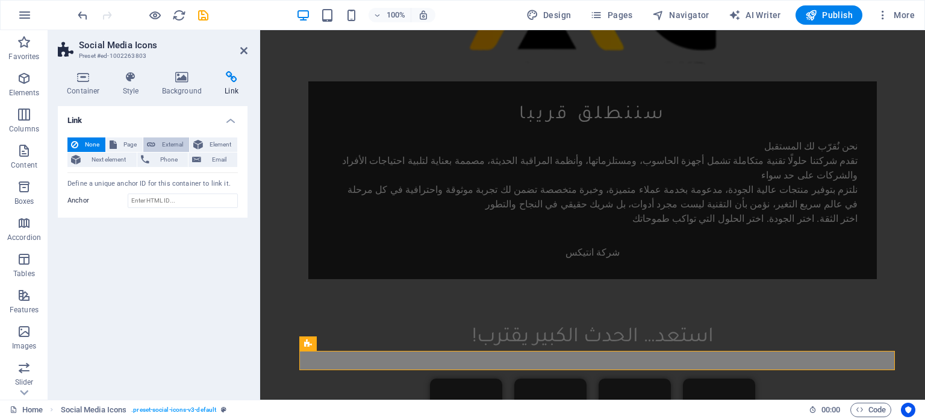
click at [170, 140] on span "External" at bounding box center [172, 144] width 26 height 14
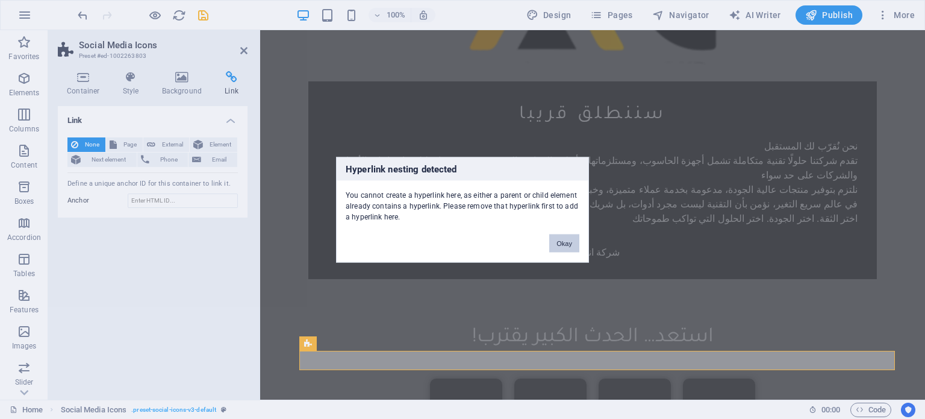
click at [561, 244] on button "Okay" at bounding box center [564, 243] width 30 height 18
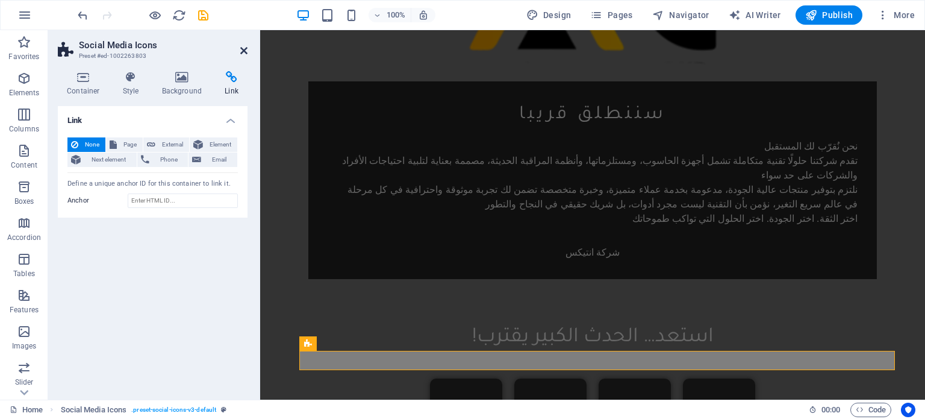
click at [244, 50] on icon at bounding box center [243, 51] width 7 height 10
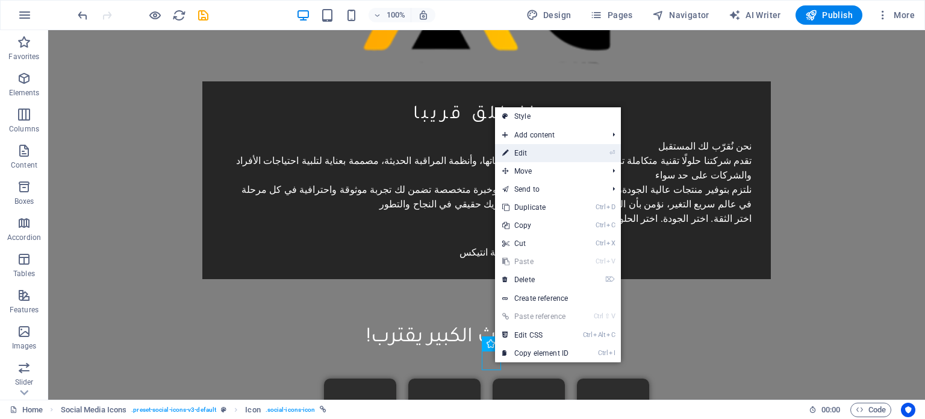
click at [525, 152] on link "⏎ Edit" at bounding box center [535, 153] width 81 height 18
select select "px"
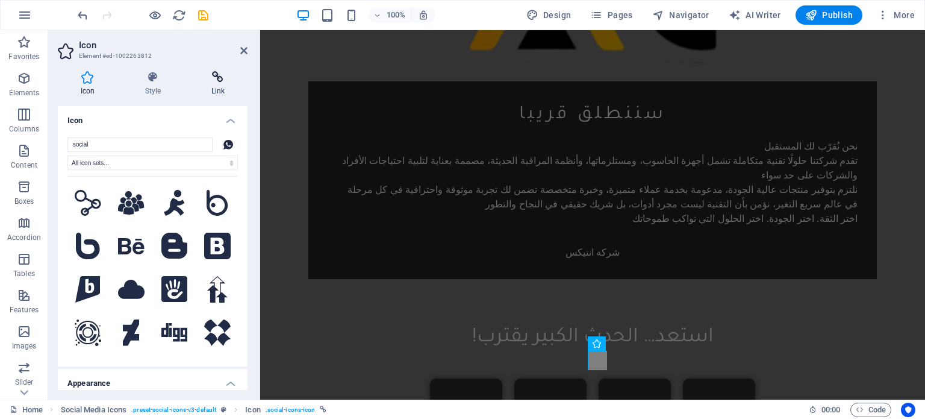
click at [221, 74] on icon at bounding box center [217, 77] width 59 height 12
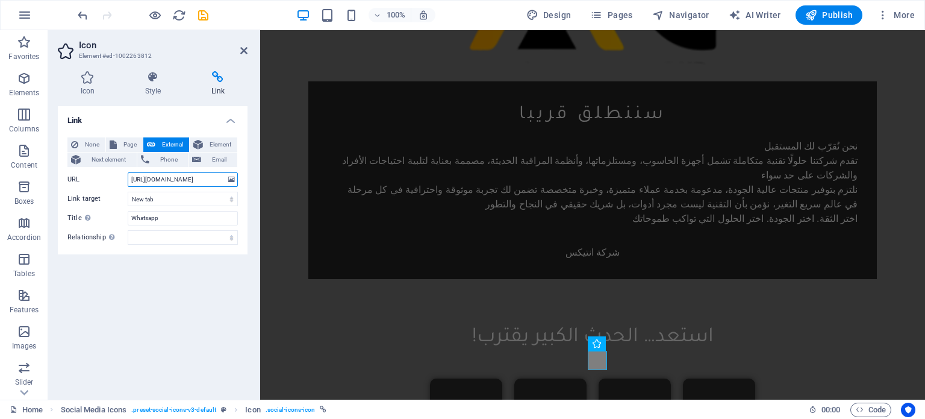
click at [221, 177] on input "https://wa.me//9639680837721" at bounding box center [183, 179] width 110 height 14
type input "https://wa.me//963968083771"
click at [205, 15] on icon "save" at bounding box center [203, 15] width 14 height 14
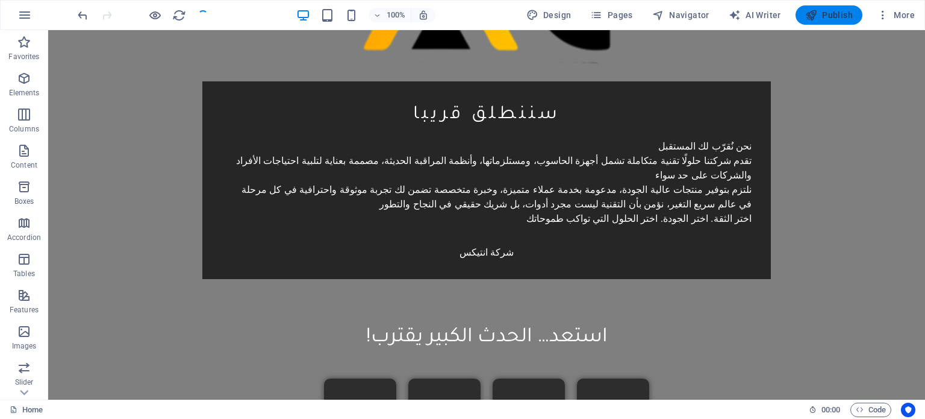
click at [839, 10] on span "Publish" at bounding box center [829, 15] width 48 height 12
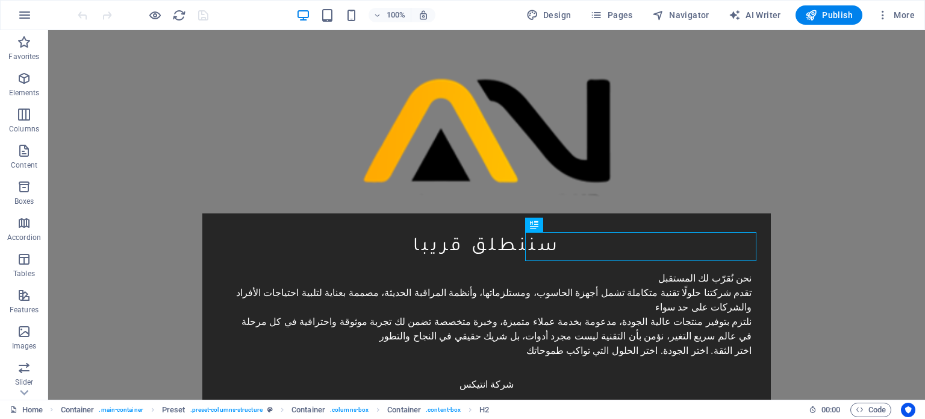
click at [884, 14] on icon "button" at bounding box center [883, 15] width 12 height 12
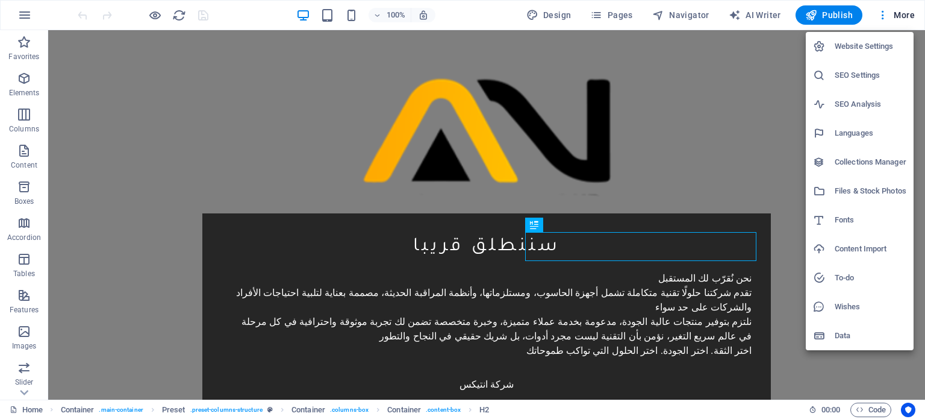
click at [865, 43] on h6 "Website Settings" at bounding box center [871, 46] width 72 height 14
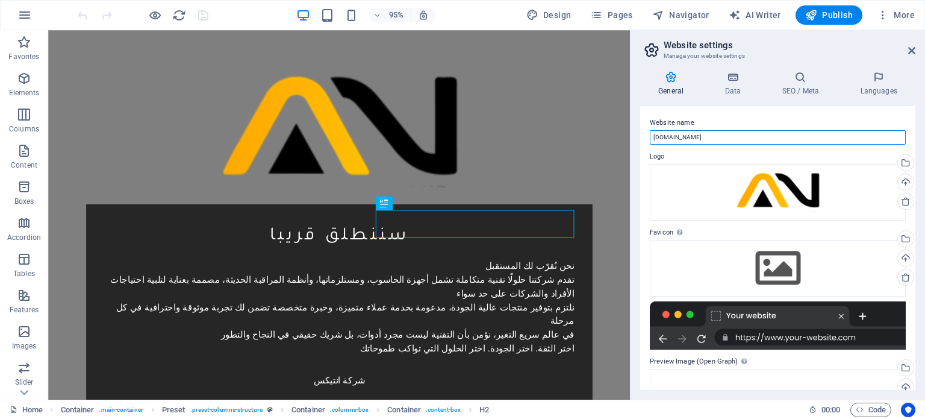
click at [701, 139] on input "[DOMAIN_NAME]" at bounding box center [778, 137] width 256 height 14
type input "Antex"
click at [735, 79] on icon at bounding box center [732, 77] width 52 height 12
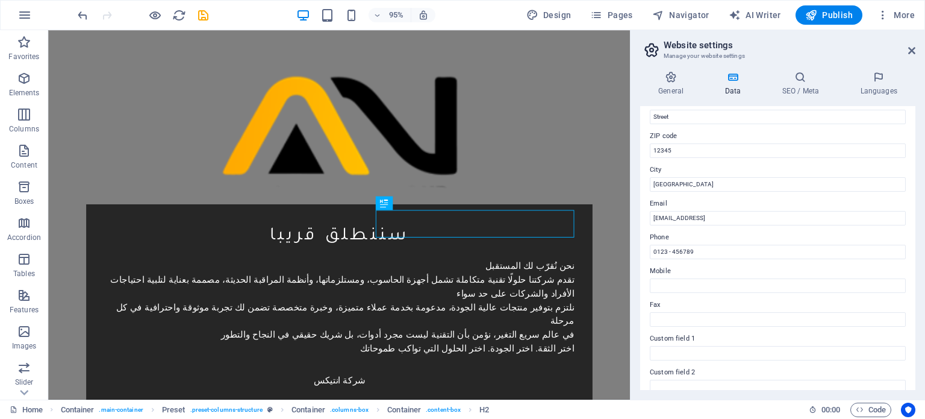
scroll to position [187, 0]
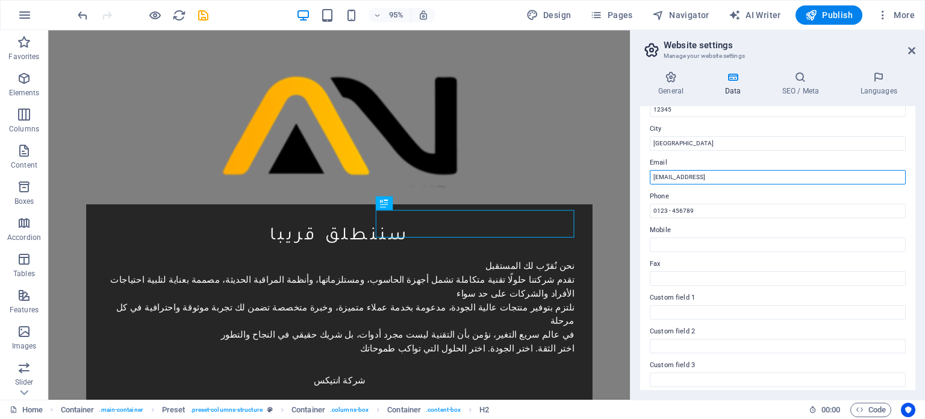
click at [785, 178] on input "[EMAIL_ADDRESS]" at bounding box center [778, 177] width 256 height 14
click at [785, 178] on input "Email" at bounding box center [778, 177] width 256 height 14
type input "a"
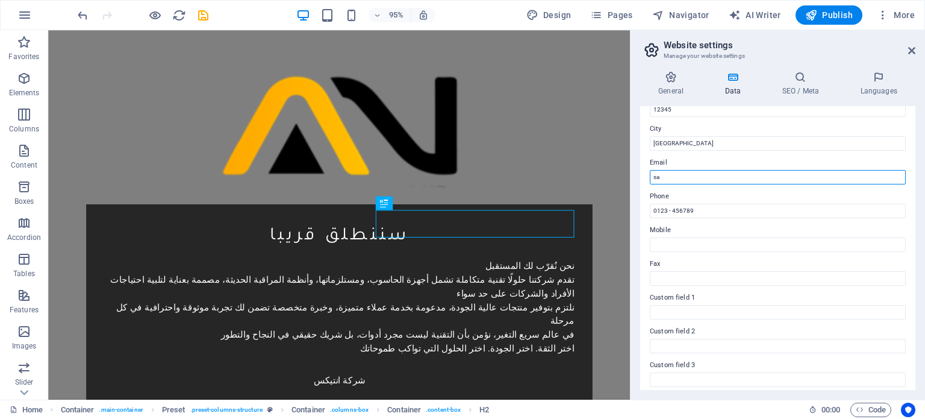
type input "s"
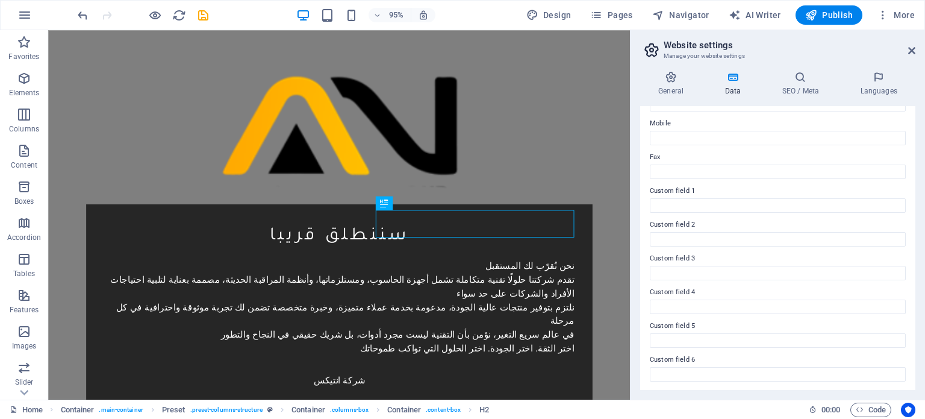
scroll to position [0, 0]
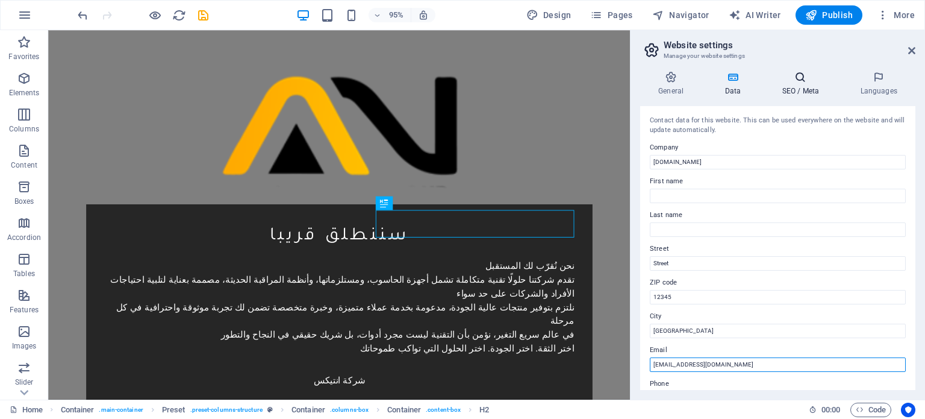
type input "[EMAIL_ADDRESS][DOMAIN_NAME]"
click at [800, 81] on icon at bounding box center [800, 77] width 73 height 12
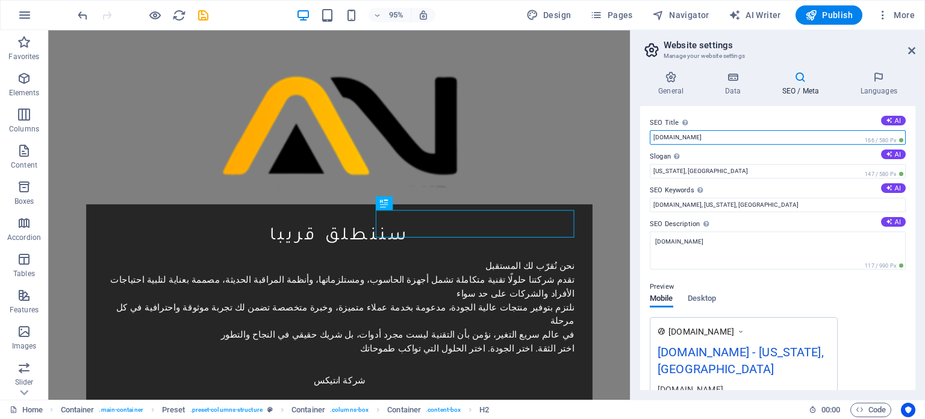
click at [741, 136] on input "[DOMAIN_NAME]" at bounding box center [778, 137] width 256 height 14
type input "[DOMAIN_NAME]"
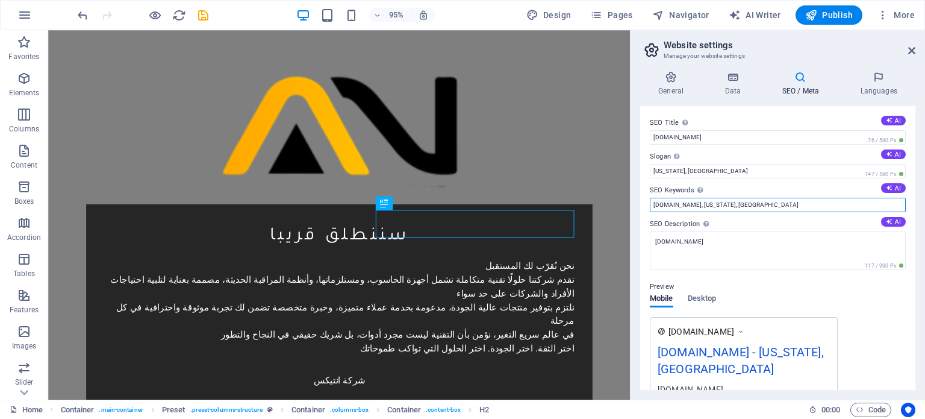
click at [773, 205] on input "[DOMAIN_NAME], [US_STATE], [GEOGRAPHIC_DATA]" at bounding box center [778, 205] width 256 height 14
paste input "[DOMAIN_NAME]"
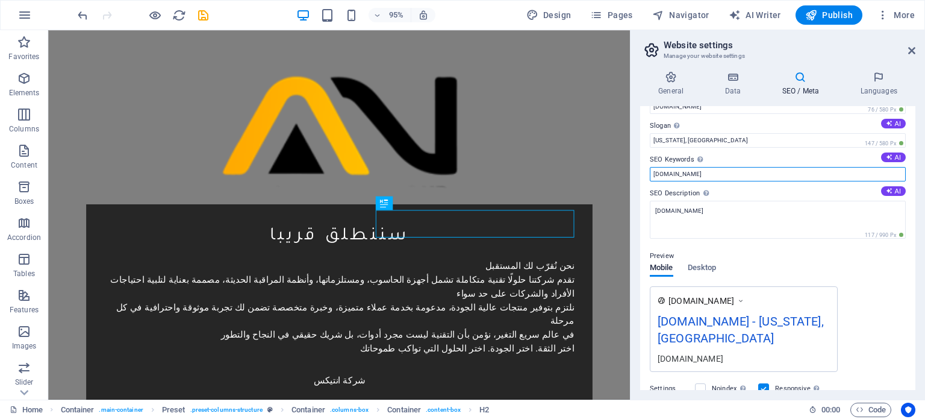
scroll to position [31, 0]
type input "[DOMAIN_NAME]"
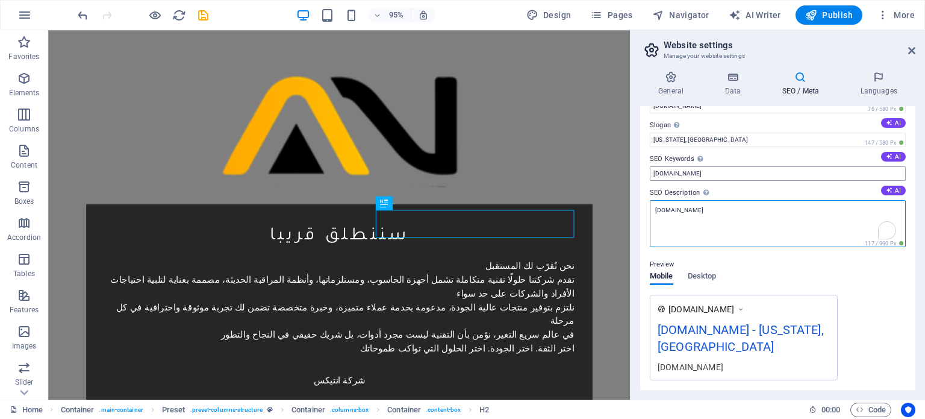
click at [773, 205] on textarea "[DOMAIN_NAME]" at bounding box center [778, 223] width 256 height 47
